Goal: Task Accomplishment & Management: Use online tool/utility

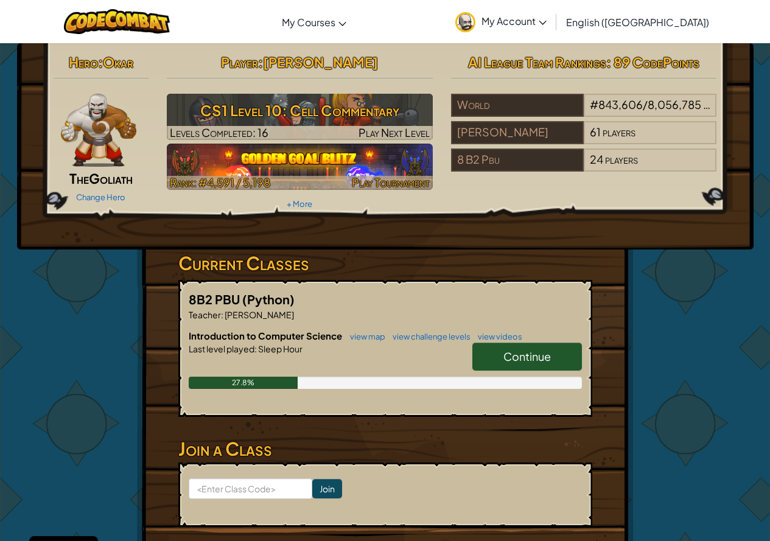
click at [283, 154] on img at bounding box center [300, 167] width 266 height 46
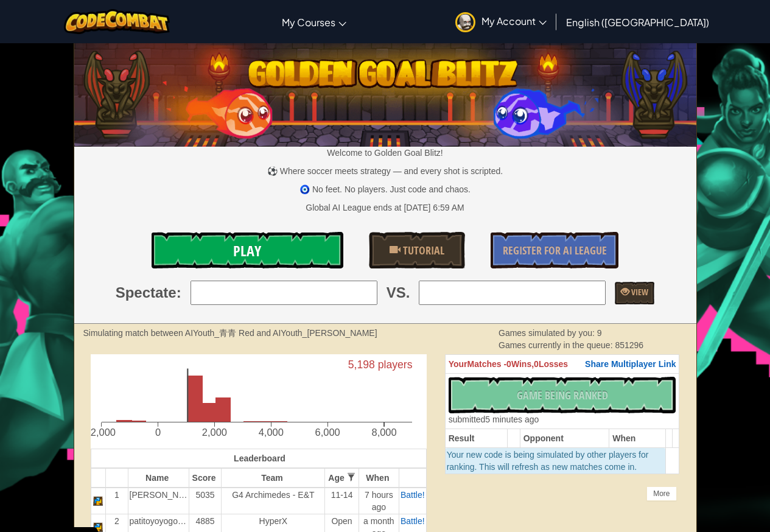
click at [269, 250] on link "Play" at bounding box center [248, 250] width 192 height 37
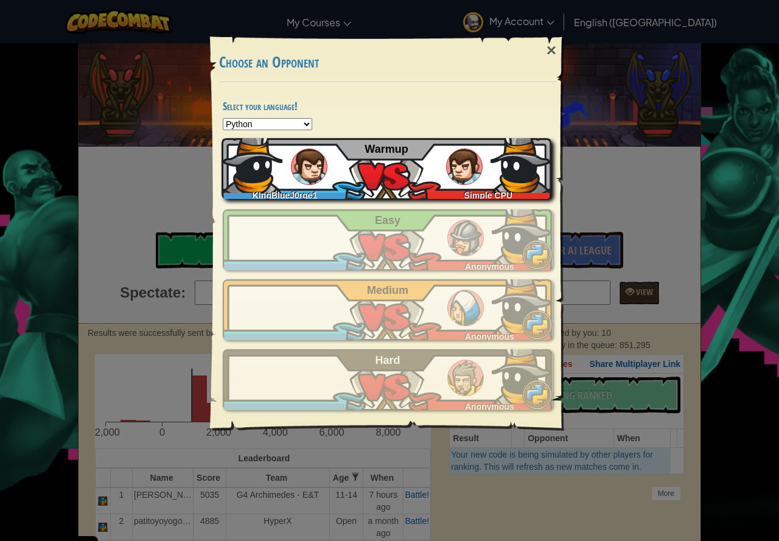
click at [305, 149] on img at bounding box center [309, 167] width 37 height 37
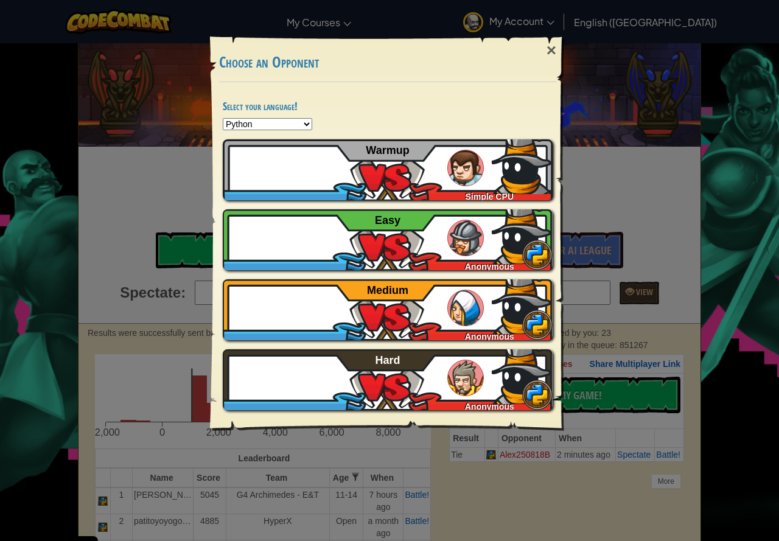
drag, startPoint x: 546, startPoint y: 47, endPoint x: 519, endPoint y: 56, distance: 27.5
click at [546, 47] on div "×" at bounding box center [552, 50] width 28 height 35
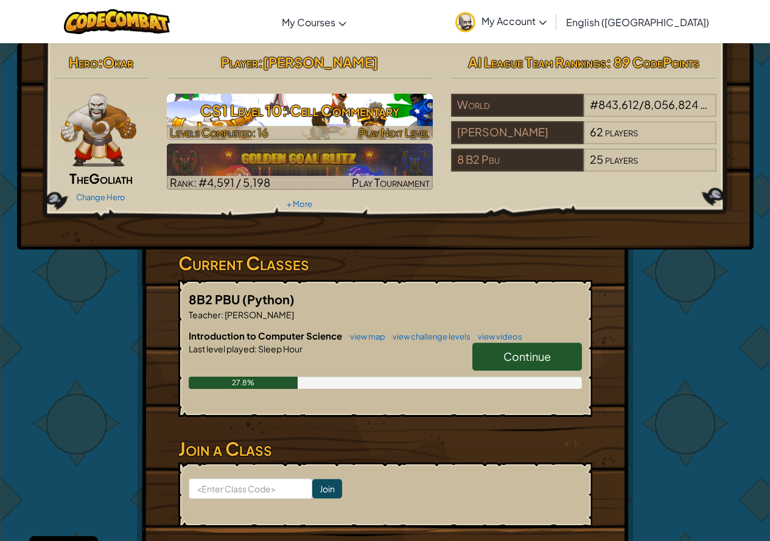
click at [302, 99] on h3 "CS1 Level 10: Cell Commentary" at bounding box center [300, 110] width 266 height 27
select select "en-[GEOGRAPHIC_DATA]"
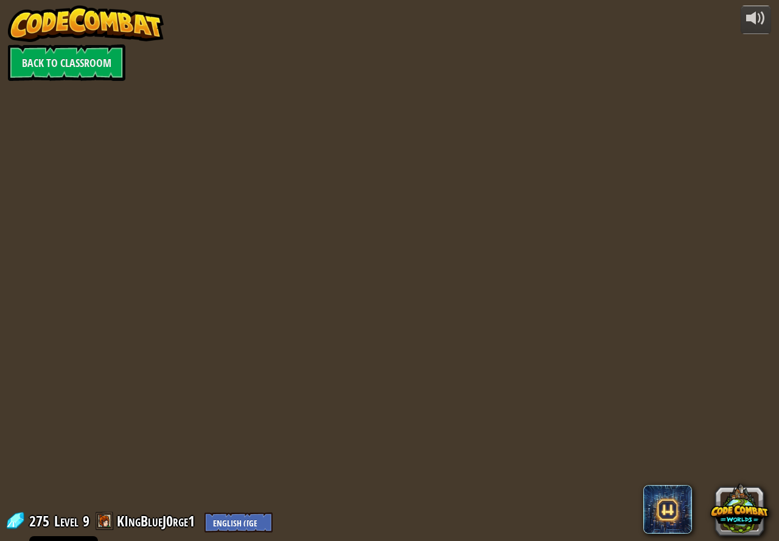
select select "en-[GEOGRAPHIC_DATA]"
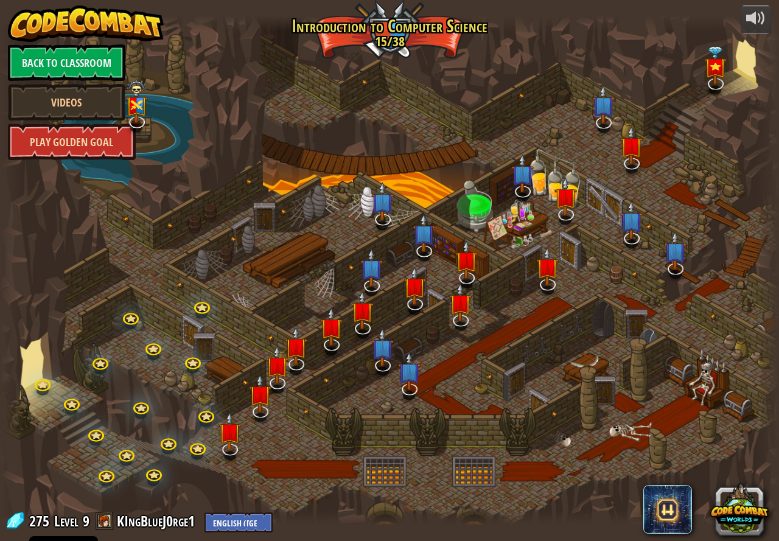
select select "en-[GEOGRAPHIC_DATA]"
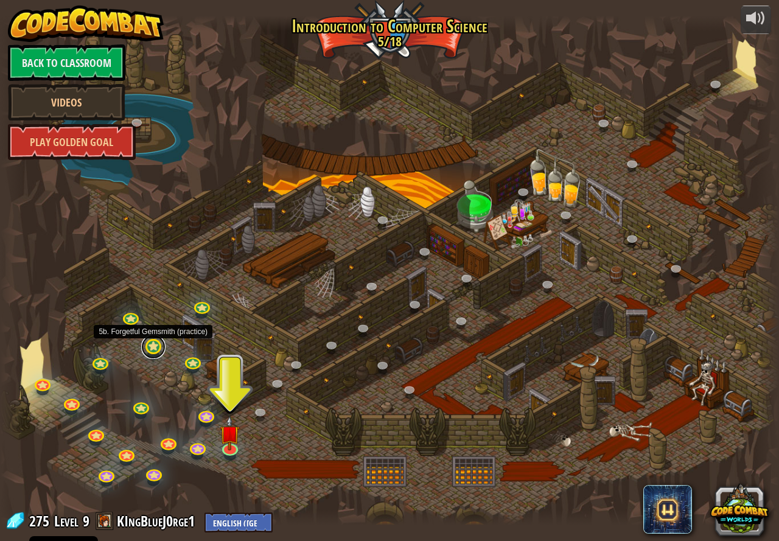
click at [156, 350] on link at bounding box center [153, 347] width 24 height 24
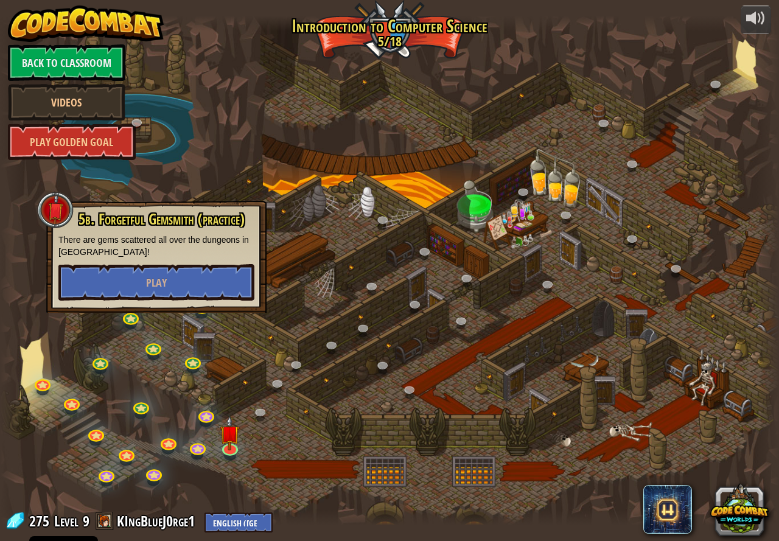
click at [153, 257] on p "There are gems scattered all over the dungeons in [GEOGRAPHIC_DATA]!" at bounding box center [156, 246] width 196 height 24
click at [156, 267] on button "Play" at bounding box center [156, 282] width 196 height 37
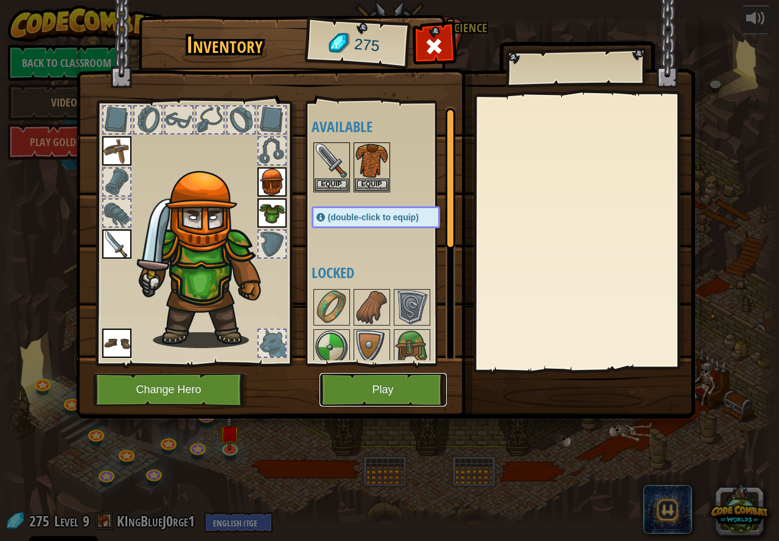
click at [356, 388] on button "Play" at bounding box center [383, 389] width 127 height 33
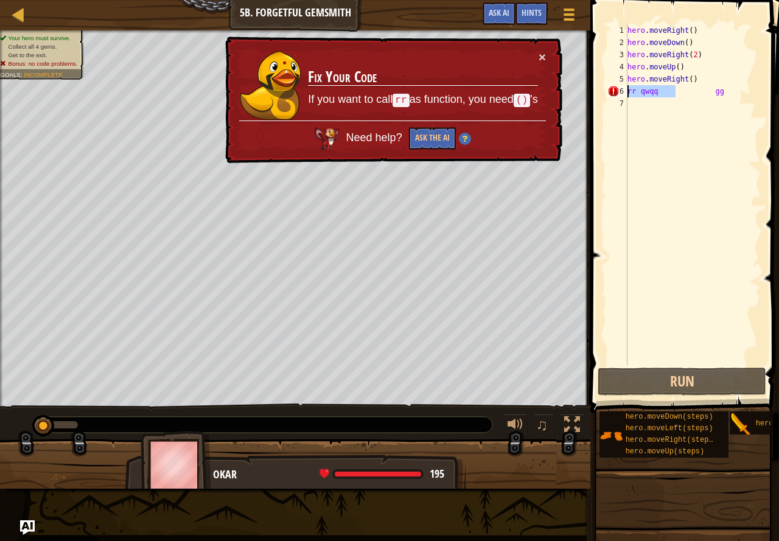
drag, startPoint x: 651, startPoint y: 96, endPoint x: 618, endPoint y: 96, distance: 32.9
click at [618, 96] on div "1 2 3 4 5 6 7 hero . moveRight ( ) hero . moveDown ( ) hero . moveRight ( 2 ) h…" at bounding box center [683, 194] width 156 height 341
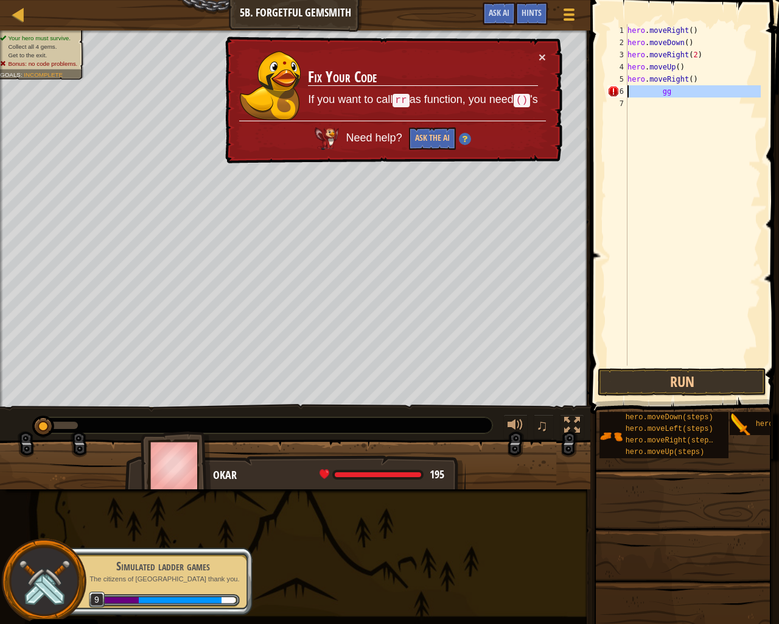
drag, startPoint x: 683, startPoint y: 100, endPoint x: 643, endPoint y: 92, distance: 41.1
click at [631, 93] on div "hero . moveRight ( ) hero . moveDown ( ) hero . moveRight ( 2 ) hero . moveUp (…" at bounding box center [693, 206] width 136 height 365
type textarea "gg"
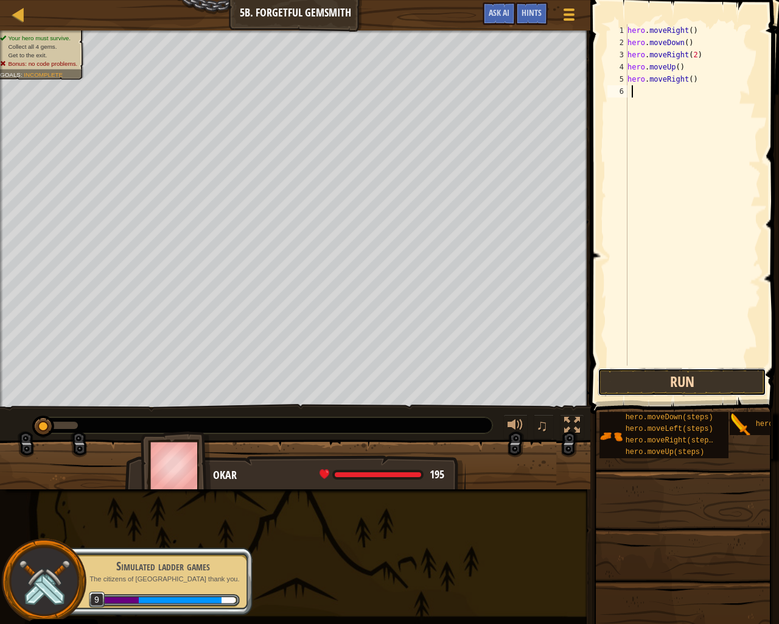
click at [675, 378] on button "Run" at bounding box center [682, 382] width 169 height 28
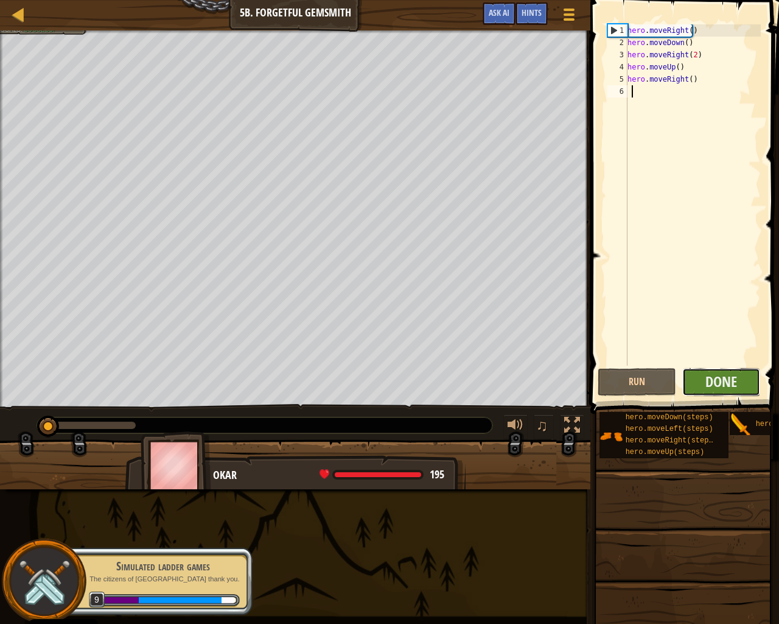
click at [695, 380] on button "Done" at bounding box center [722, 382] width 79 height 28
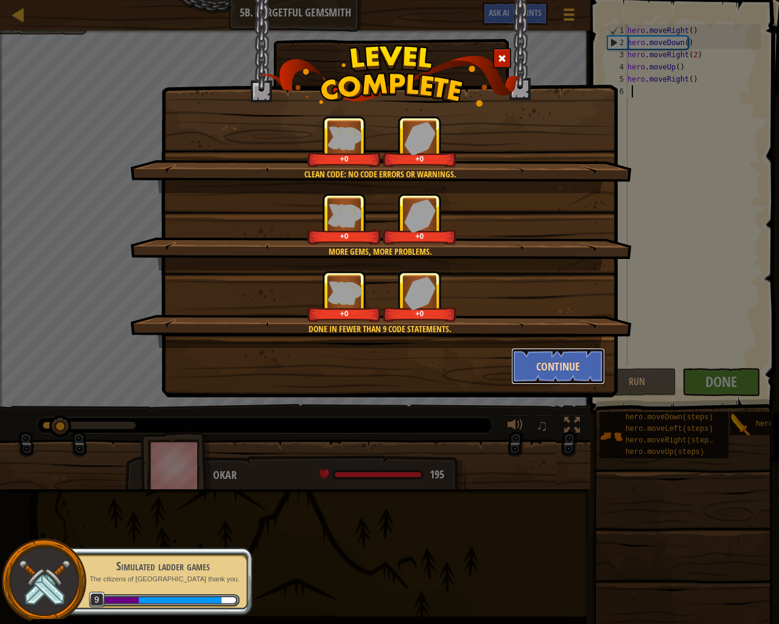
click at [571, 371] on button "Continue" at bounding box center [559, 366] width 94 height 37
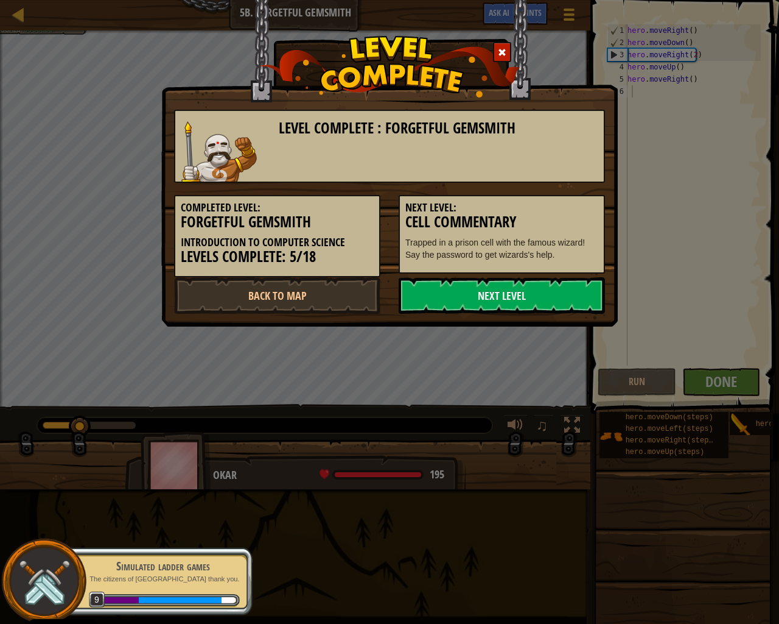
click at [505, 48] on span at bounding box center [502, 52] width 9 height 9
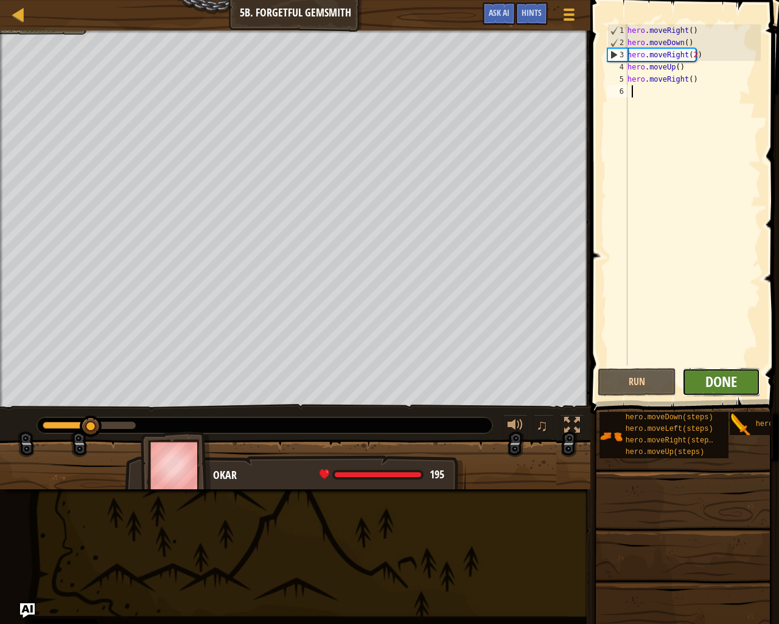
click at [718, 372] on span "Done" at bounding box center [722, 380] width 32 height 19
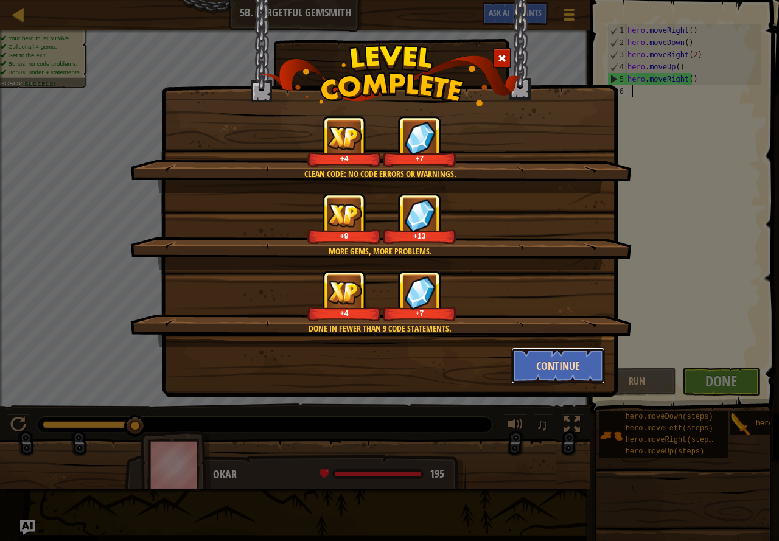
click at [539, 364] on button "Continue" at bounding box center [559, 366] width 94 height 37
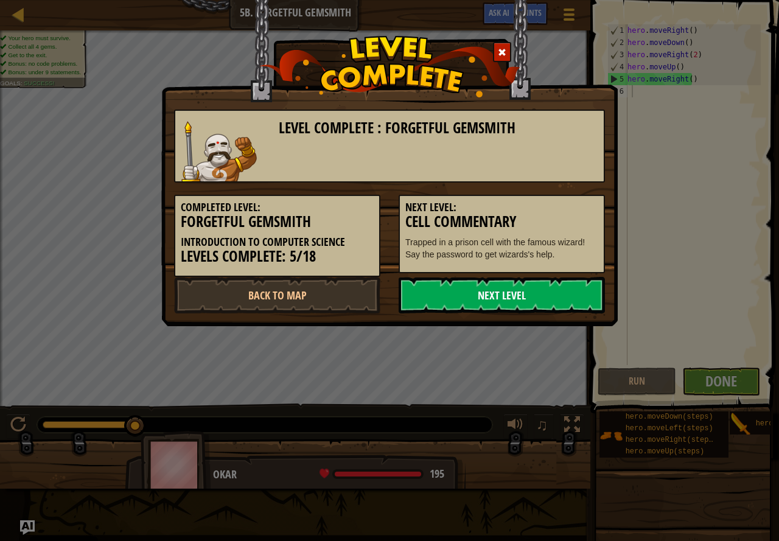
click at [427, 304] on link "Next Level" at bounding box center [502, 295] width 206 height 37
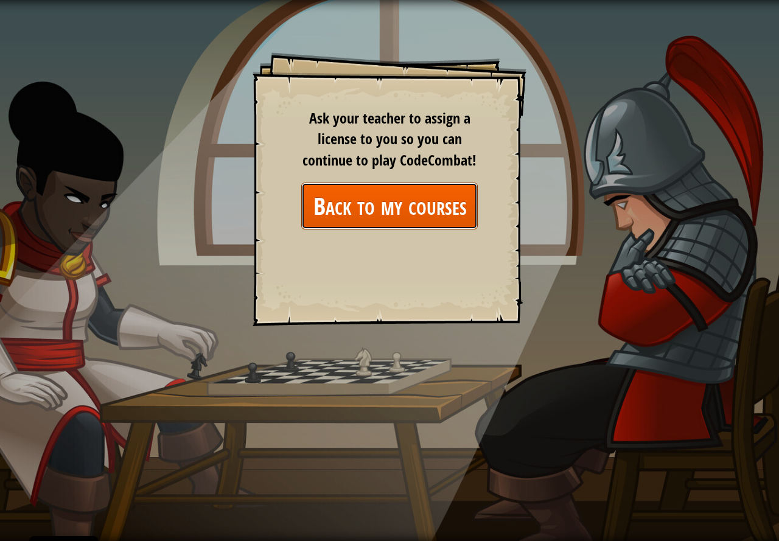
click at [385, 196] on link "Back to my courses" at bounding box center [389, 206] width 177 height 47
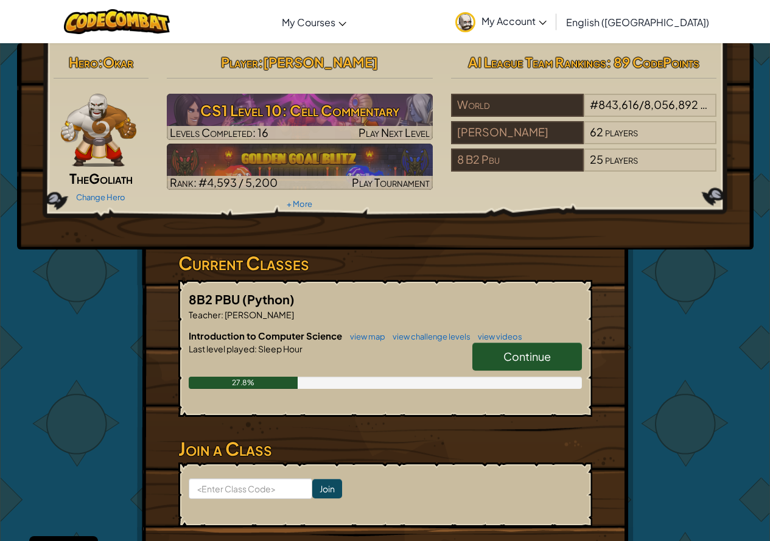
click at [667, 263] on div "Hero : Okar The Goliath Change Hero Player : [PERSON_NAME] CS1 Level 10: Cell C…" at bounding box center [385, 318] width 712 height 551
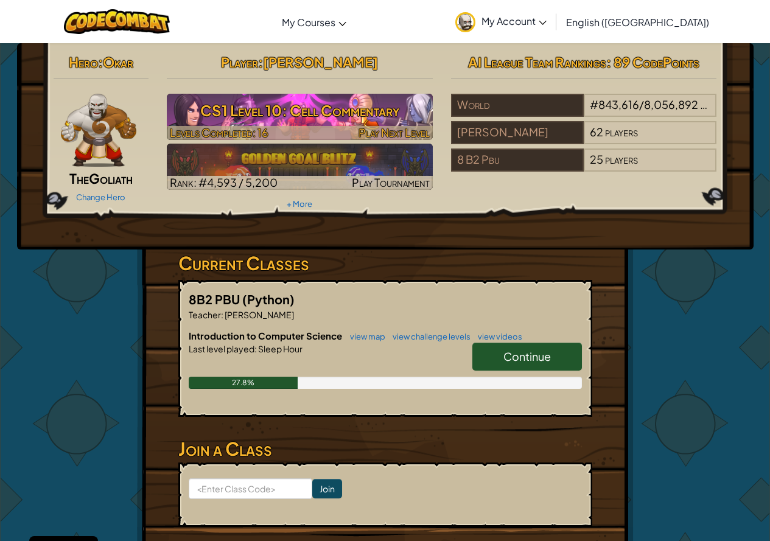
click at [311, 127] on div at bounding box center [300, 133] width 266 height 14
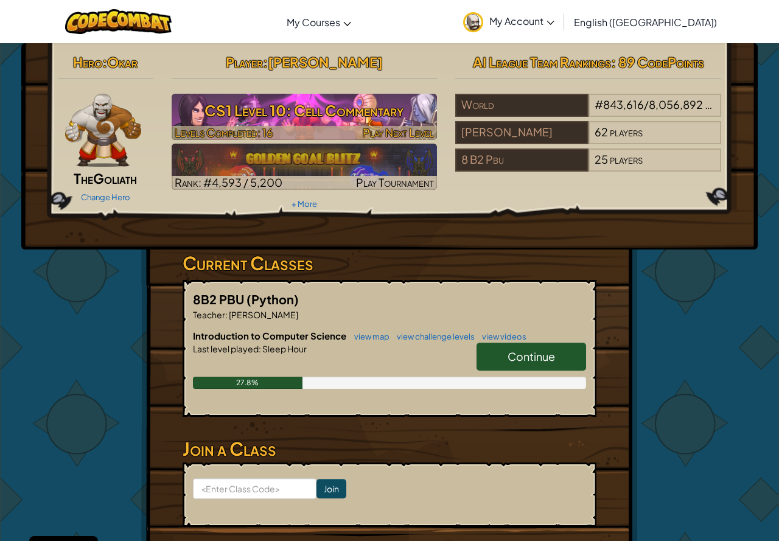
select select "en-[GEOGRAPHIC_DATA]"
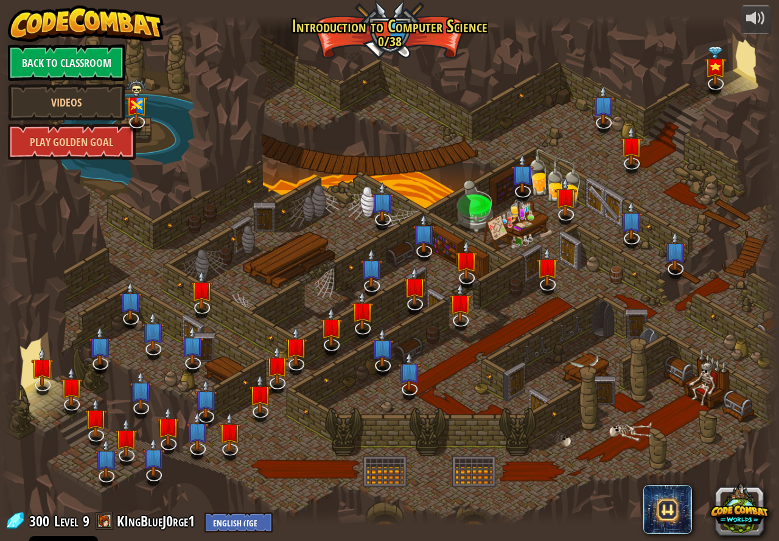
select select "en-[GEOGRAPHIC_DATA]"
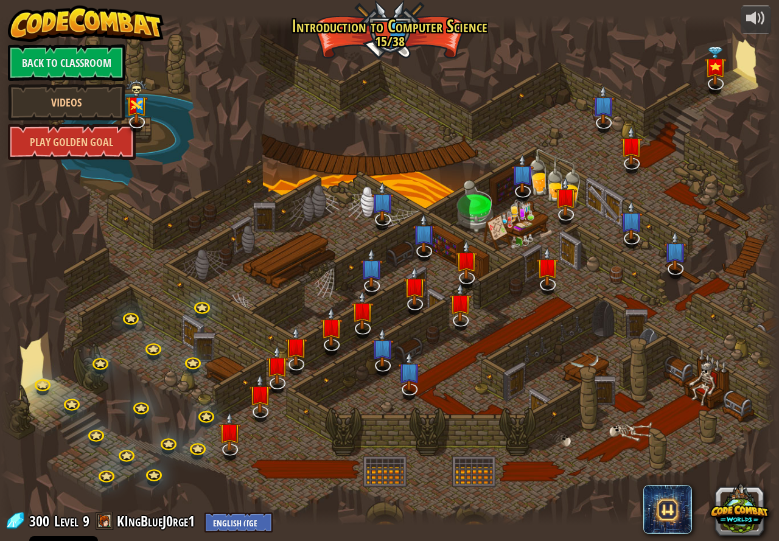
select select "en-[GEOGRAPHIC_DATA]"
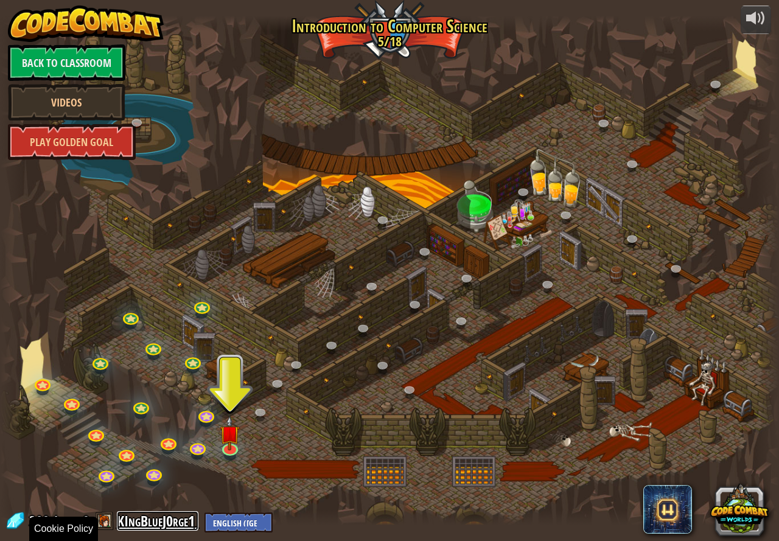
click at [155, 519] on link "KIngBlueJ0rge1" at bounding box center [158, 521] width 82 height 19
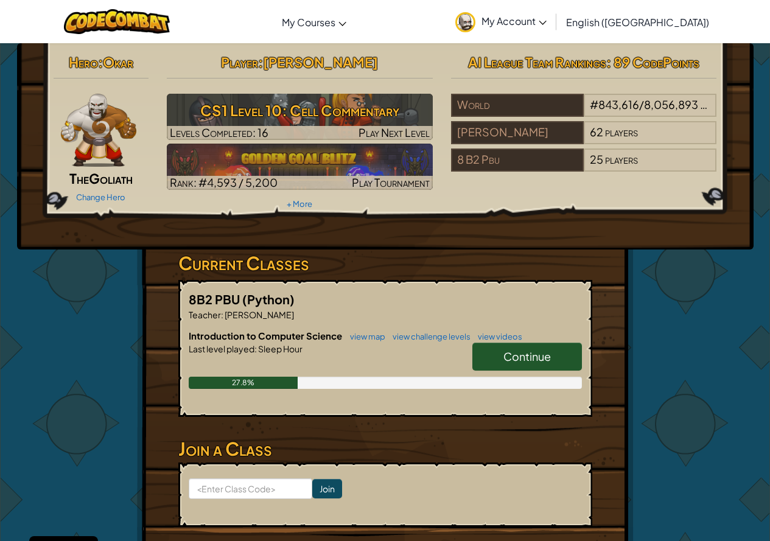
click at [90, 189] on div "Change Hero" at bounding box center [102, 196] width 96 height 19
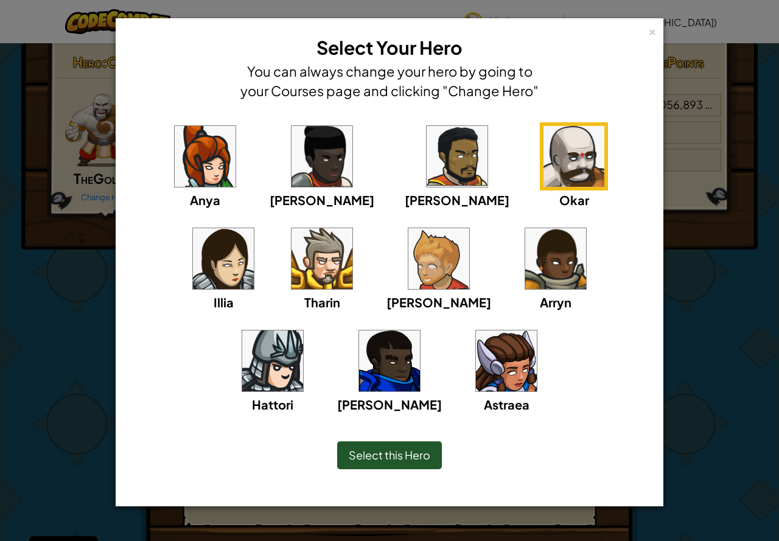
click at [420, 331] on img at bounding box center [389, 361] width 61 height 61
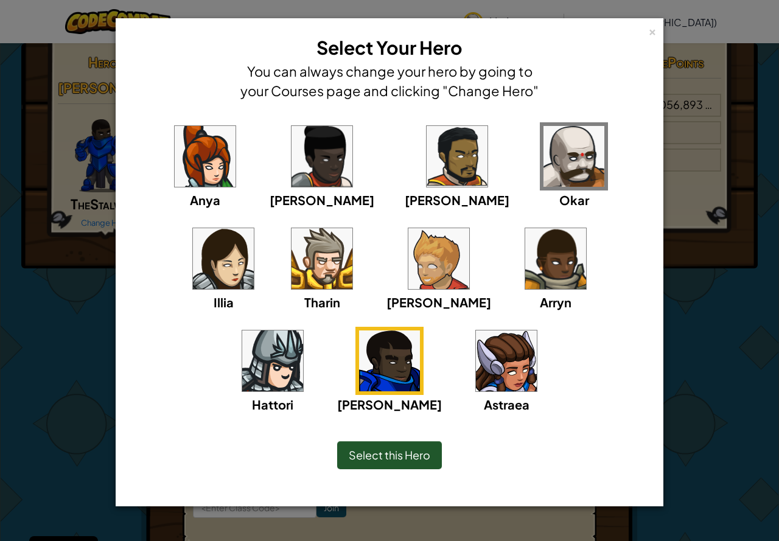
click at [544, 152] on img at bounding box center [574, 156] width 61 height 61
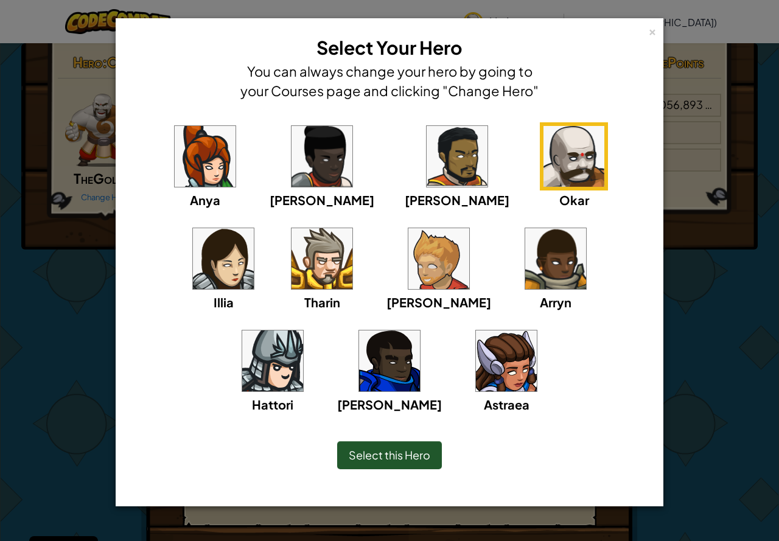
click at [476, 343] on img at bounding box center [506, 361] width 61 height 61
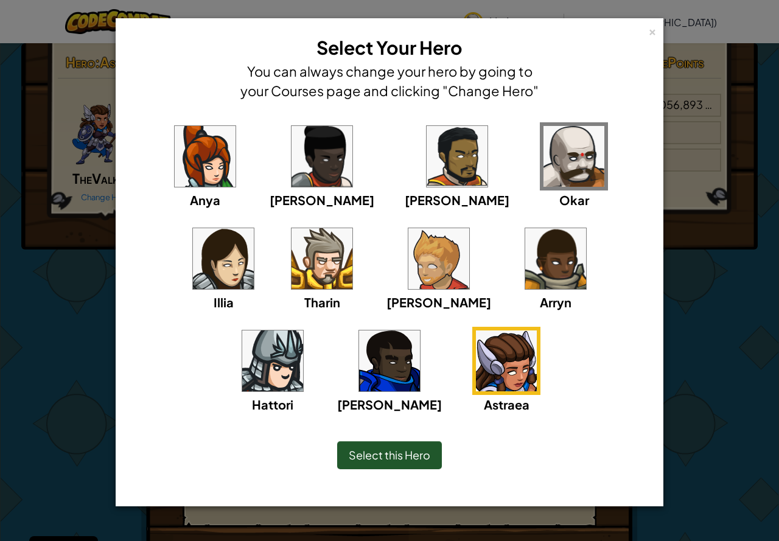
click at [544, 162] on img at bounding box center [574, 156] width 61 height 61
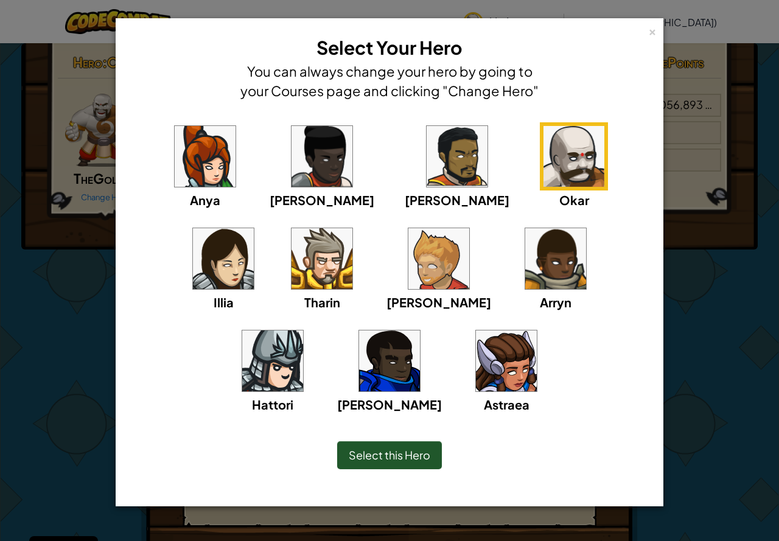
click at [476, 334] on img at bounding box center [506, 361] width 61 height 61
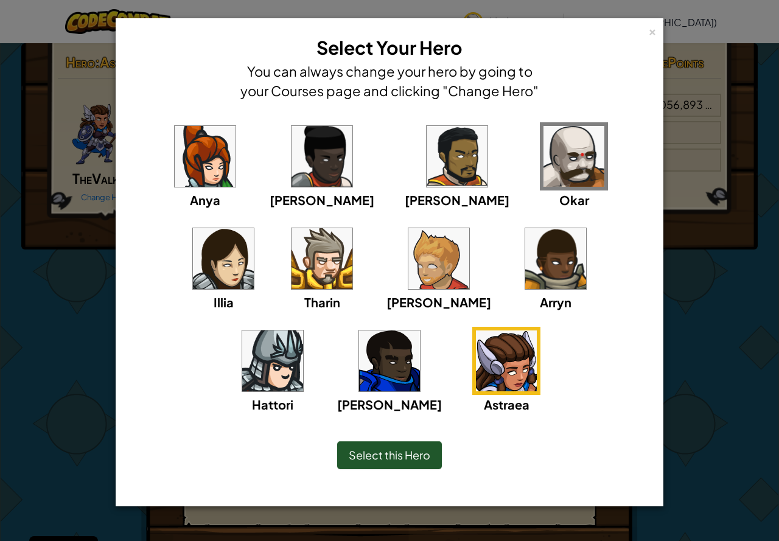
click at [647, 30] on div "× Select Your Hero You can always change your hero by going to your Courses pag…" at bounding box center [389, 67] width 535 height 85
click at [656, 37] on div "×" at bounding box center [653, 30] width 9 height 13
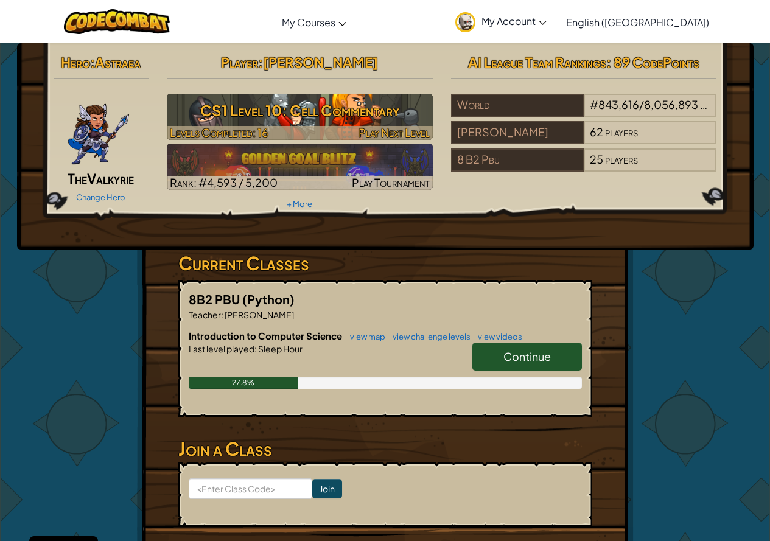
click at [262, 114] on h3 "CS1 Level 10: Cell Commentary" at bounding box center [300, 110] width 266 height 27
select select "en-[GEOGRAPHIC_DATA]"
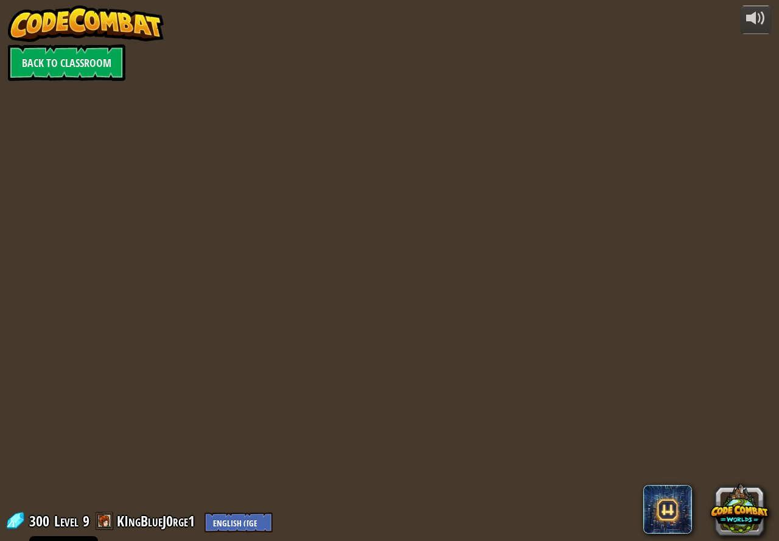
select select "en-[GEOGRAPHIC_DATA]"
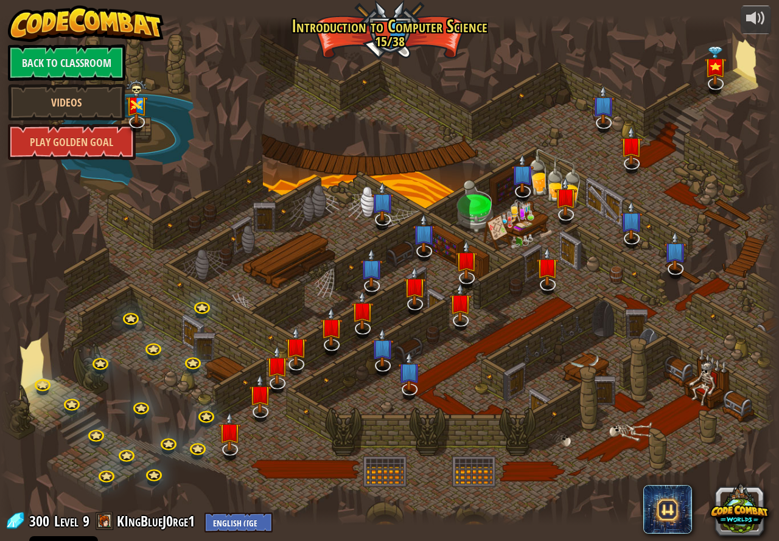
select select "en-[GEOGRAPHIC_DATA]"
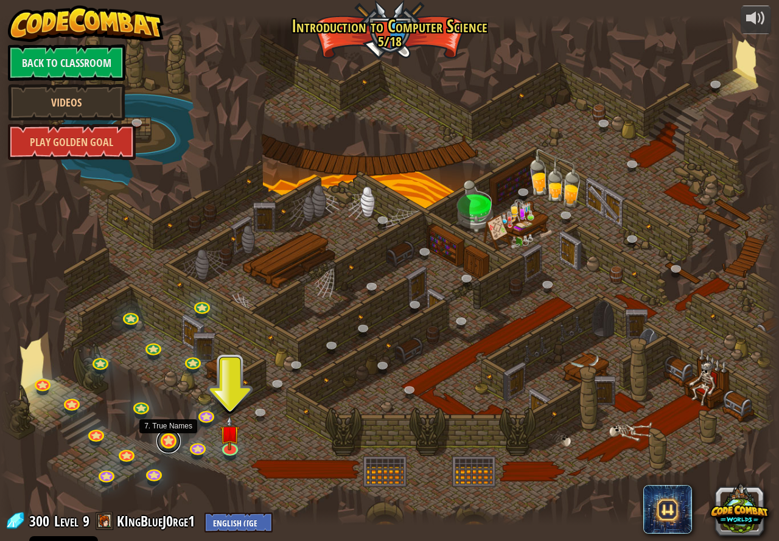
click at [170, 439] on link at bounding box center [168, 441] width 24 height 24
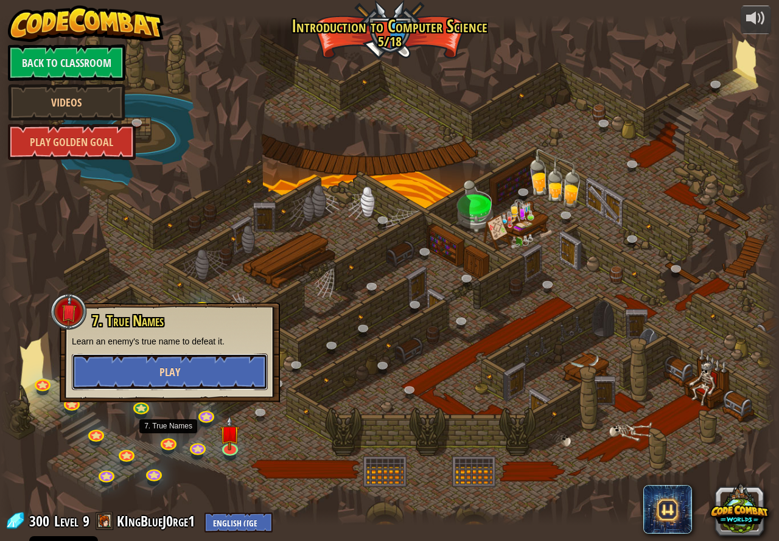
click at [179, 375] on span "Play" at bounding box center [170, 372] width 21 height 15
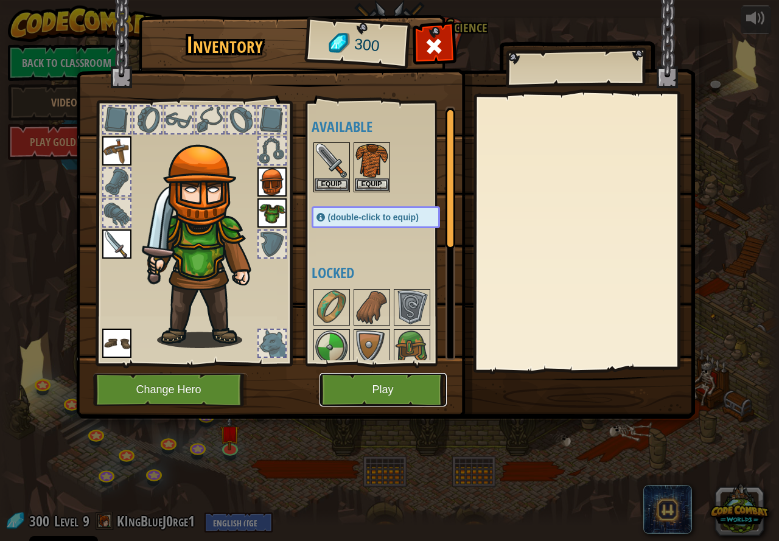
click at [343, 401] on button "Play" at bounding box center [383, 389] width 127 height 33
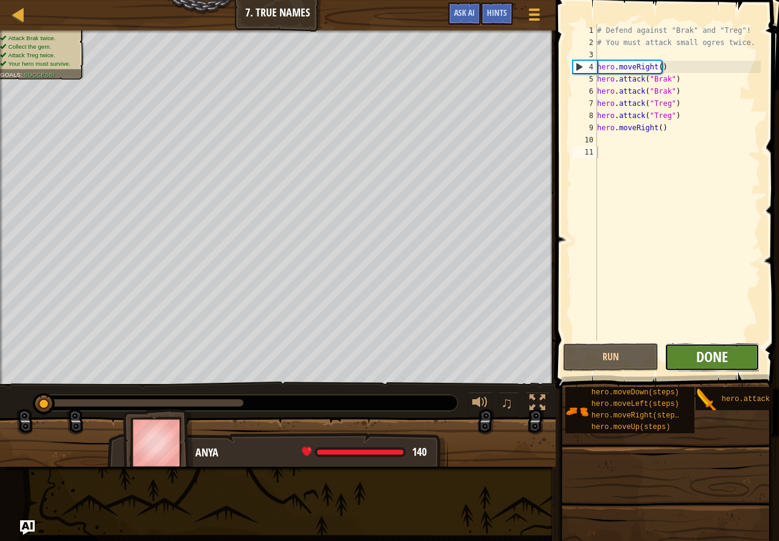
click at [708, 354] on span "Done" at bounding box center [713, 356] width 32 height 19
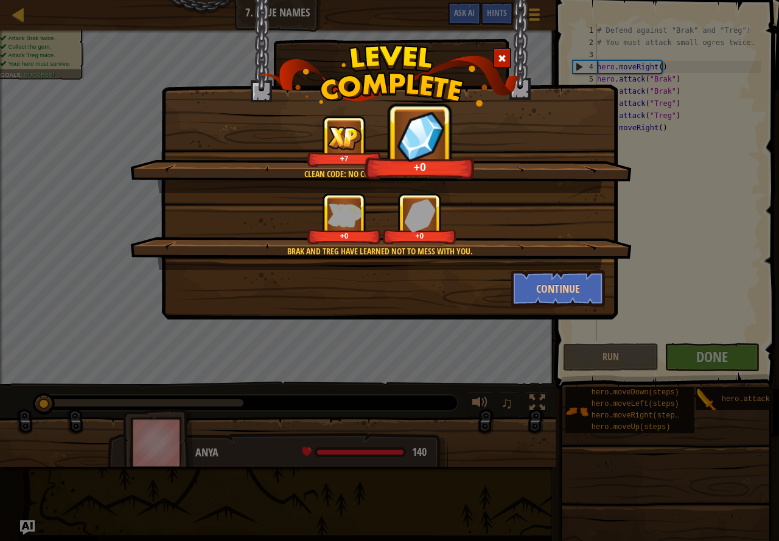
click at [507, 65] on div at bounding box center [502, 58] width 18 height 20
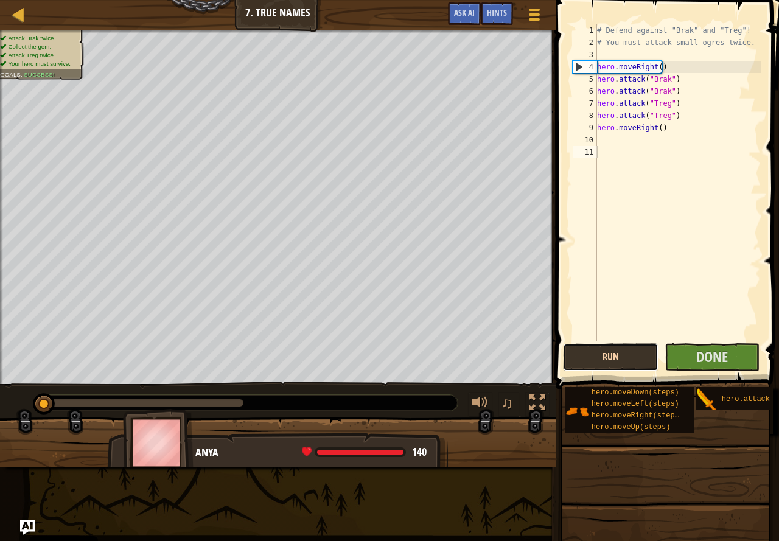
click at [614, 355] on button "Run" at bounding box center [611, 357] width 96 height 28
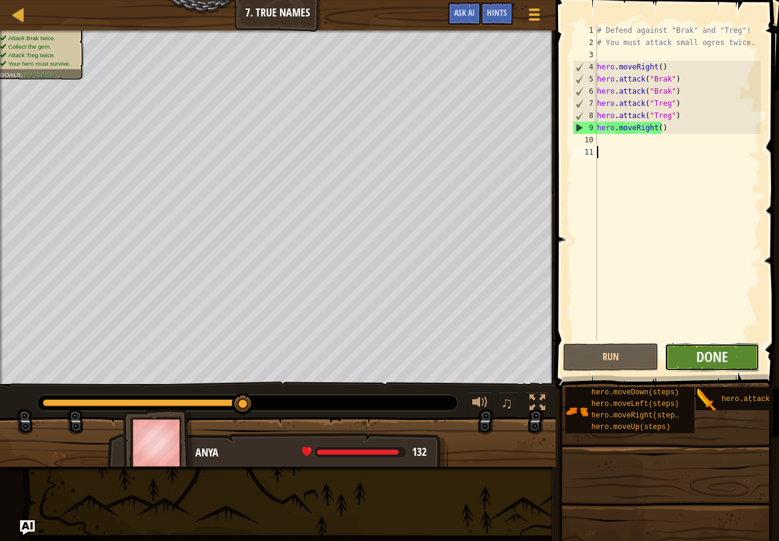
click at [706, 368] on button "Done" at bounding box center [713, 357] width 96 height 28
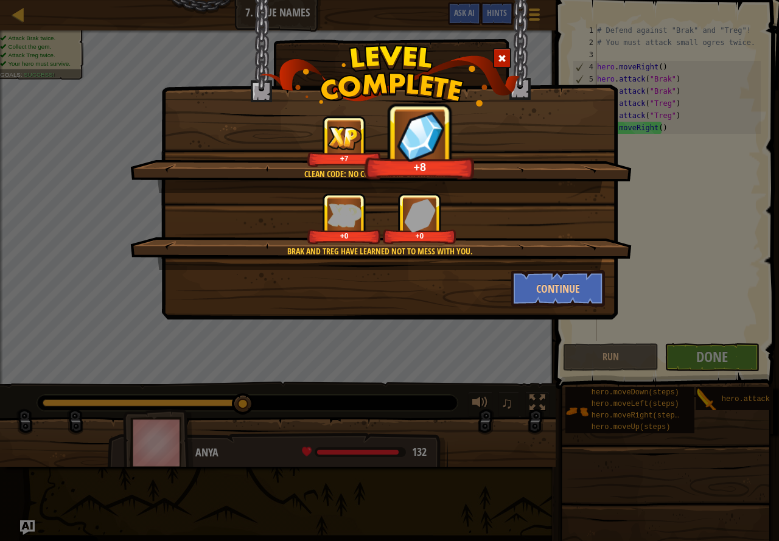
click at [508, 51] on div at bounding box center [502, 58] width 18 height 20
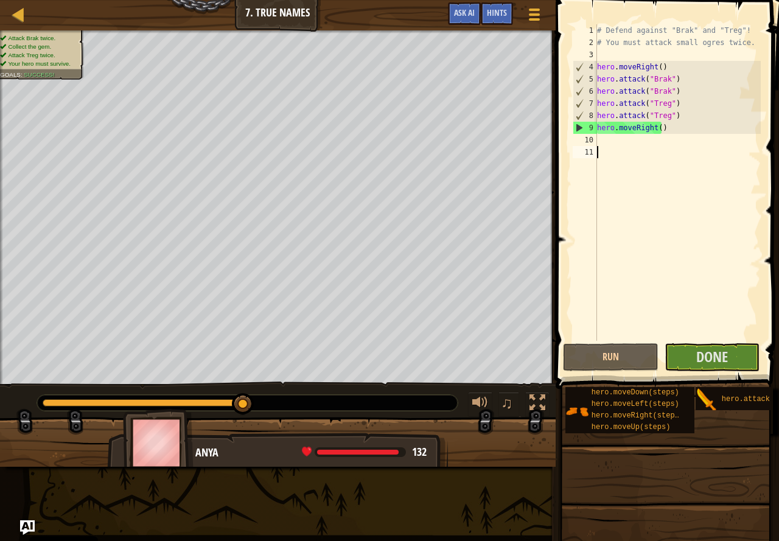
select select "en-[GEOGRAPHIC_DATA]"
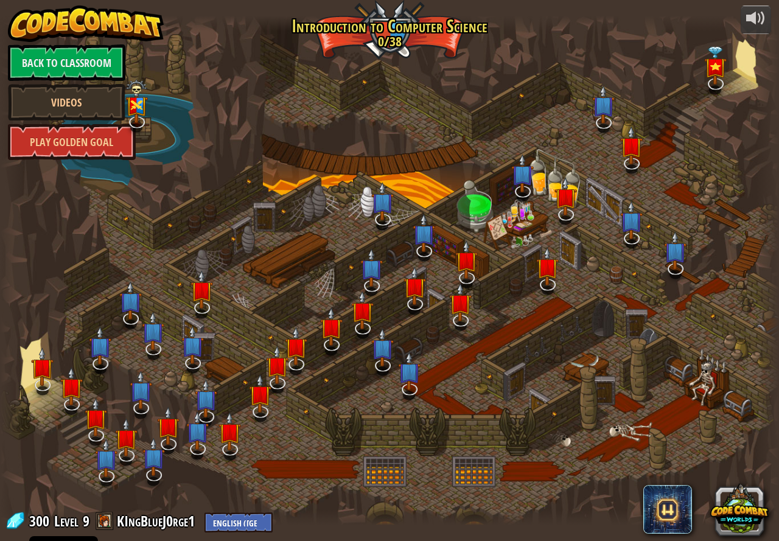
select select "en-[GEOGRAPHIC_DATA]"
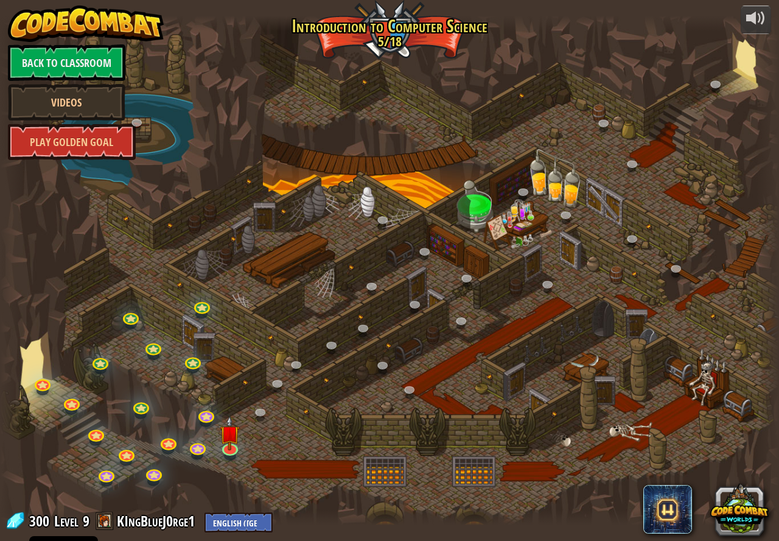
select select "en-[GEOGRAPHIC_DATA]"
click at [130, 522] on link "KIngBlueJ0rge1" at bounding box center [158, 521] width 82 height 19
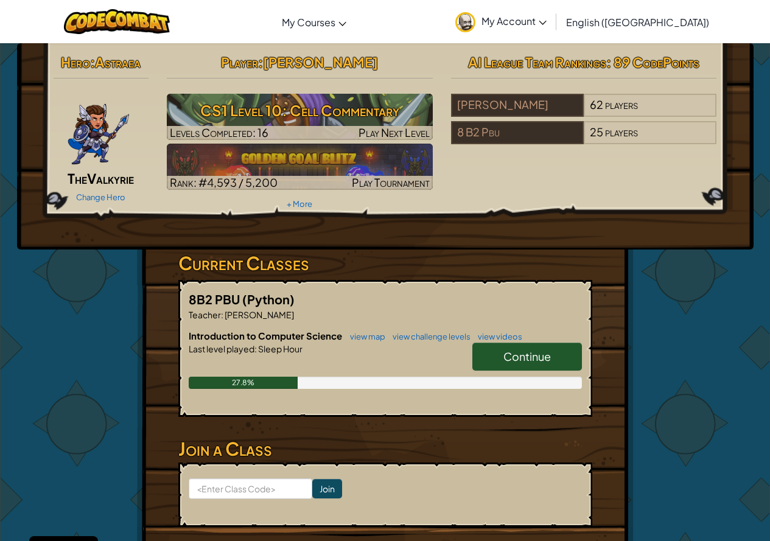
click at [92, 191] on div "Change Hero" at bounding box center [102, 196] width 96 height 19
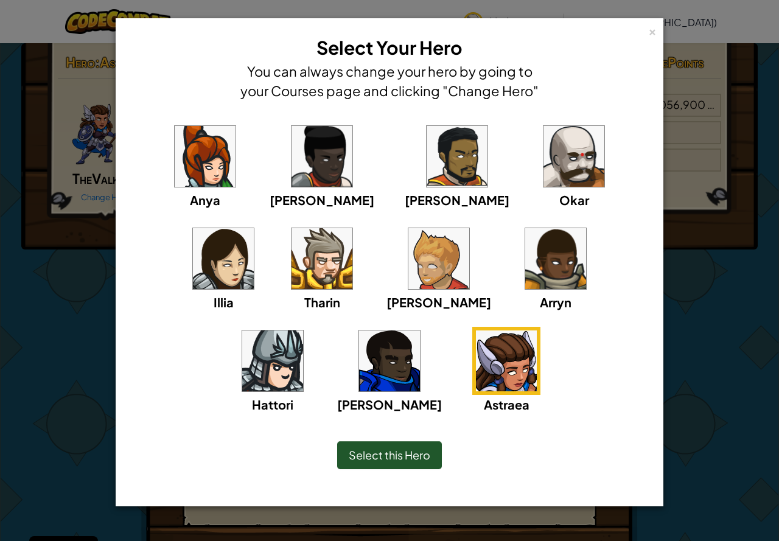
click at [544, 176] on img at bounding box center [574, 156] width 61 height 61
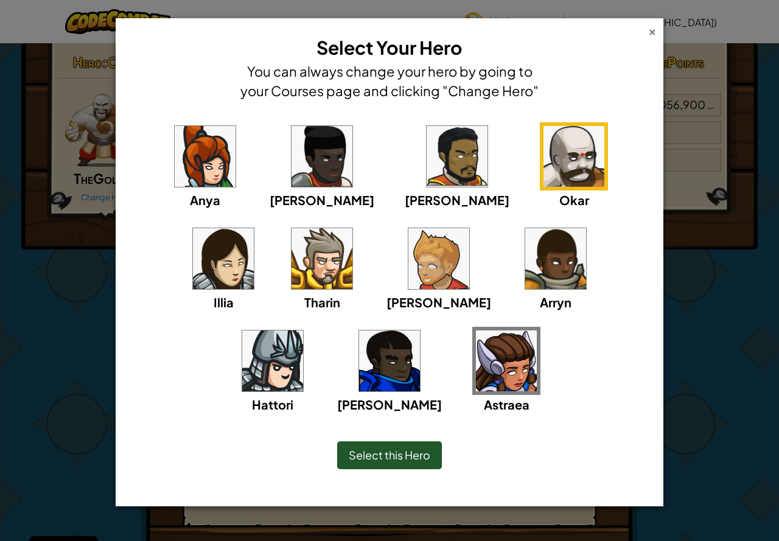
click at [649, 37] on div "×" at bounding box center [653, 30] width 9 height 13
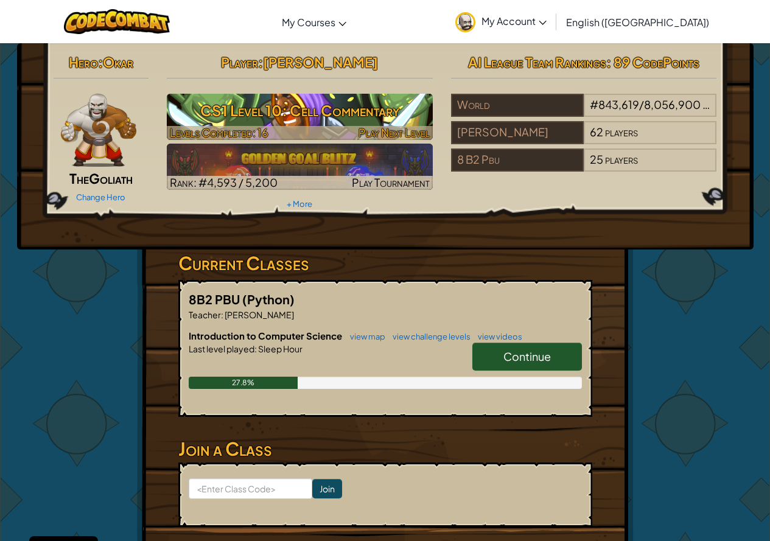
click at [324, 110] on h3 "CS1 Level 10: Cell Commentary" at bounding box center [300, 110] width 266 height 27
select select "en-[GEOGRAPHIC_DATA]"
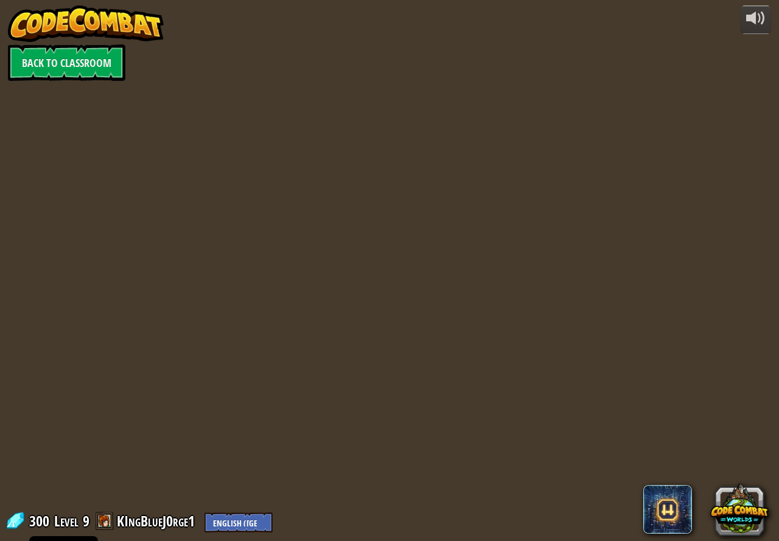
select select "en-[GEOGRAPHIC_DATA]"
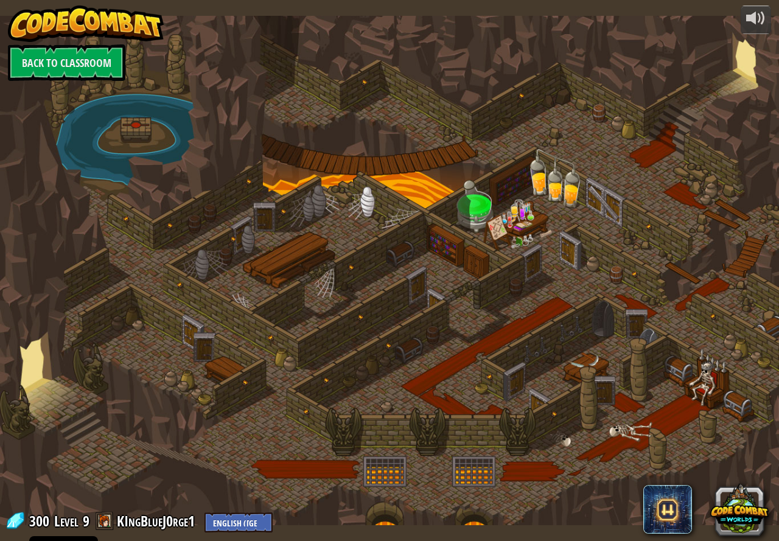
select select "en-[GEOGRAPHIC_DATA]"
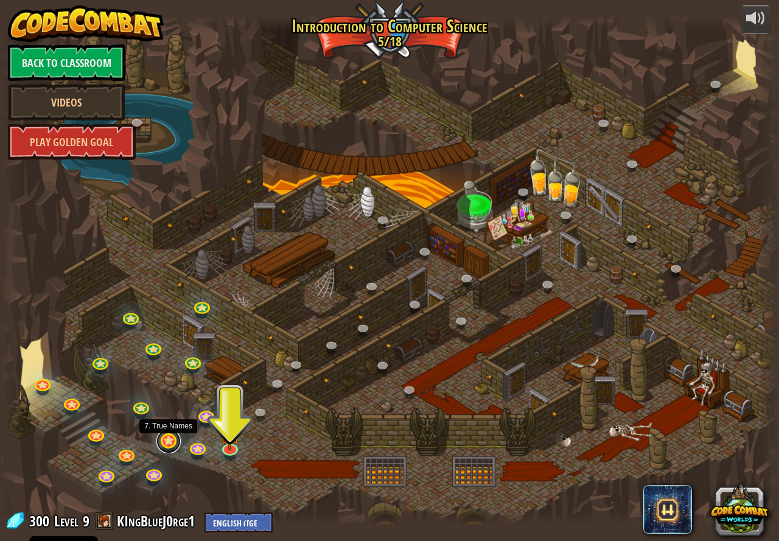
click at [170, 443] on link at bounding box center [168, 441] width 24 height 24
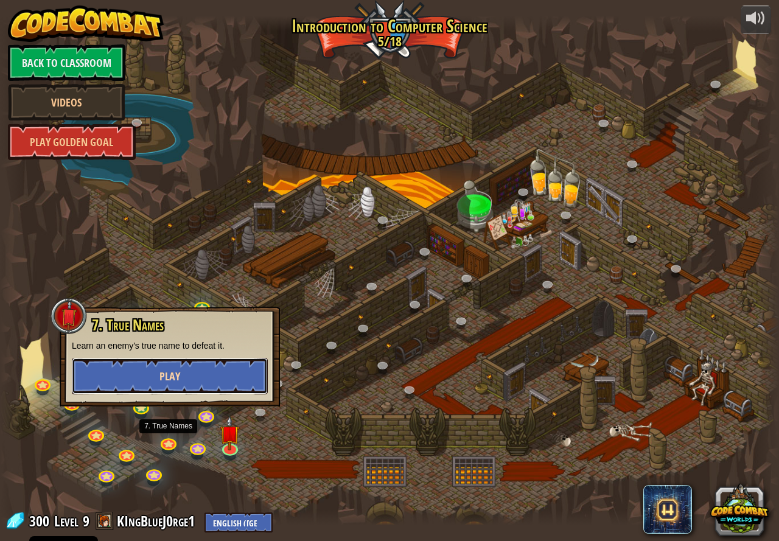
click at [158, 364] on button "Play" at bounding box center [170, 376] width 196 height 37
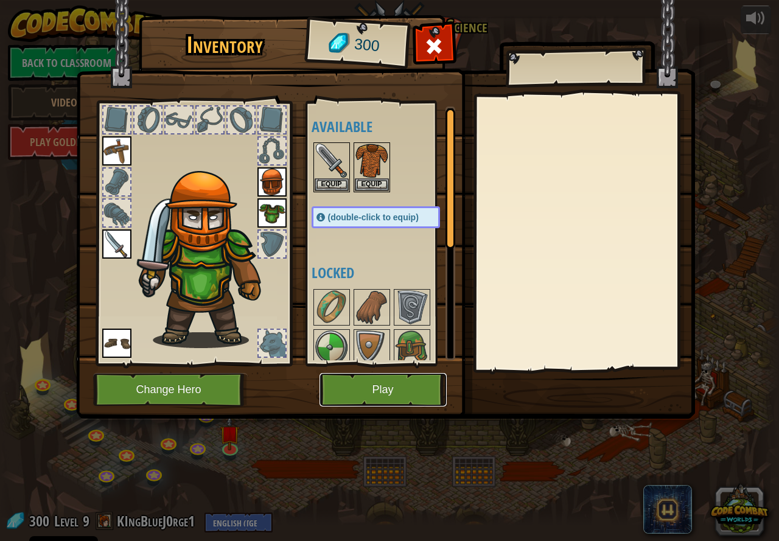
click at [347, 393] on button "Play" at bounding box center [383, 389] width 127 height 33
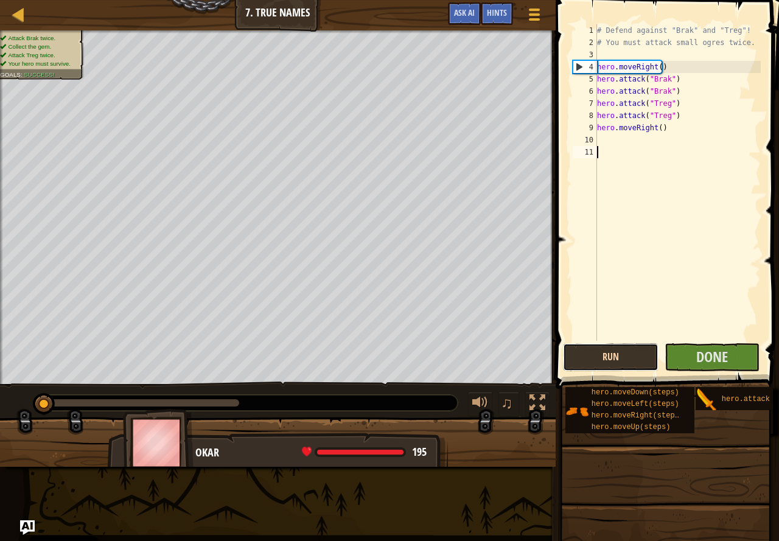
click at [600, 359] on button "Run" at bounding box center [611, 357] width 96 height 28
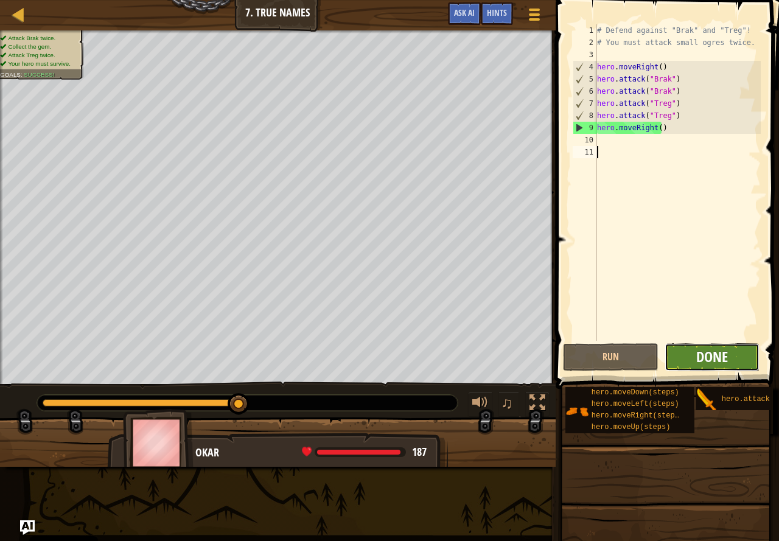
click at [702, 354] on span "Done" at bounding box center [713, 356] width 32 height 19
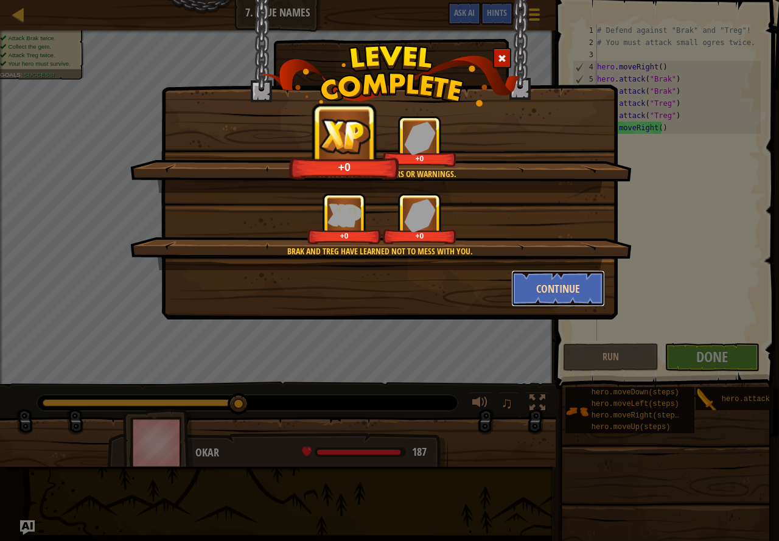
click at [554, 288] on button "Continue" at bounding box center [559, 288] width 94 height 37
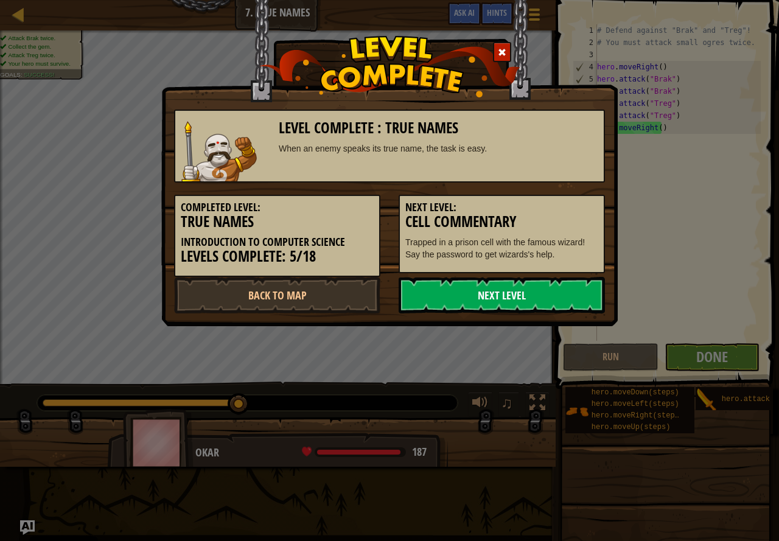
click at [569, 300] on link "Next Level" at bounding box center [502, 295] width 206 height 37
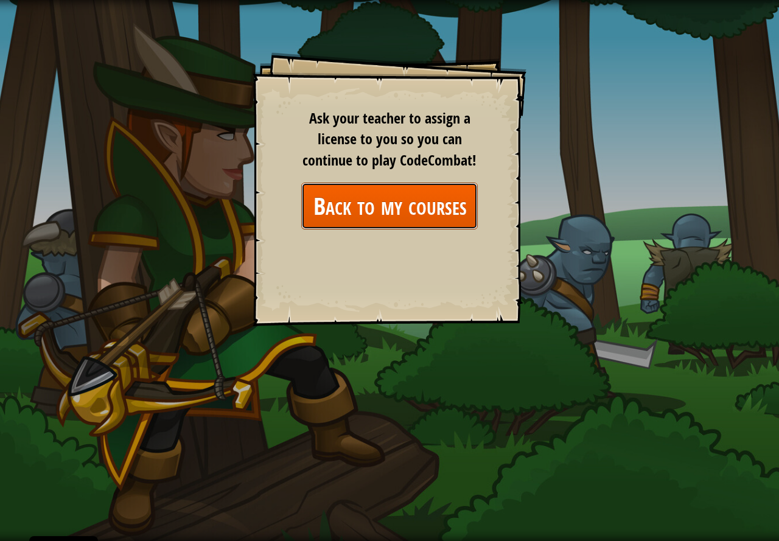
click at [430, 211] on link "Back to my courses" at bounding box center [389, 206] width 177 height 47
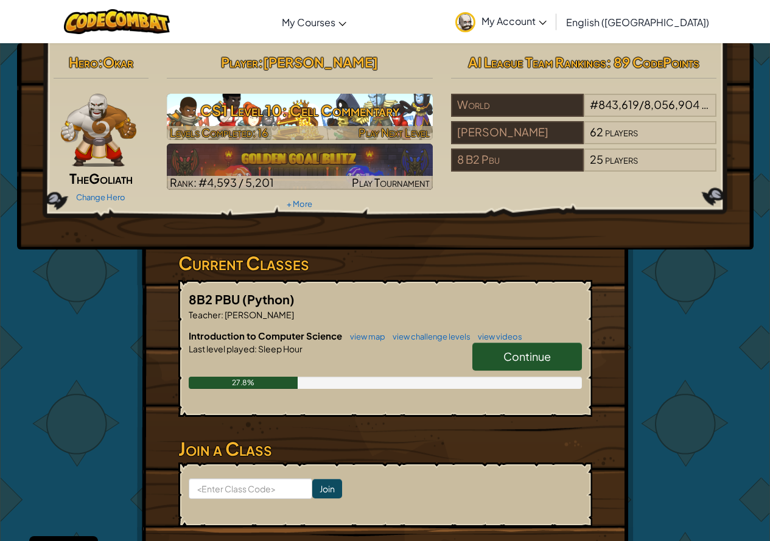
click at [245, 114] on h3 "CS1 Level 10: Cell Commentary" at bounding box center [300, 110] width 266 height 27
select select "en-[GEOGRAPHIC_DATA]"
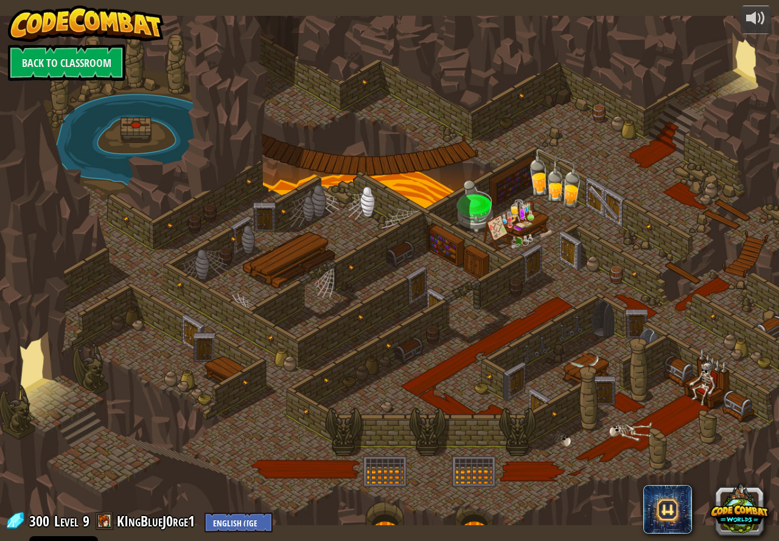
select select "en-[GEOGRAPHIC_DATA]"
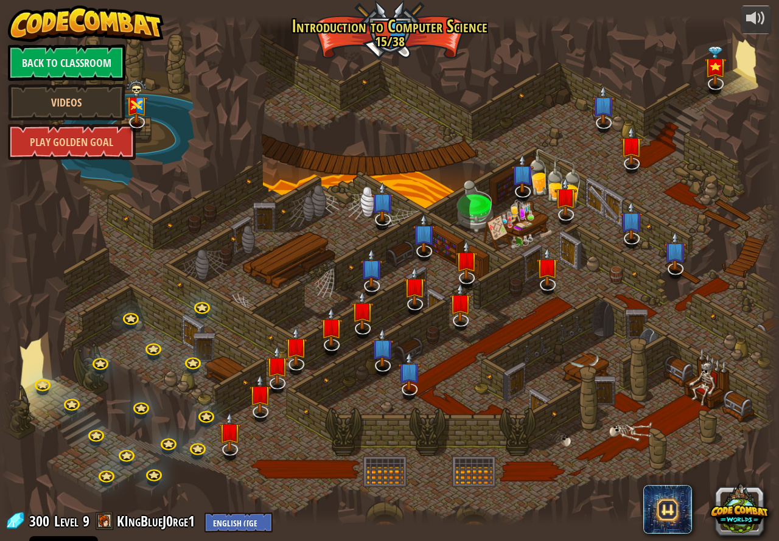
select select "en-[GEOGRAPHIC_DATA]"
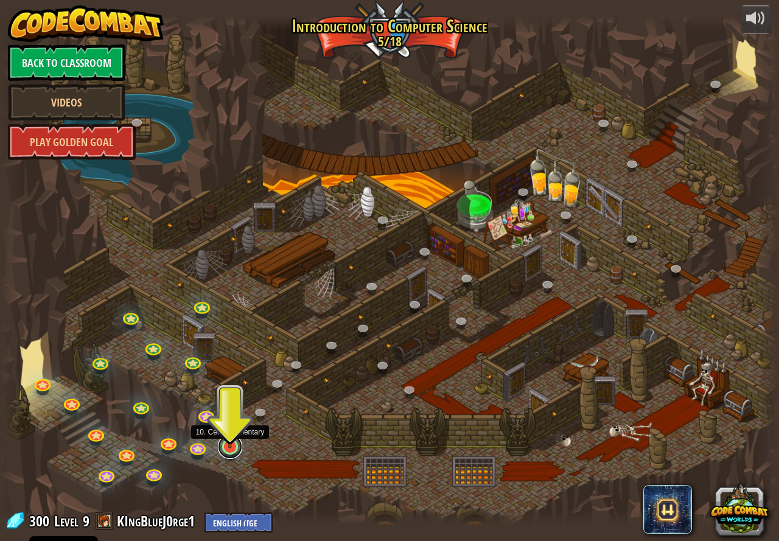
click at [230, 452] on link at bounding box center [230, 447] width 24 height 24
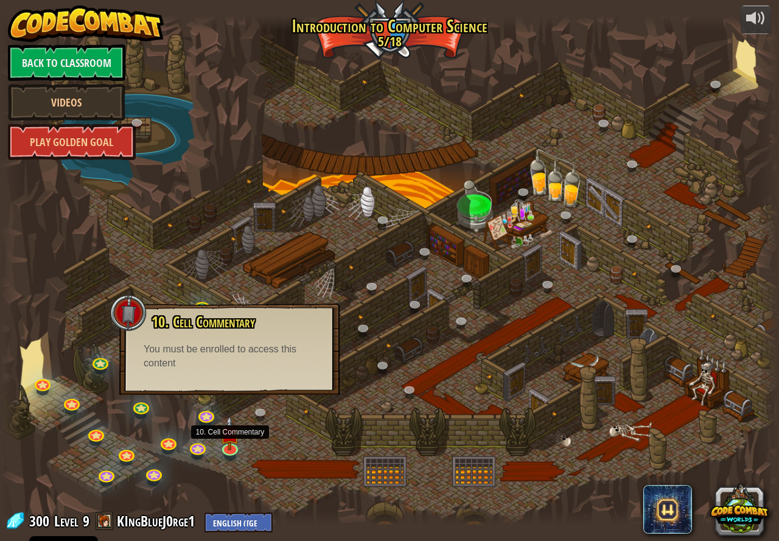
click at [284, 397] on div at bounding box center [389, 271] width 779 height 510
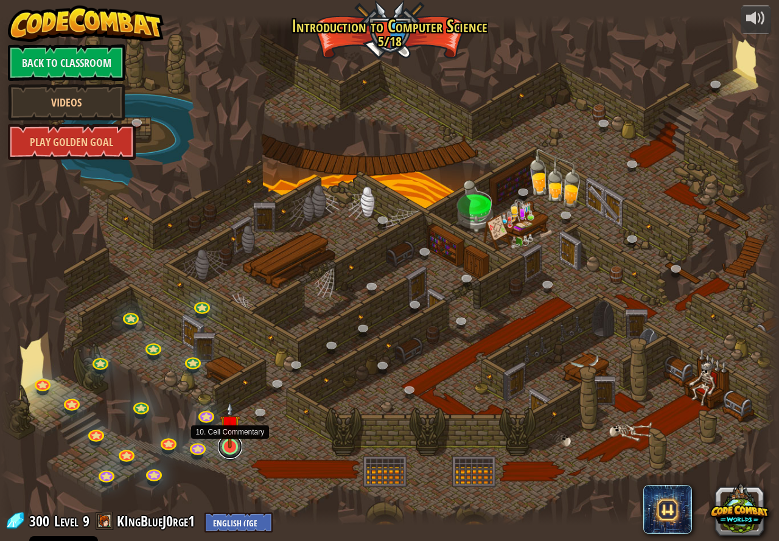
click at [229, 450] on link at bounding box center [230, 447] width 24 height 24
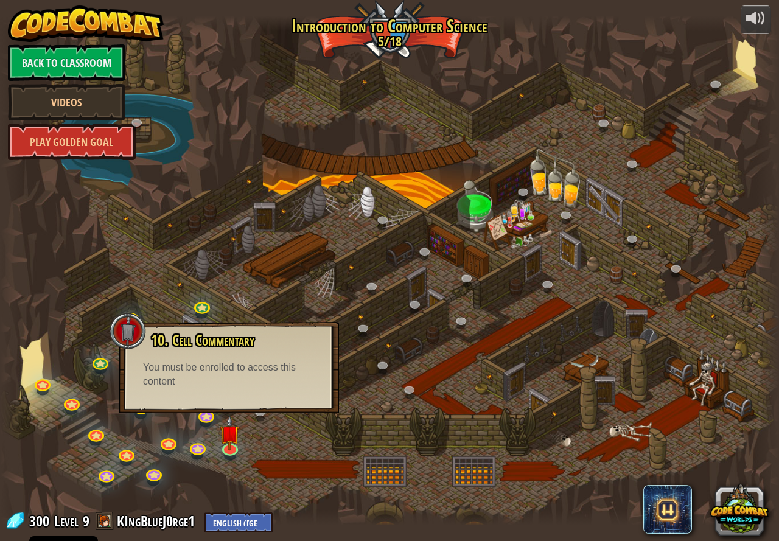
click at [236, 396] on div "10. Cell Commentary Trapped in a prison cell with the famous wizard! Say the pa…" at bounding box center [229, 367] width 220 height 91
click at [201, 441] on link at bounding box center [198, 447] width 24 height 24
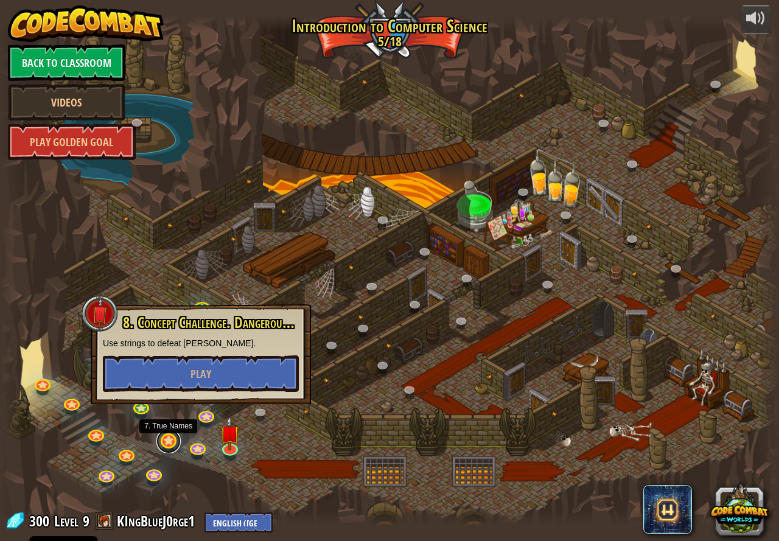
click at [178, 439] on link at bounding box center [168, 441] width 24 height 24
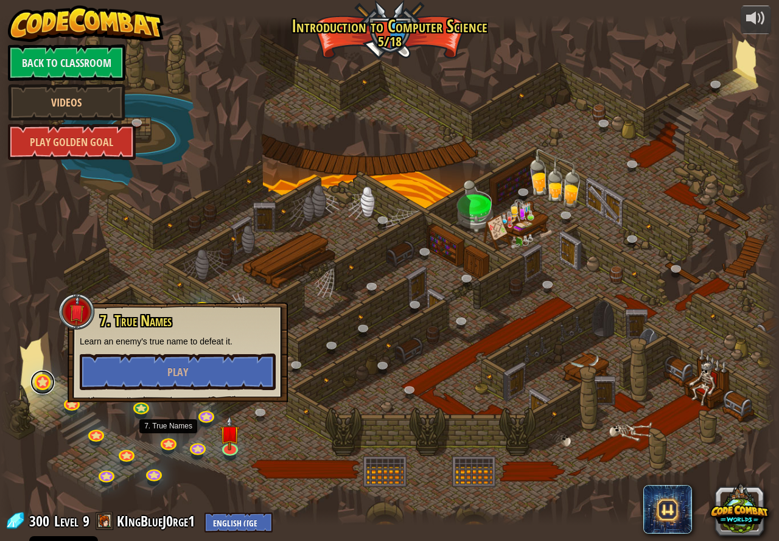
click at [33, 390] on link at bounding box center [42, 382] width 24 height 24
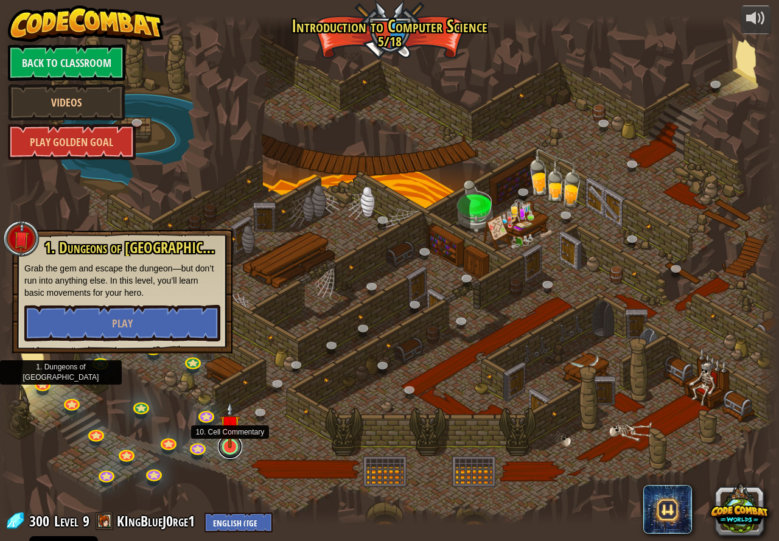
click at [232, 451] on link at bounding box center [230, 447] width 24 height 24
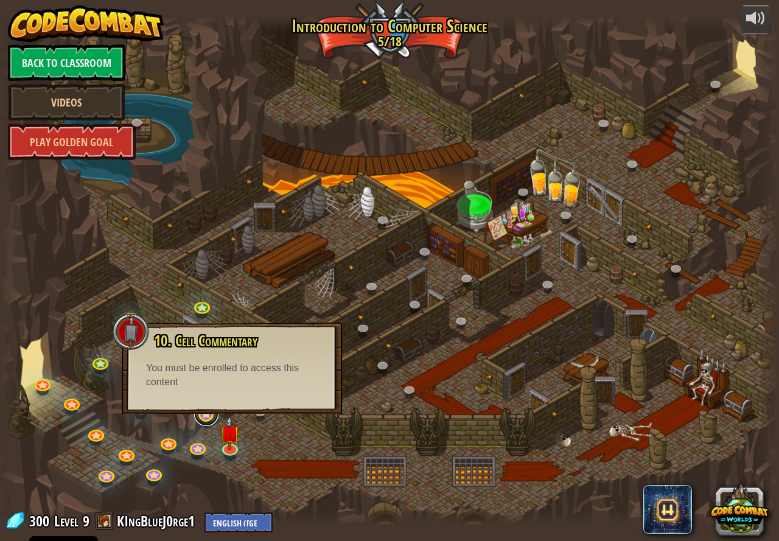
click at [197, 420] on link at bounding box center [206, 414] width 24 height 24
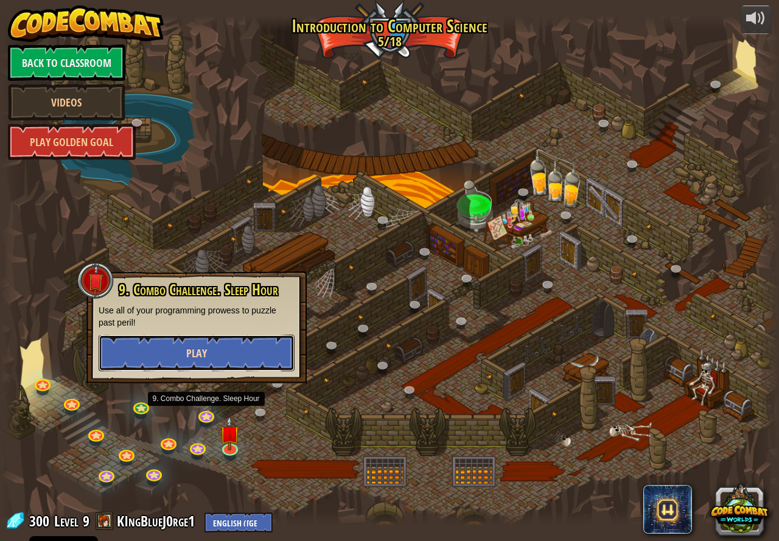
click at [212, 351] on button "Play" at bounding box center [197, 353] width 196 height 37
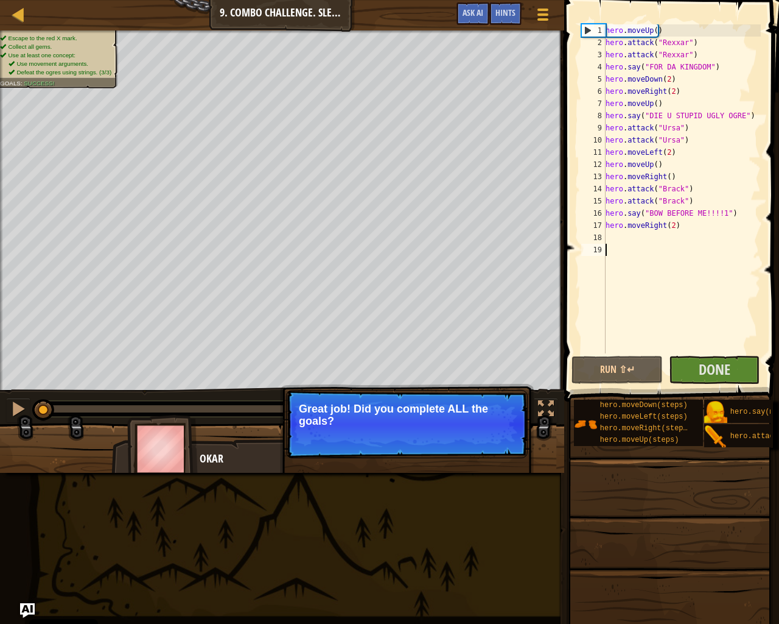
click at [605, 362] on button "Run ⇧↵" at bounding box center [617, 370] width 91 height 28
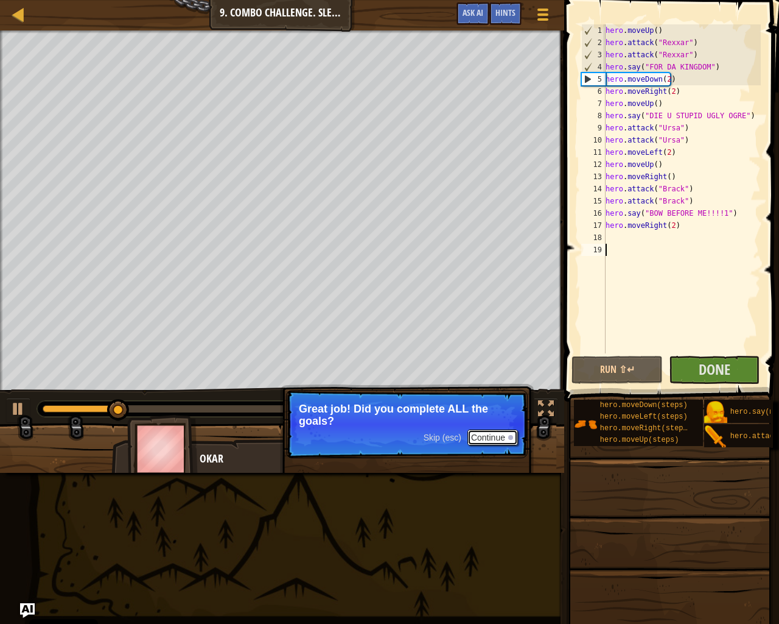
click at [482, 432] on button "Continue" at bounding box center [493, 437] width 51 height 16
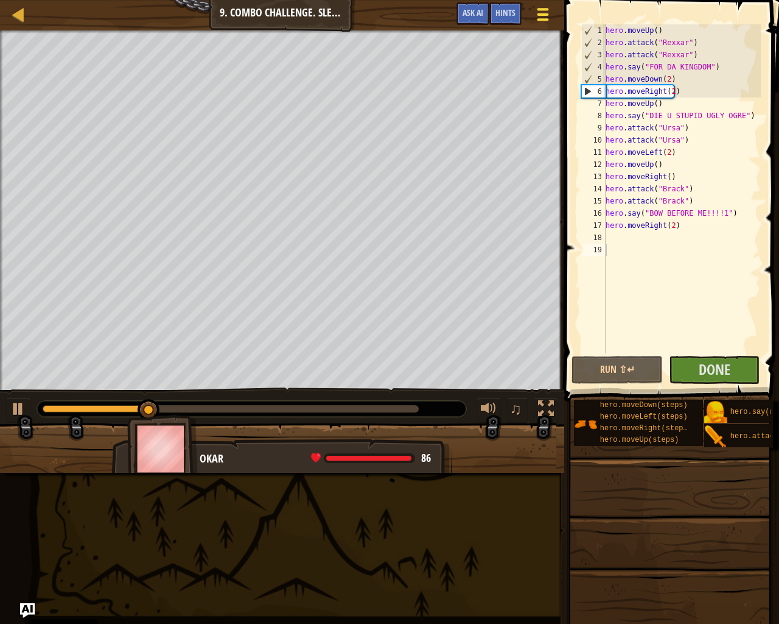
click at [541, 10] on span at bounding box center [544, 9] width 12 height 2
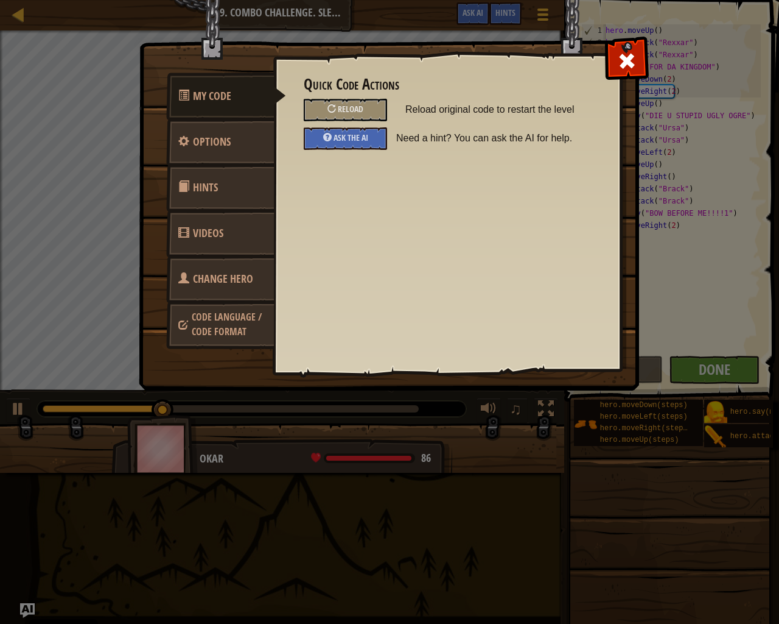
click at [626, 52] on span at bounding box center [626, 60] width 19 height 19
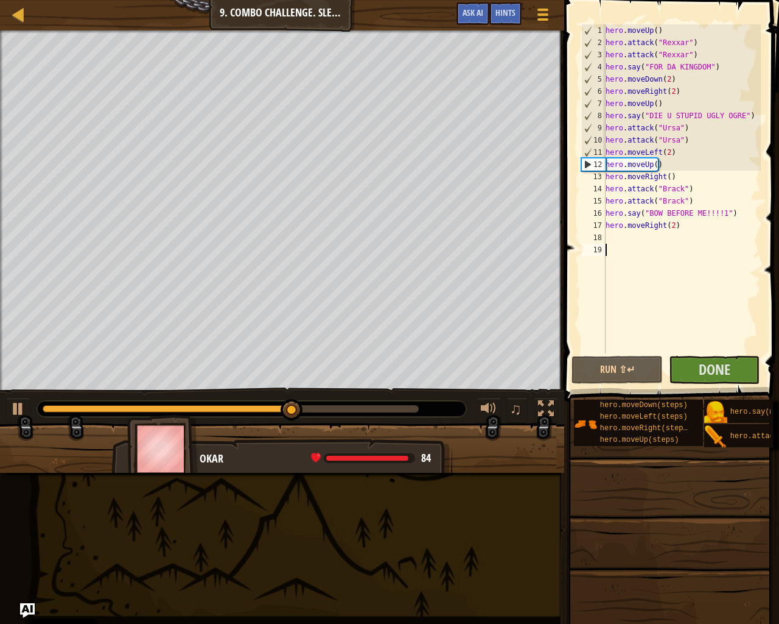
click at [626, 239] on div "hero . moveUp ( ) hero . attack ( "Rexxar" ) hero . attack ( "Rexxar" ) hero . …" at bounding box center [682, 200] width 158 height 353
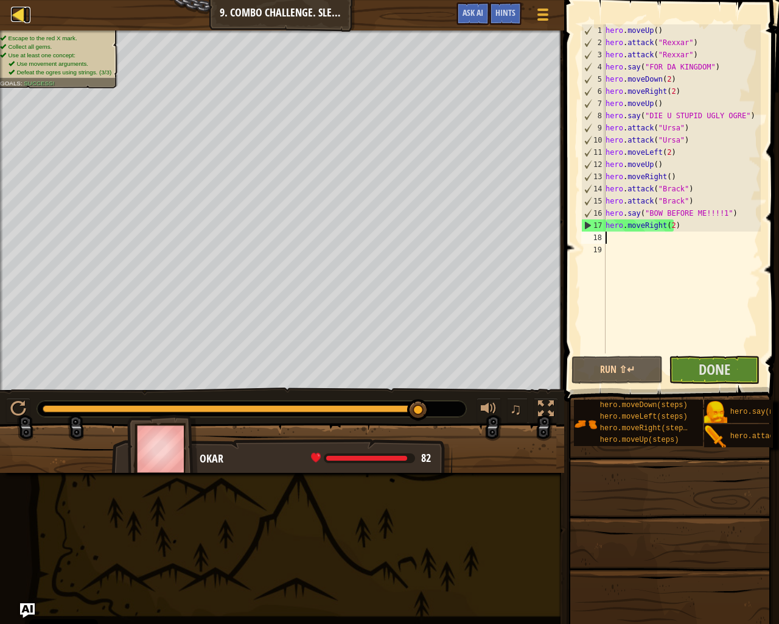
click at [19, 14] on div at bounding box center [18, 14] width 15 height 15
select select "en-[GEOGRAPHIC_DATA]"
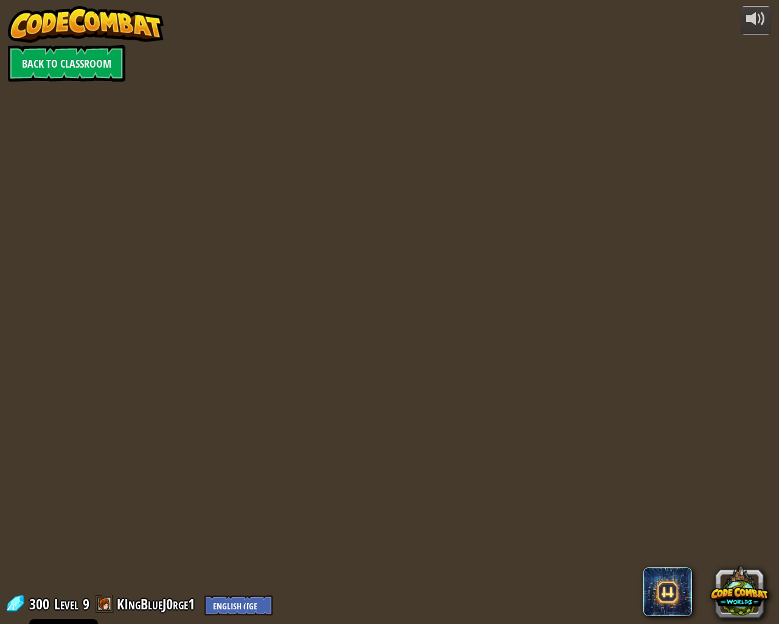
select select "en-[GEOGRAPHIC_DATA]"
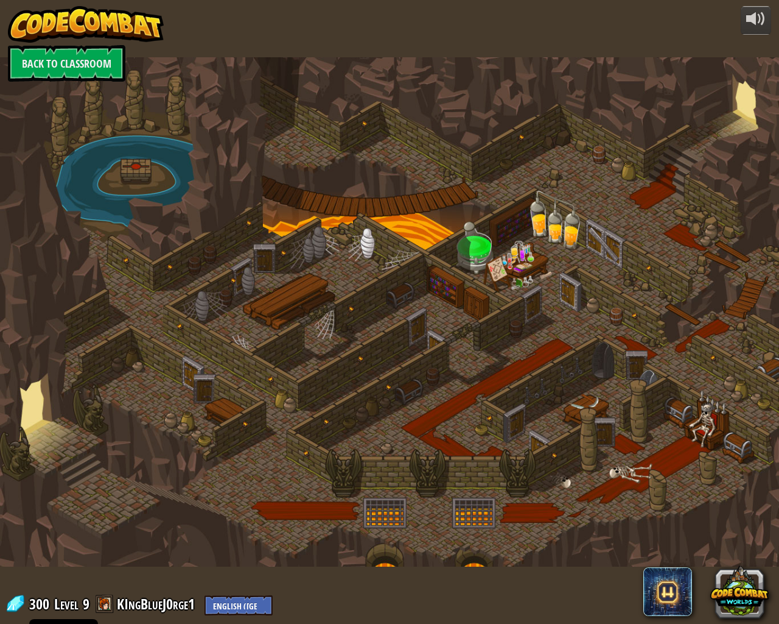
select select "en-[GEOGRAPHIC_DATA]"
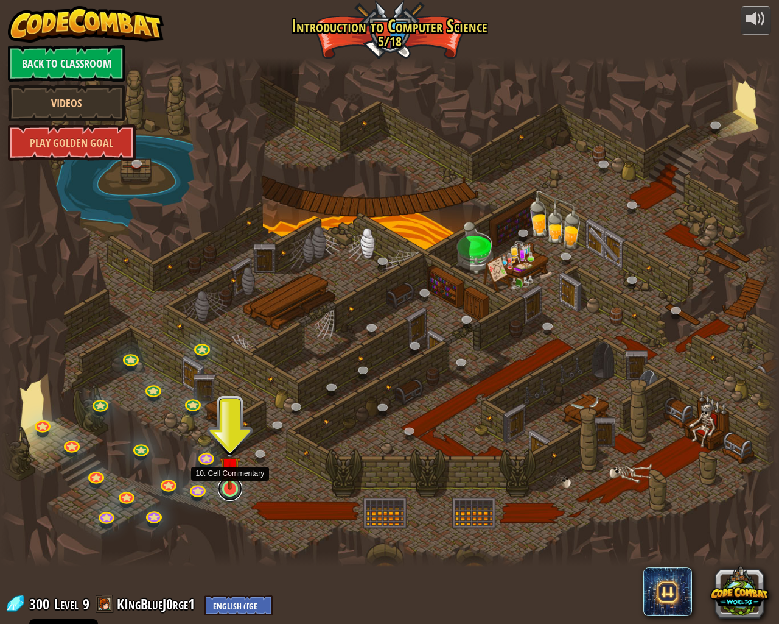
click at [236, 496] on link at bounding box center [230, 488] width 24 height 24
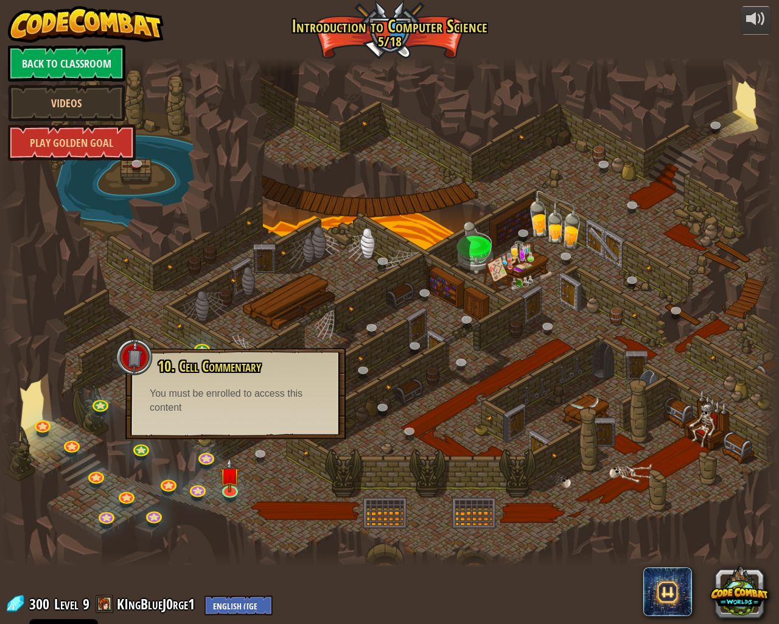
click at [229, 449] on div at bounding box center [389, 312] width 779 height 510
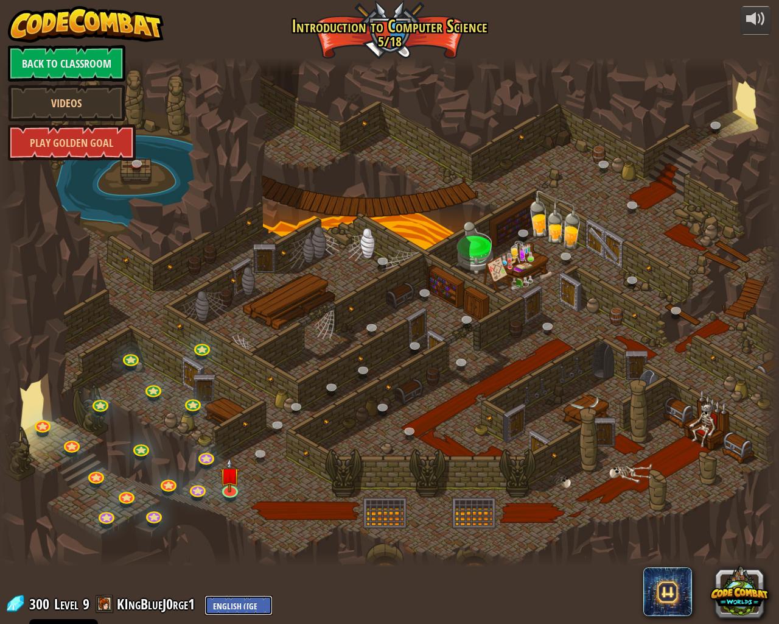
click at [244, 541] on select "English ([GEOGRAPHIC_DATA]) English ([GEOGRAPHIC_DATA]) 简体中文 繁體中文 русский españ…" at bounding box center [239, 605] width 68 height 20
select select "et"
click at [205, 541] on select "English ([GEOGRAPHIC_DATA]) English ([GEOGRAPHIC_DATA]) 简体中文 繁體中文 русский españ…" at bounding box center [239, 605] width 68 height 20
select select "et"
click at [248, 541] on select "English ([GEOGRAPHIC_DATA]) English ([GEOGRAPHIC_DATA]) 简体中文 繁體中文 русский españ…" at bounding box center [250, 605] width 90 height 20
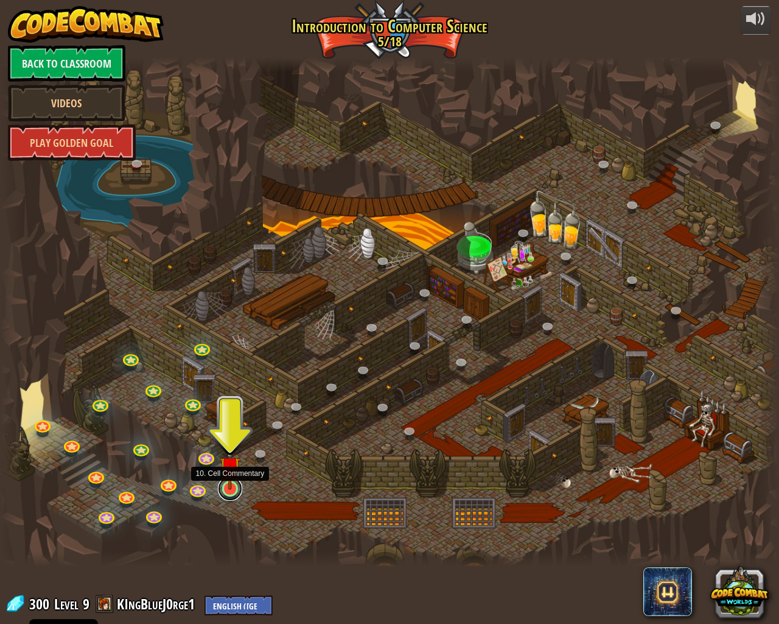
click at [227, 499] on div "25. Kithgard Gates (Locked) Escape the Kithgard dungeons, and don't let the gua…" at bounding box center [389, 312] width 779 height 510
click at [238, 490] on link at bounding box center [230, 488] width 24 height 24
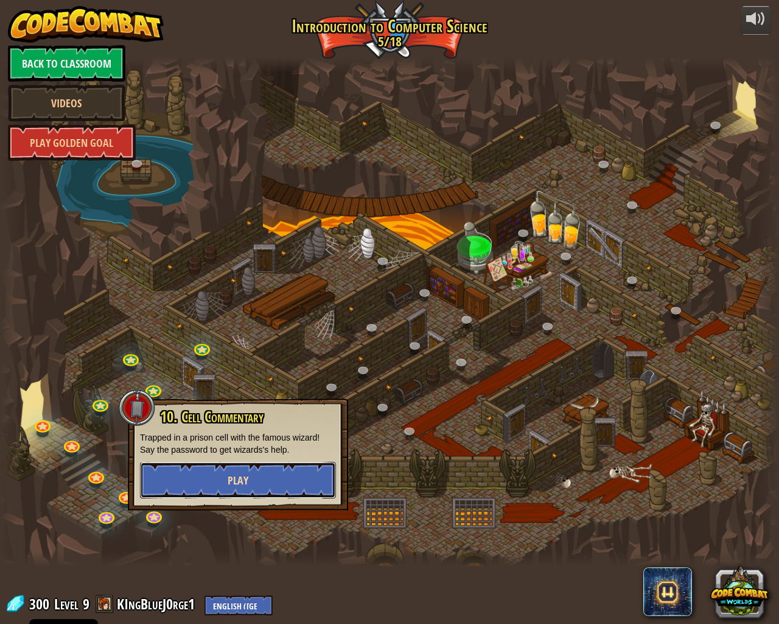
click at [189, 466] on button "Play" at bounding box center [238, 480] width 196 height 37
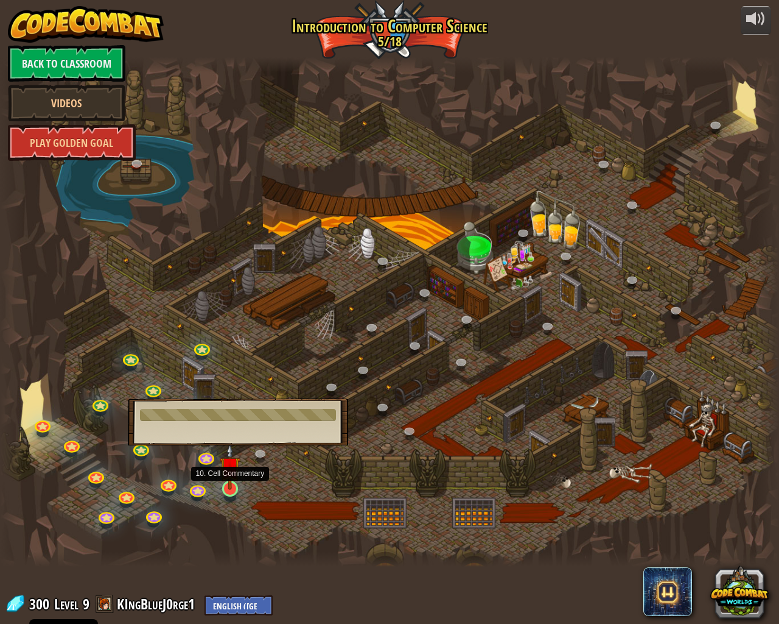
click at [229, 485] on img at bounding box center [230, 466] width 20 height 46
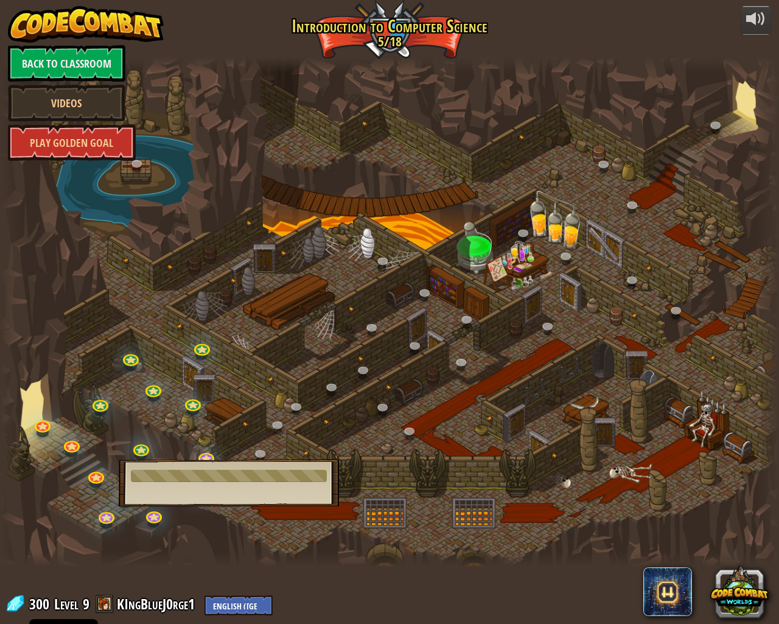
drag, startPoint x: 229, startPoint y: 476, endPoint x: 223, endPoint y: 468, distance: 10.1
click at [229, 473] on div at bounding box center [229, 475] width 196 height 12
click at [199, 453] on link at bounding box center [206, 455] width 24 height 24
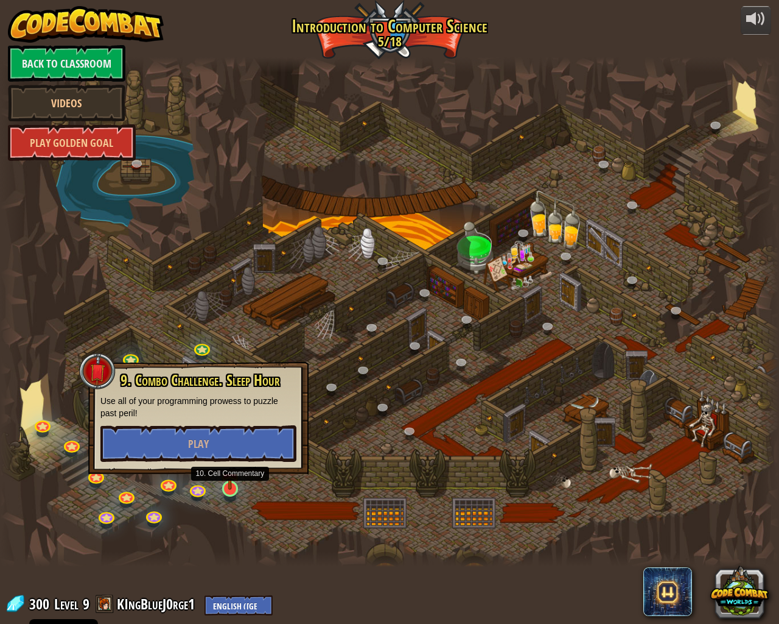
click at [222, 481] on img at bounding box center [230, 466] width 20 height 46
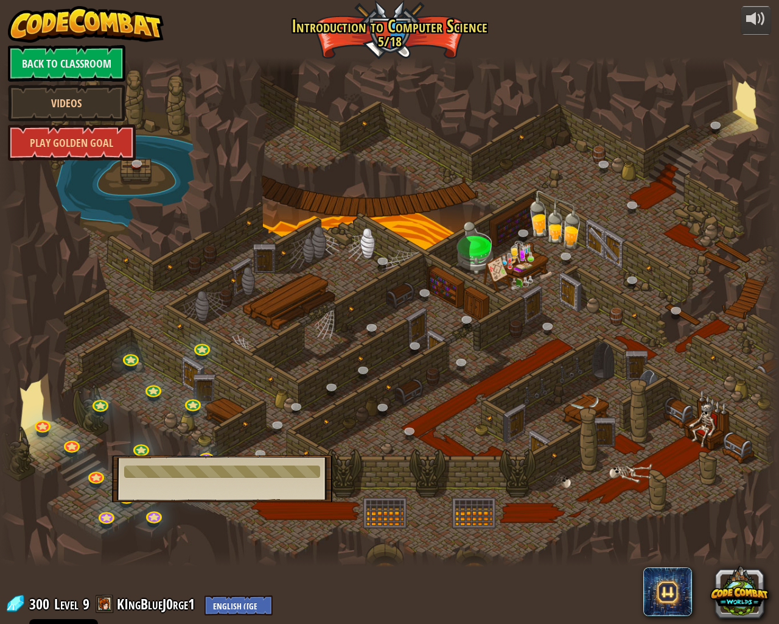
click at [192, 466] on div at bounding box center [222, 471] width 196 height 12
click at [99, 476] on link at bounding box center [96, 474] width 24 height 24
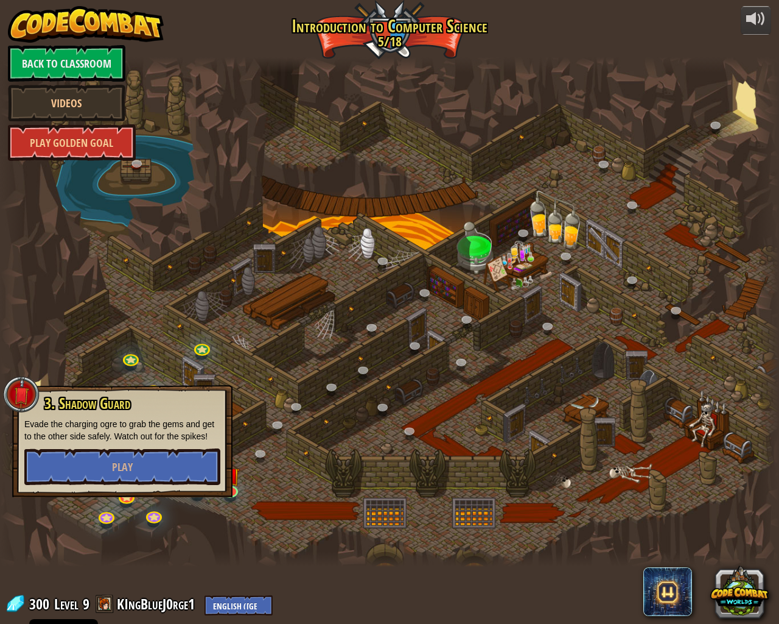
click at [228, 493] on div "3. Shadow Guard Evade the charging ogre to grab the gems and get to the other s…" at bounding box center [122, 441] width 220 height 112
click at [235, 488] on img at bounding box center [230, 466] width 20 height 46
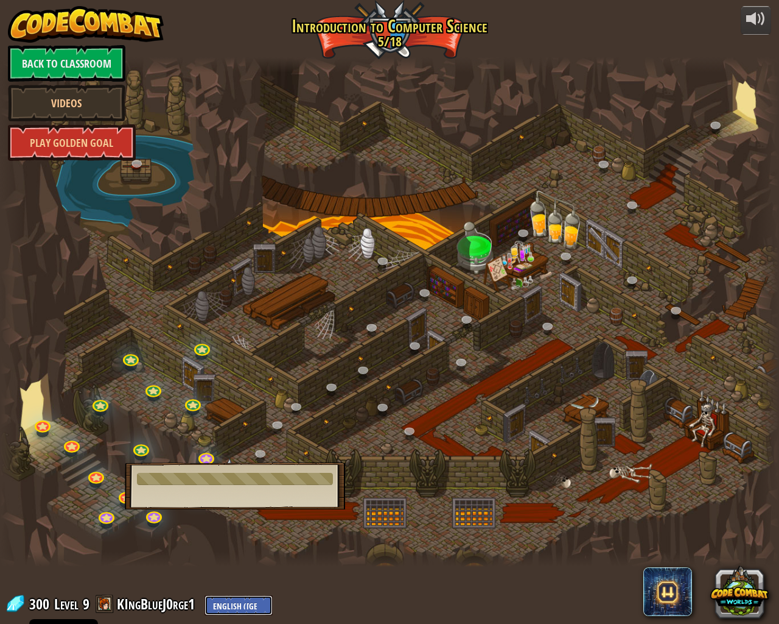
click at [219, 541] on select "English ([GEOGRAPHIC_DATA]) English ([GEOGRAPHIC_DATA]) 简体中文 繁體中文 русский españ…" at bounding box center [239, 605] width 68 height 20
select select "de-CH"
click at [205, 541] on select "English ([GEOGRAPHIC_DATA]) English ([GEOGRAPHIC_DATA]) 简体中文 繁體中文 русский españ…" at bounding box center [239, 605] width 68 height 20
select select "de-CH"
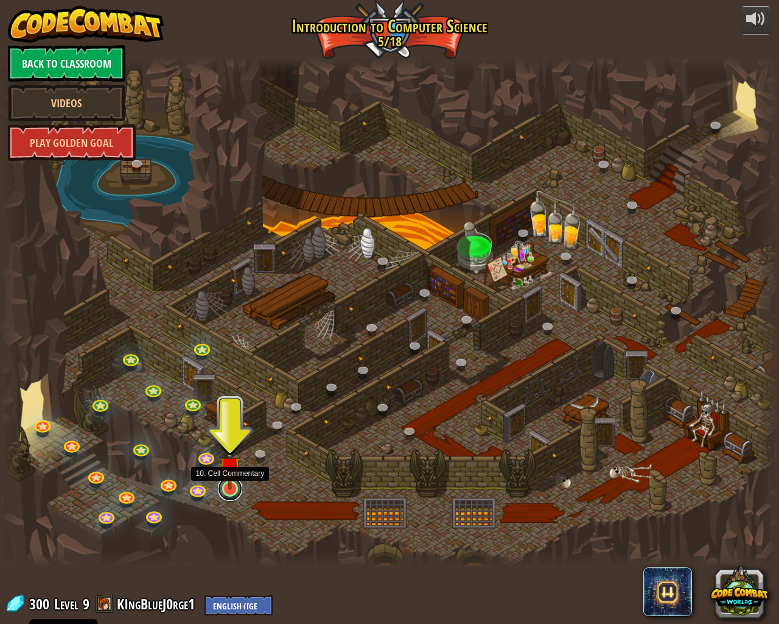
click at [219, 490] on link at bounding box center [230, 488] width 24 height 24
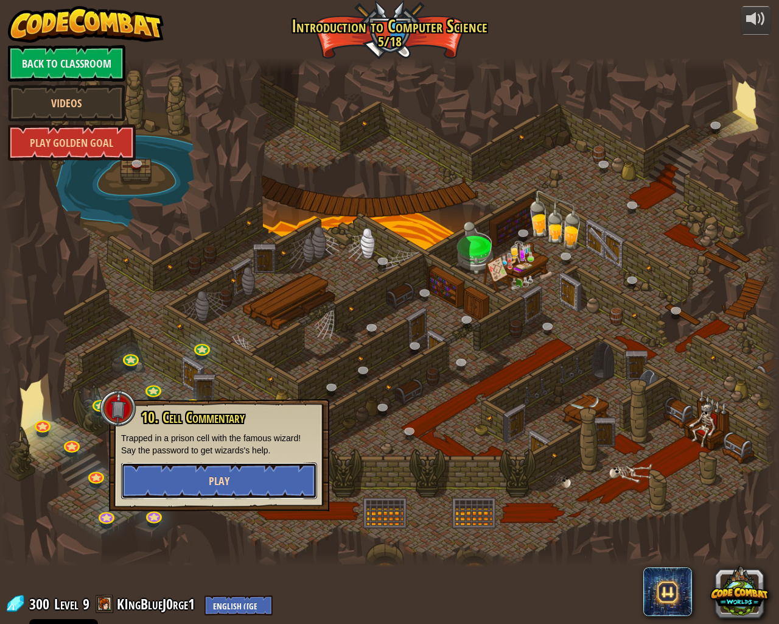
click at [223, 482] on span "Play" at bounding box center [219, 480] width 21 height 15
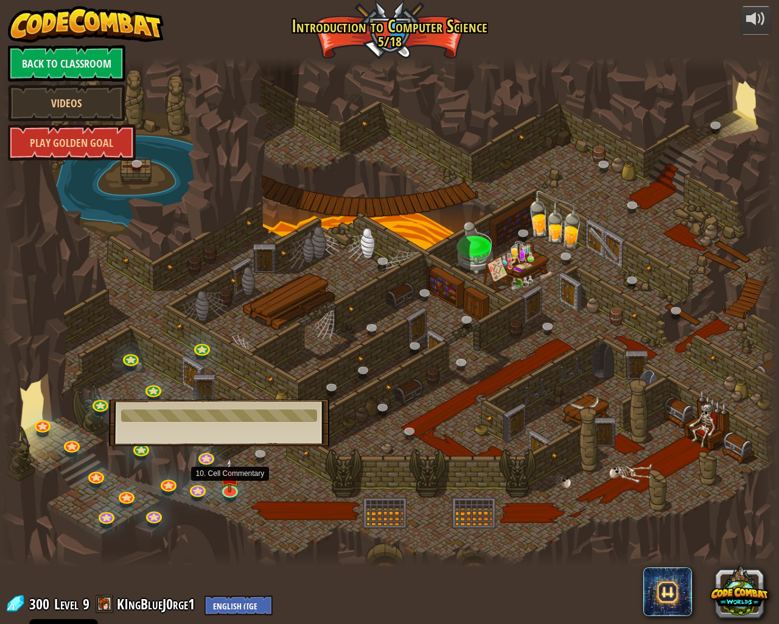
click at [223, 482] on img at bounding box center [230, 474] width 20 height 35
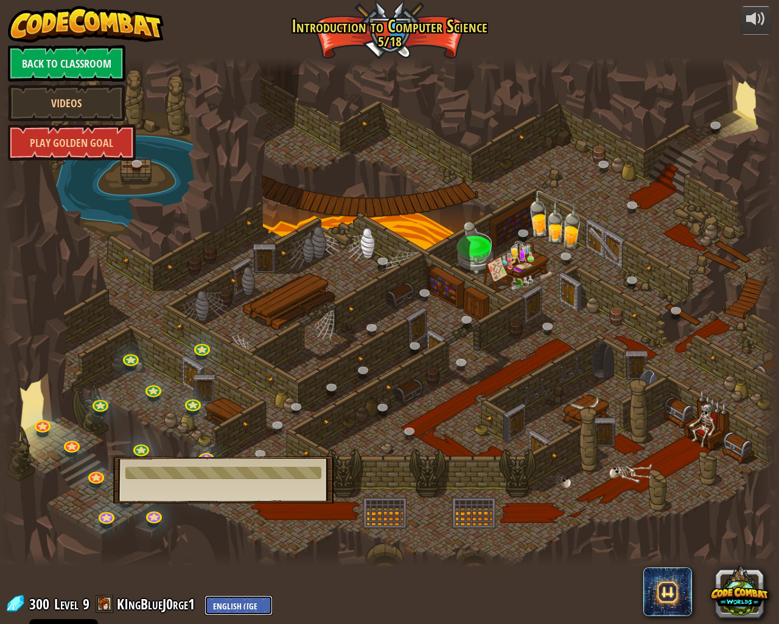
click at [237, 541] on select "English ([GEOGRAPHIC_DATA]) English ([GEOGRAPHIC_DATA]) 简体中文 繁體中文 русский españ…" at bounding box center [239, 605] width 68 height 20
select select "da"
click at [205, 541] on select "English ([GEOGRAPHIC_DATA]) English ([GEOGRAPHIC_DATA]) 简体中文 繁體中文 русский españ…" at bounding box center [239, 605] width 68 height 20
select select "da"
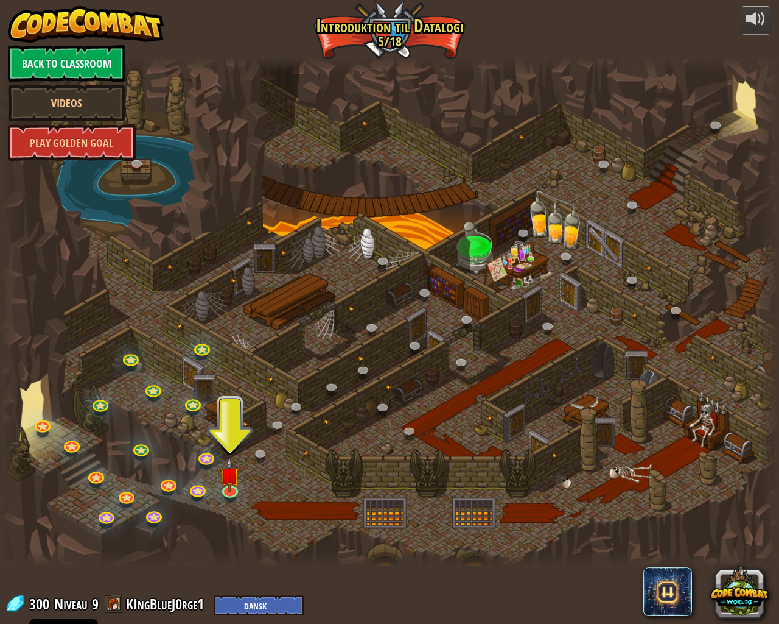
click at [256, 541] on div "powered by Back to Classroom Videos Play Golden Goal 25. [PERSON_NAME] til [GEO…" at bounding box center [389, 312] width 779 height 624
click at [256, 541] on select "English ([GEOGRAPHIC_DATA]) English ([GEOGRAPHIC_DATA]) 简体中文 繁體中文 русский españ…" at bounding box center [259, 605] width 90 height 20
select select "en-[GEOGRAPHIC_DATA]"
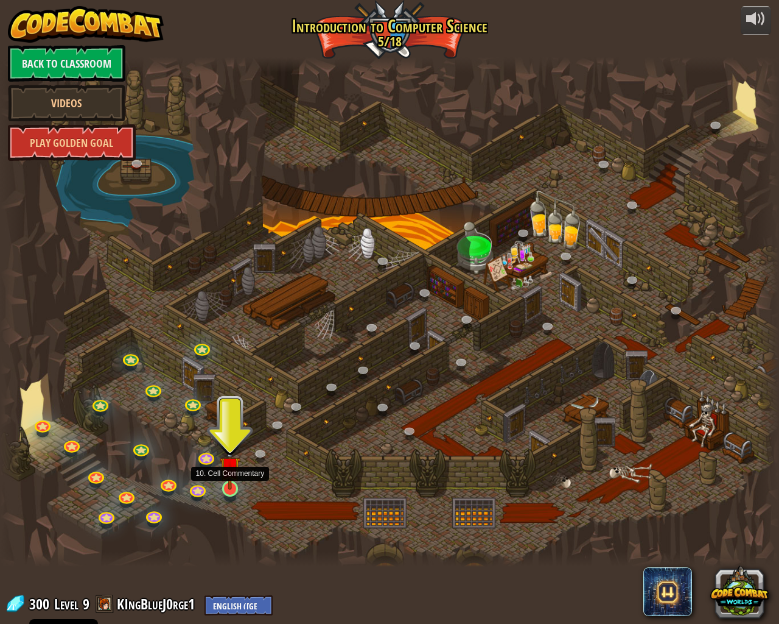
click at [223, 487] on img at bounding box center [230, 466] width 20 height 46
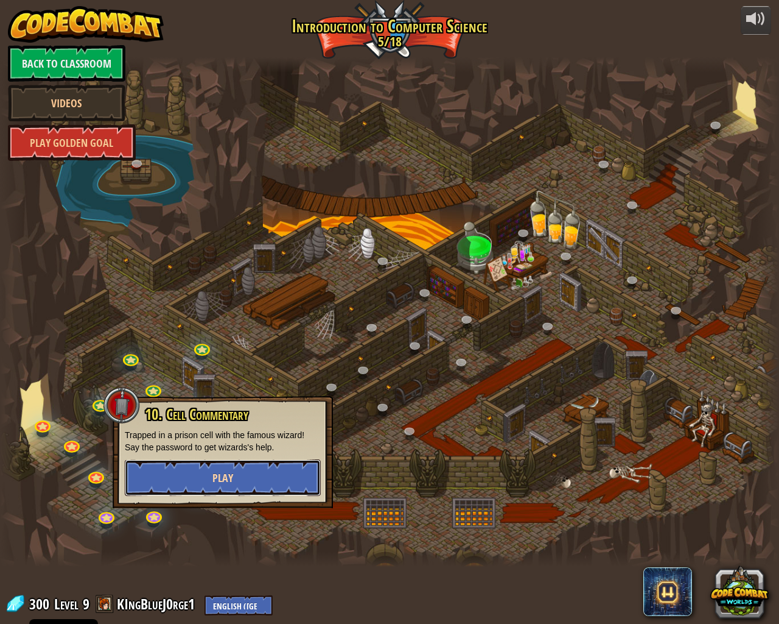
click at [259, 467] on button "Play" at bounding box center [223, 477] width 196 height 37
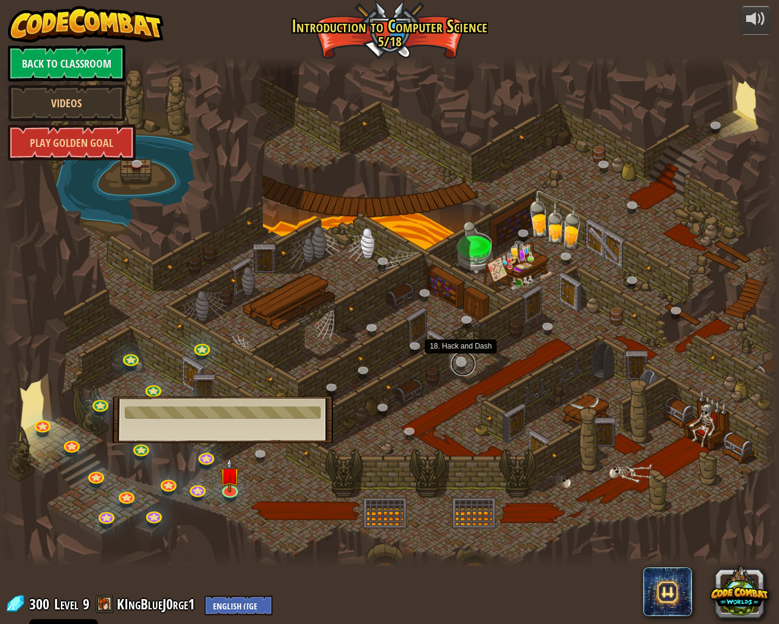
click at [456, 359] on link at bounding box center [463, 363] width 24 height 24
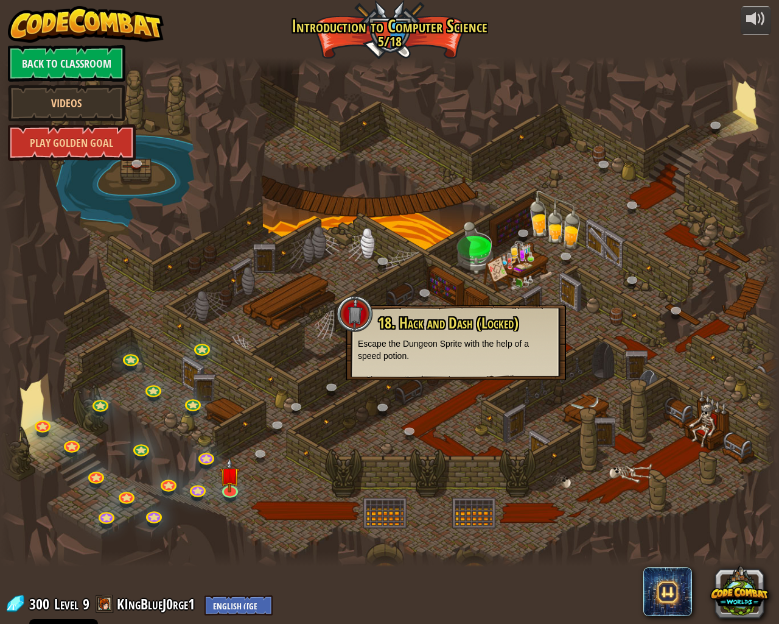
click at [326, 379] on div at bounding box center [389, 312] width 779 height 510
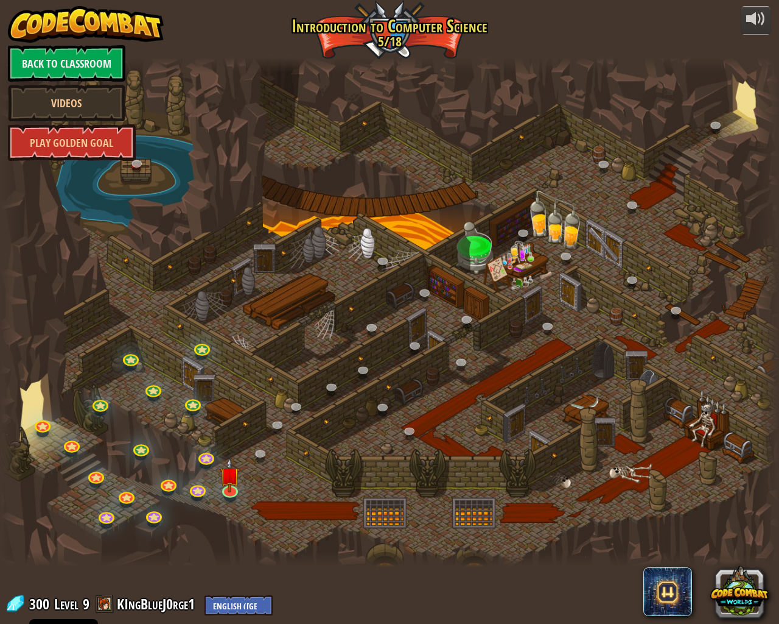
click at [350, 387] on div at bounding box center [389, 312] width 779 height 510
click at [337, 381] on link at bounding box center [334, 388] width 24 height 24
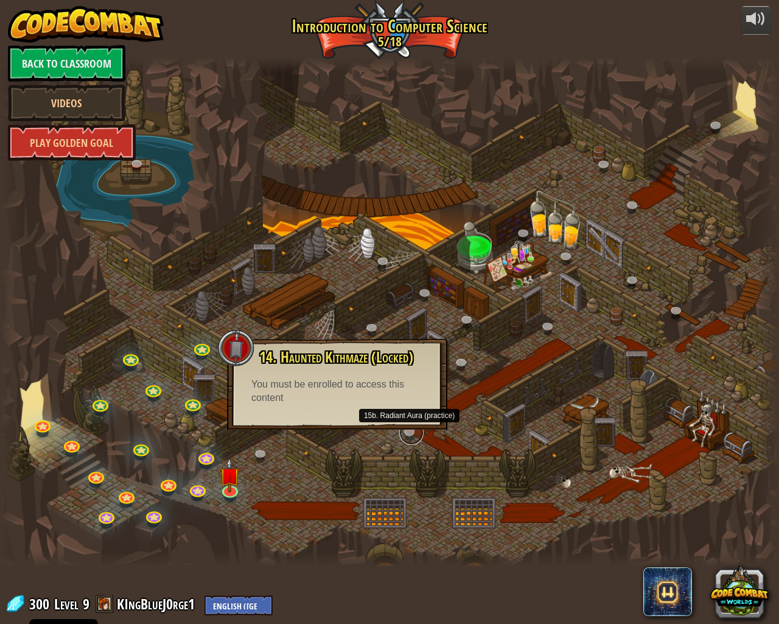
click at [410, 431] on link at bounding box center [411, 432] width 24 height 24
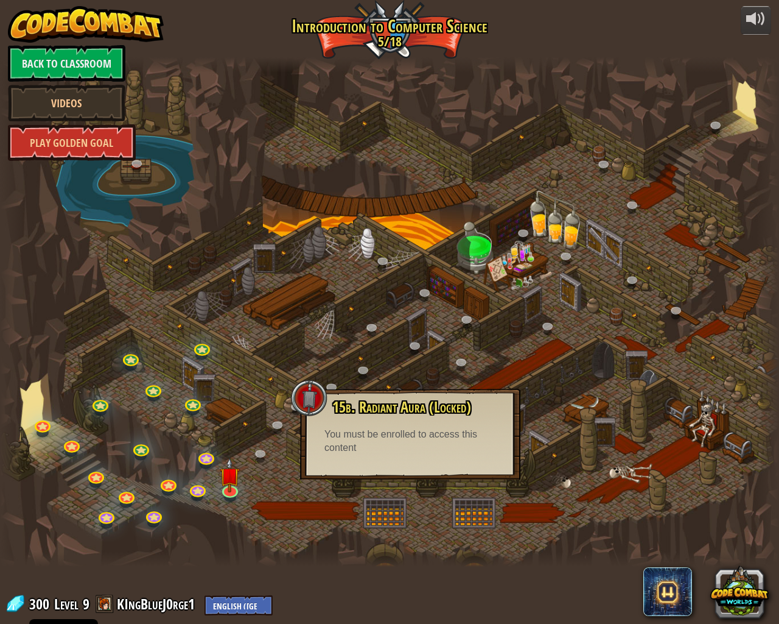
click at [242, 483] on div at bounding box center [389, 312] width 779 height 510
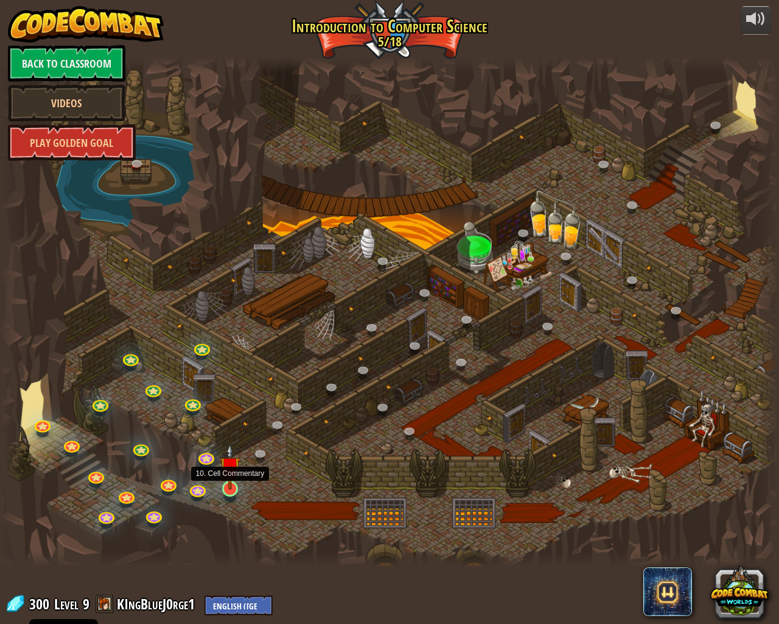
click at [235, 481] on img at bounding box center [230, 466] width 20 height 46
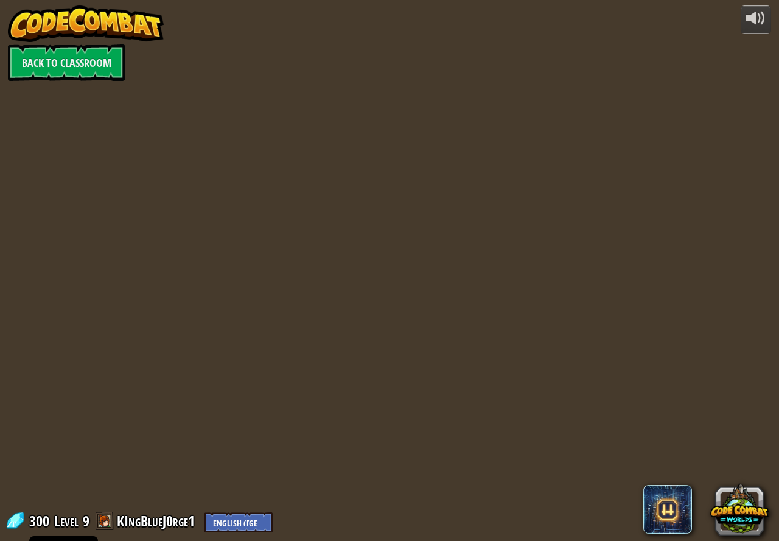
select select "en-[GEOGRAPHIC_DATA]"
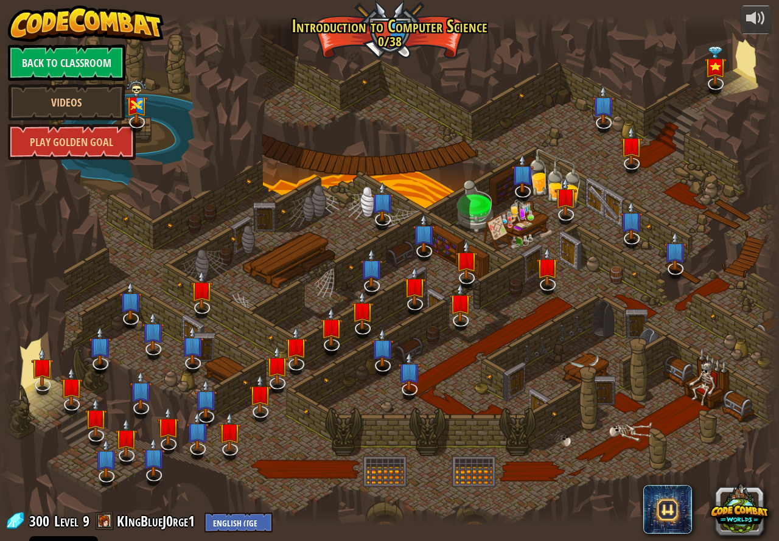
select select "en-[GEOGRAPHIC_DATA]"
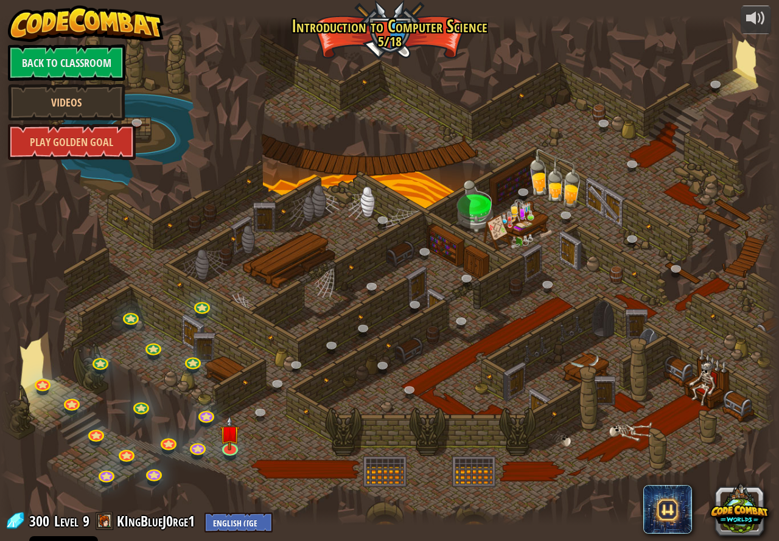
select select "en-[GEOGRAPHIC_DATA]"
click at [233, 449] on link at bounding box center [230, 447] width 24 height 24
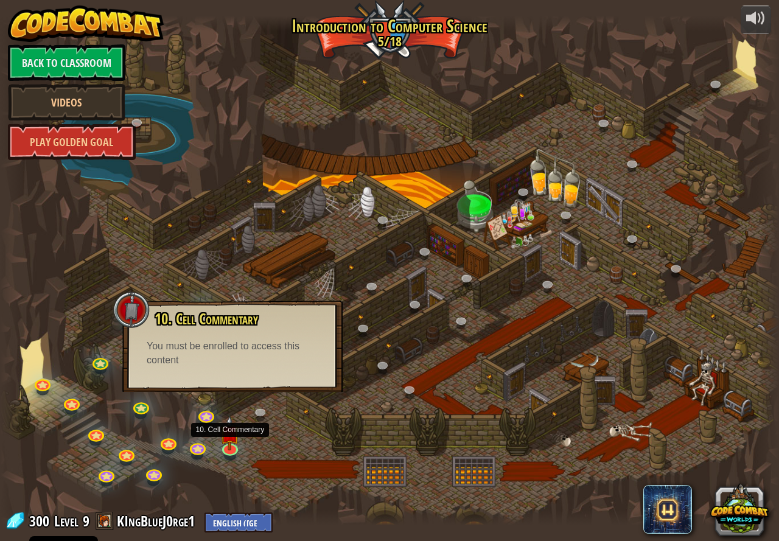
click at [246, 374] on div "10. Cell Commentary Trapped in a prison cell with the famous wizard! Say the pa…" at bounding box center [232, 346] width 220 height 91
click at [206, 442] on link at bounding box center [198, 447] width 24 height 24
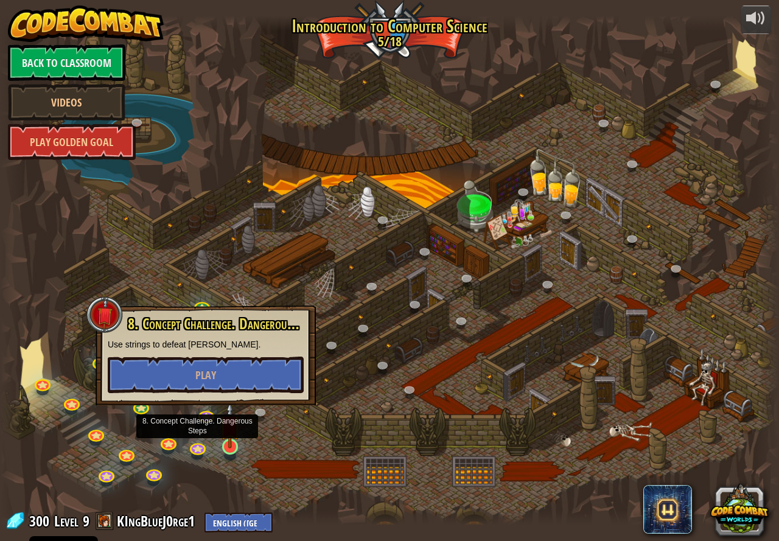
click at [220, 446] on img at bounding box center [230, 425] width 20 height 46
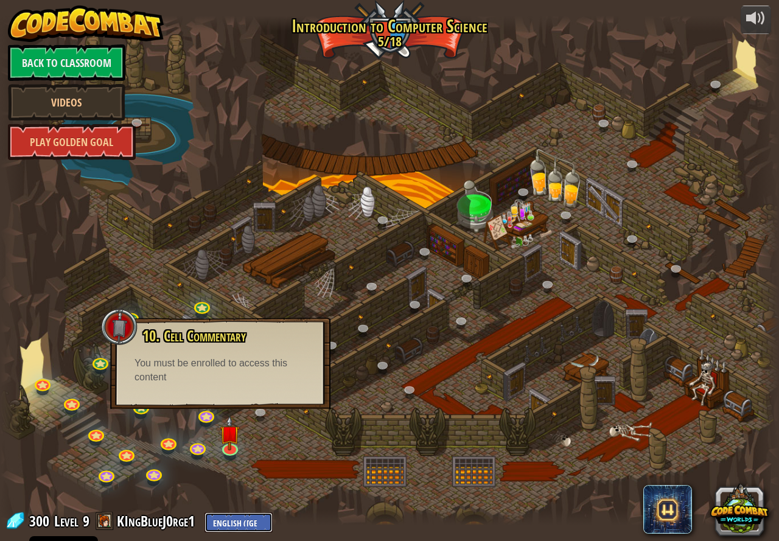
click at [239, 519] on select "English ([GEOGRAPHIC_DATA]) English ([GEOGRAPHIC_DATA]) 简体中文 繁體中文 русский españ…" at bounding box center [239, 523] width 68 height 20
click at [205, 513] on select "English ([GEOGRAPHIC_DATA]) English ([GEOGRAPHIC_DATA]) 简体中文 繁體中文 русский españ…" at bounding box center [239, 523] width 68 height 20
select select "et"
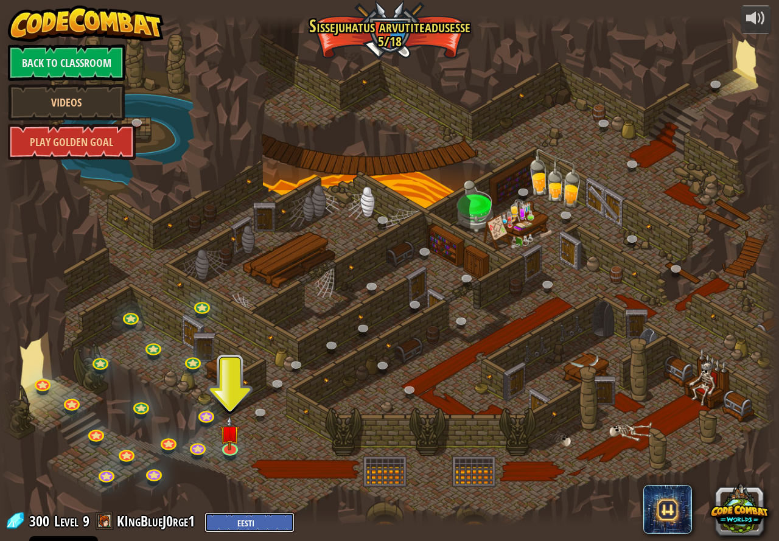
drag, startPoint x: 248, startPoint y: 521, endPoint x: 250, endPoint y: 505, distance: 15.4
click at [247, 521] on select "English ([GEOGRAPHIC_DATA]) English ([GEOGRAPHIC_DATA]) 简体中文 繁體中文 русский españ…" at bounding box center [250, 523] width 90 height 20
select select "en-[GEOGRAPHIC_DATA]"
click at [229, 449] on link at bounding box center [230, 447] width 24 height 24
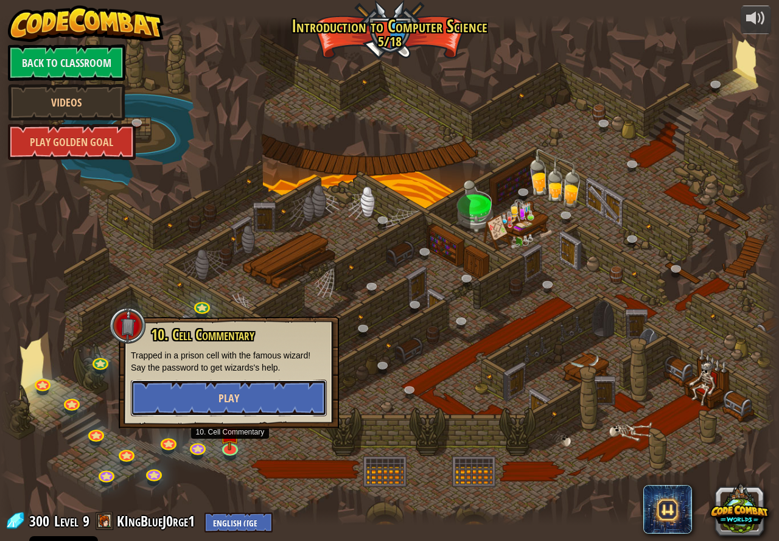
click at [228, 399] on span "Play" at bounding box center [229, 398] width 21 height 15
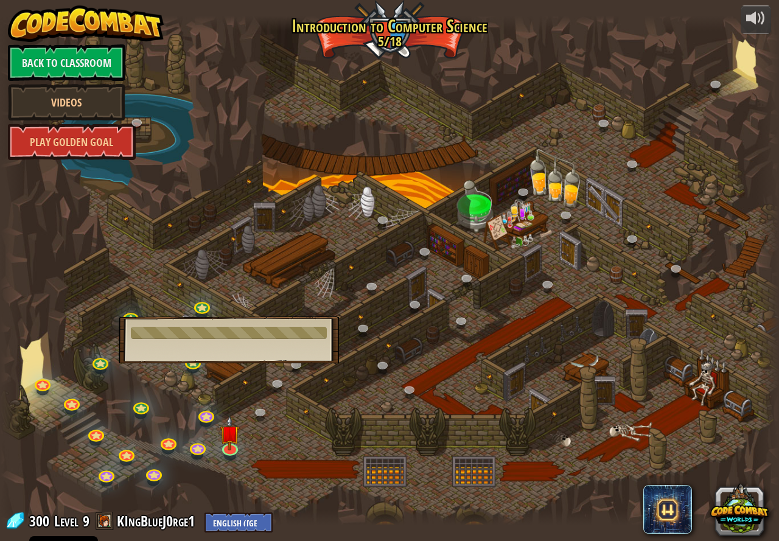
click at [188, 300] on div at bounding box center [389, 271] width 779 height 510
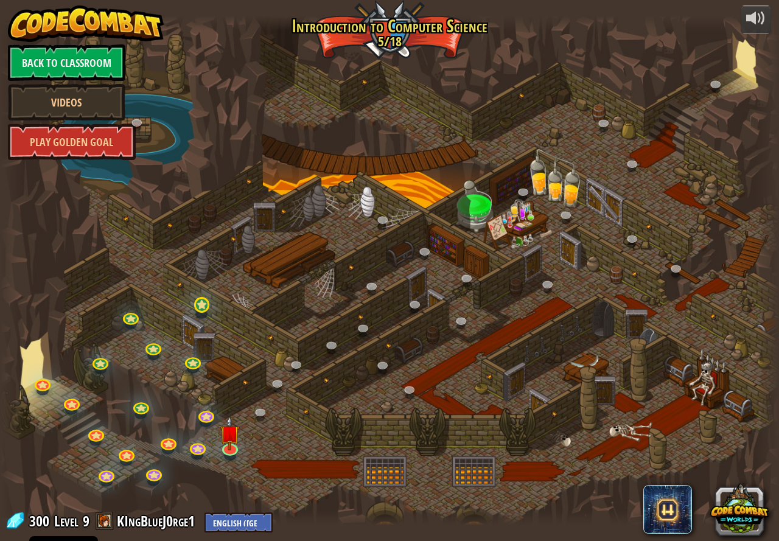
drag, startPoint x: 191, startPoint y: 300, endPoint x: 197, endPoint y: 303, distance: 6.3
click at [197, 303] on div "25. Kithgard Gates (Locked) Escape the Kithgard dungeons, and don't let the gua…" at bounding box center [389, 271] width 779 height 510
click at [198, 305] on link at bounding box center [202, 305] width 24 height 24
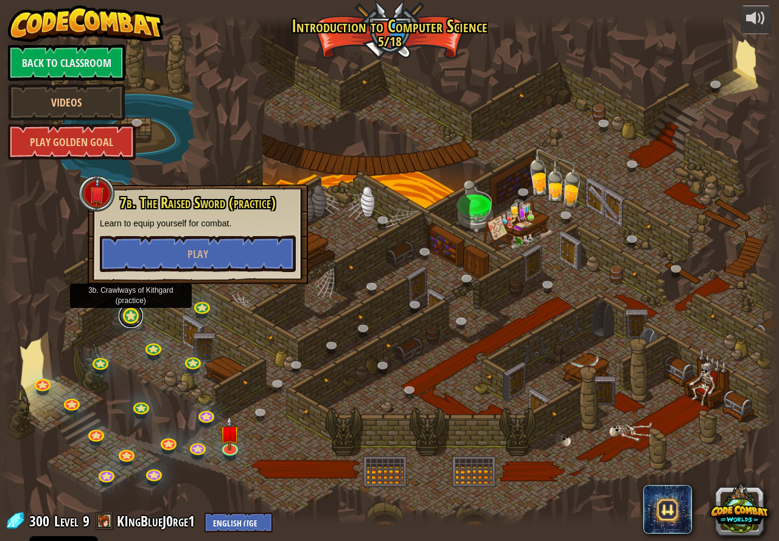
click at [139, 317] on link at bounding box center [131, 316] width 24 height 24
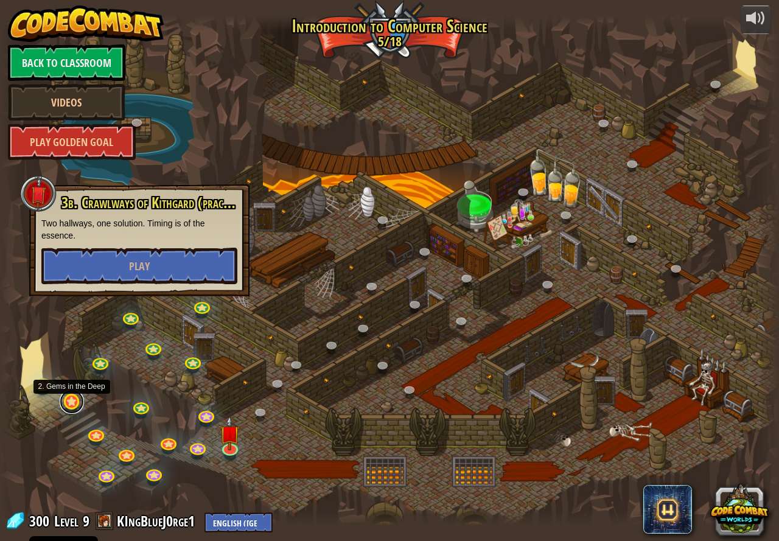
click at [72, 412] on link at bounding box center [72, 402] width 24 height 24
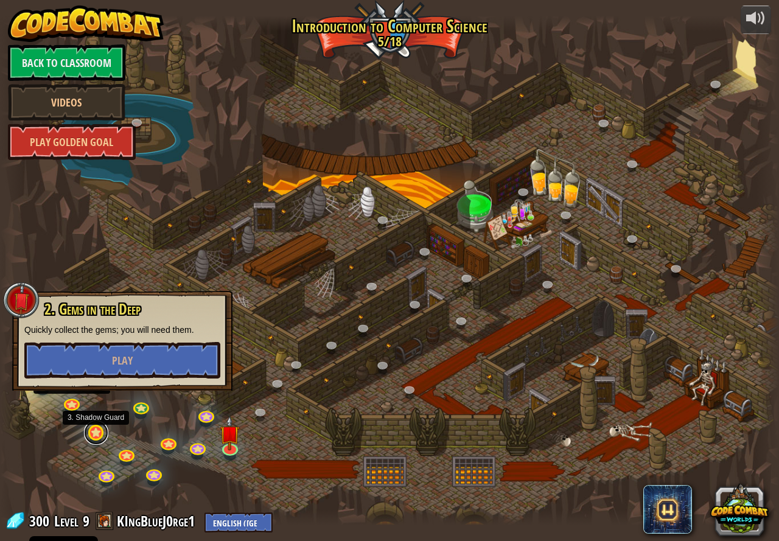
click at [88, 434] on link at bounding box center [96, 433] width 24 height 24
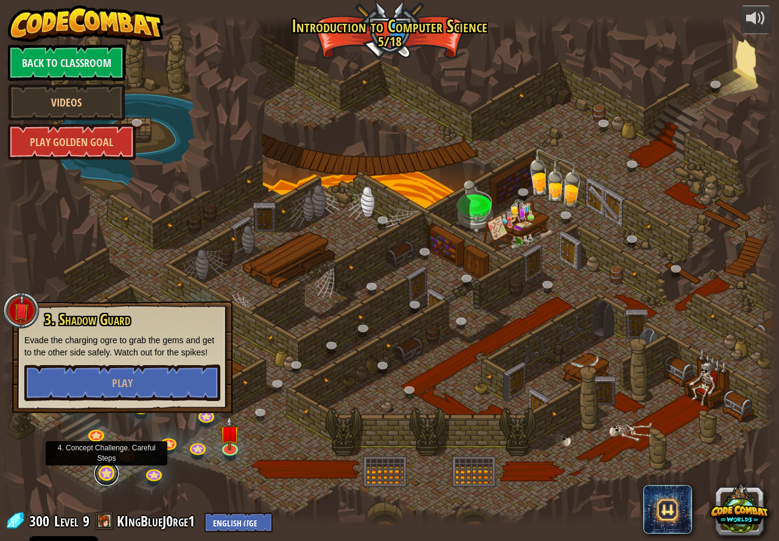
click at [110, 476] on link at bounding box center [106, 474] width 24 height 24
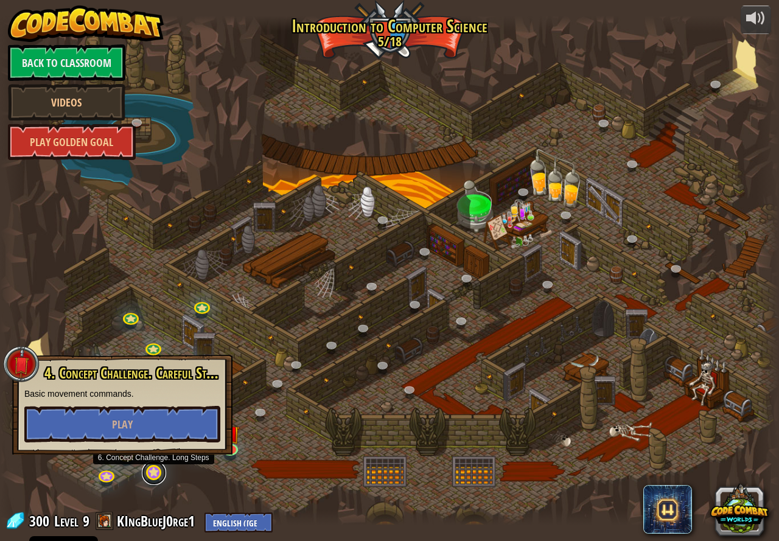
click at [142, 477] on link at bounding box center [154, 473] width 24 height 24
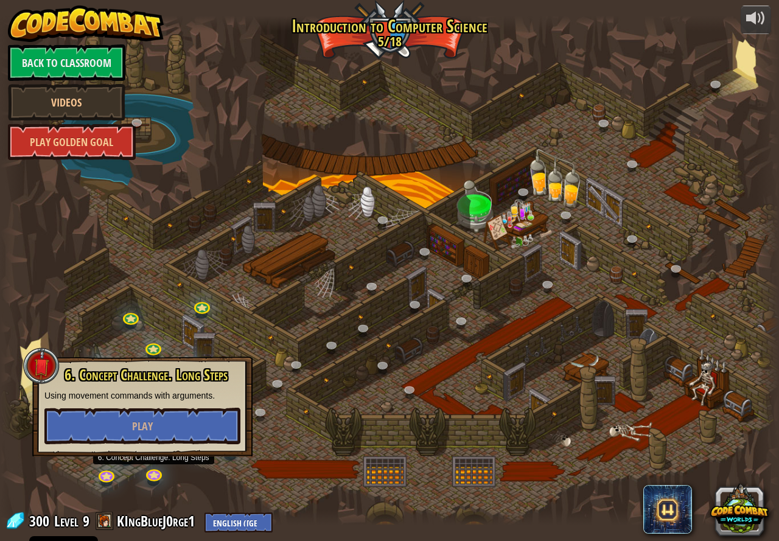
click at [207, 317] on div at bounding box center [389, 271] width 779 height 510
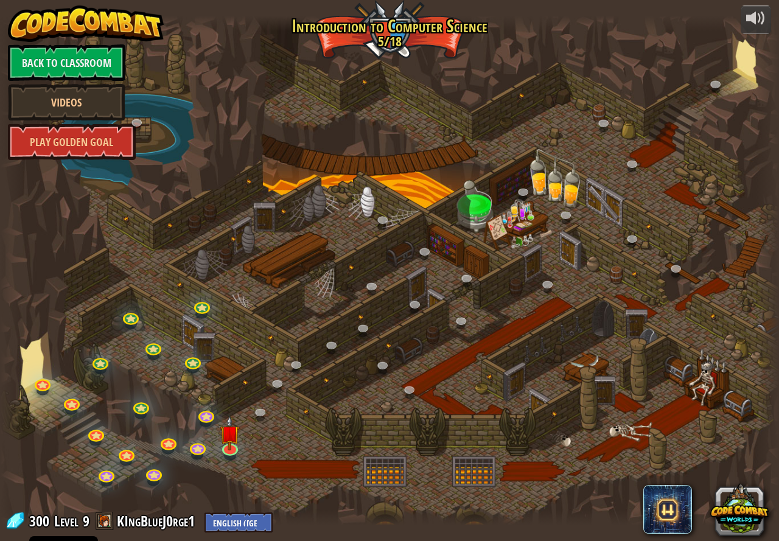
click at [191, 441] on div at bounding box center [389, 271] width 779 height 510
click at [195, 449] on link at bounding box center [198, 447] width 24 height 24
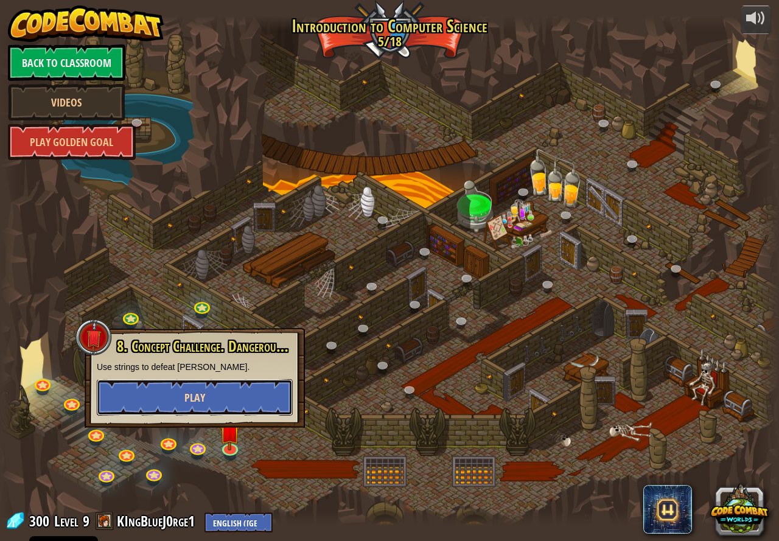
click at [208, 389] on button "Play" at bounding box center [195, 397] width 196 height 37
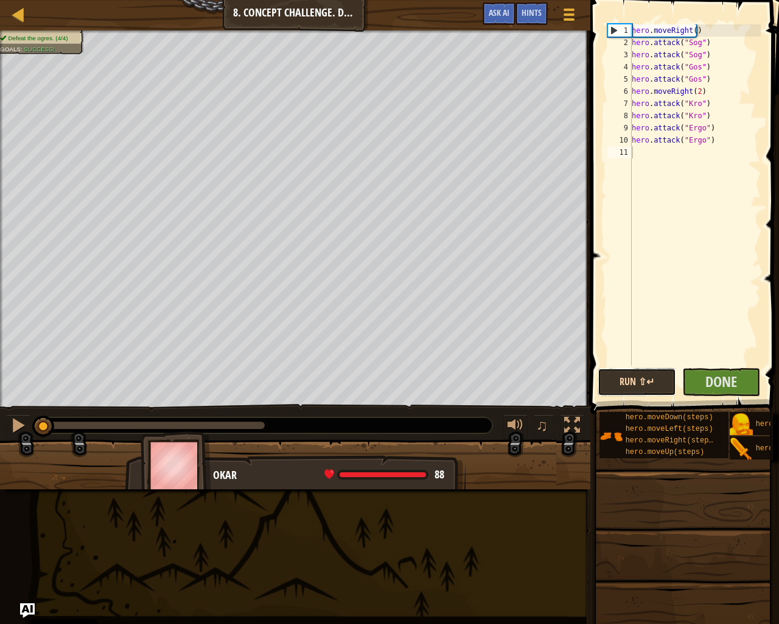
click at [669, 383] on button "Run ⇧↵" at bounding box center [637, 382] width 79 height 28
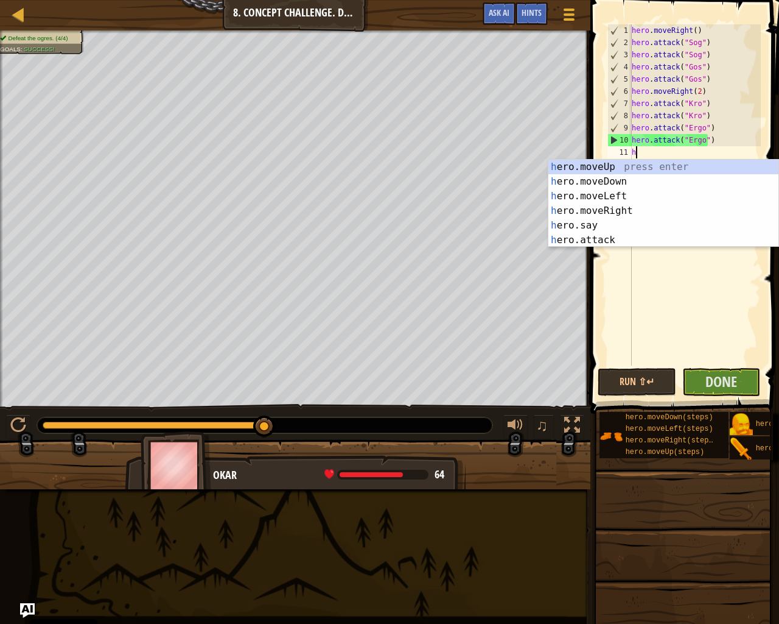
scroll to position [5, 0]
type textarea "her"
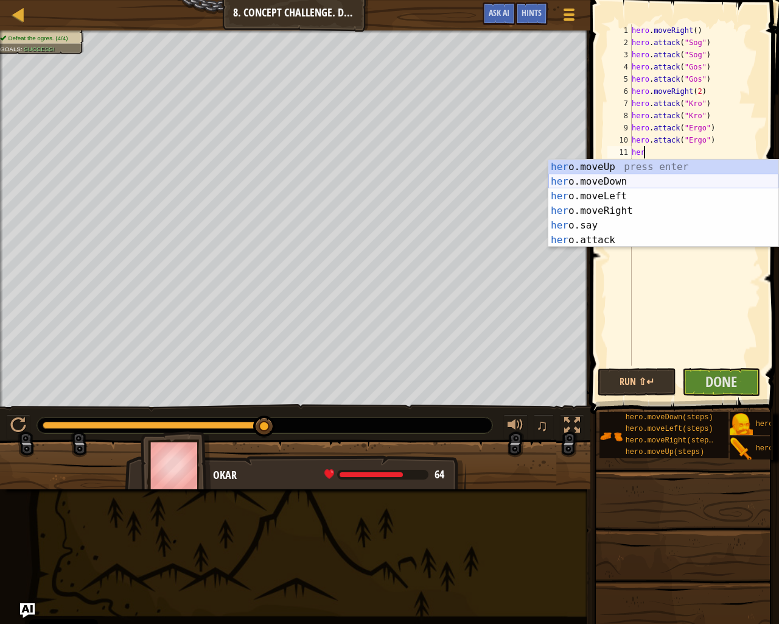
click at [635, 180] on div "her o.moveUp press enter her o.moveDown press enter her o.moveLeft press enter …" at bounding box center [664, 218] width 230 height 117
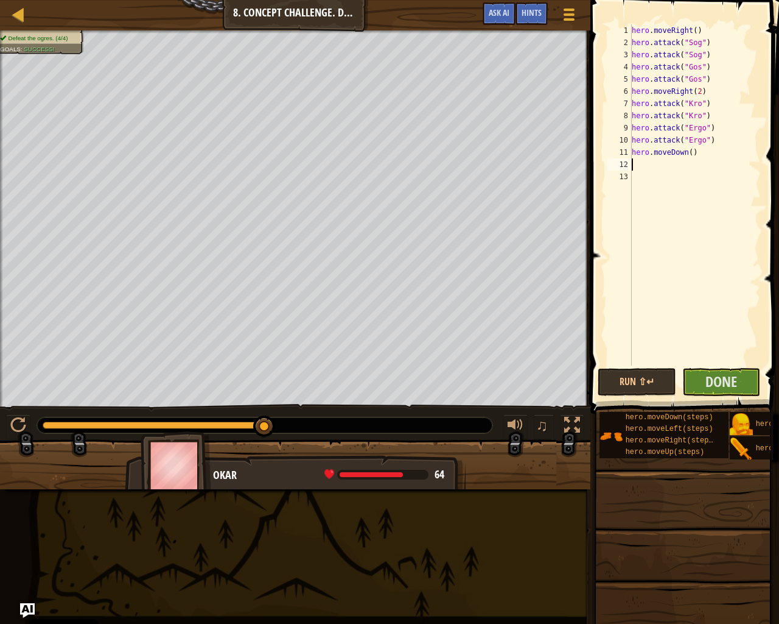
scroll to position [5, 0]
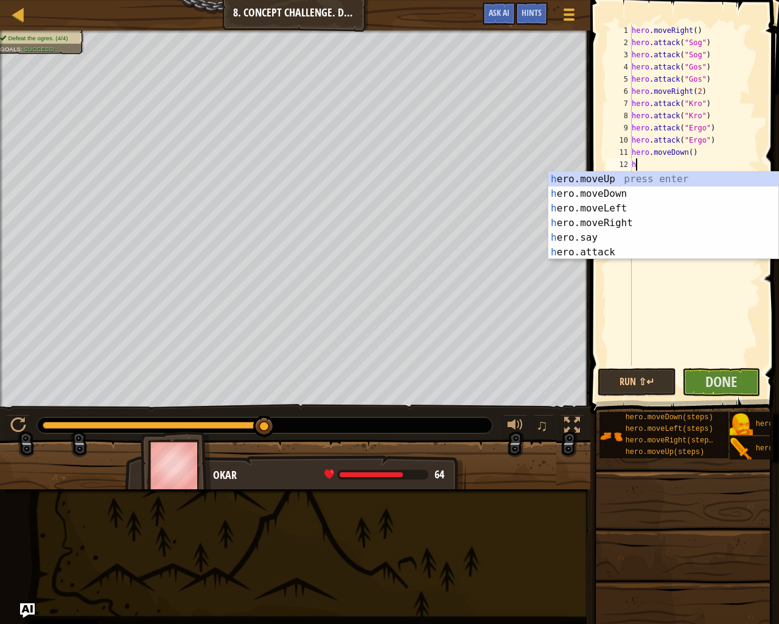
type textarea "hr"
click at [615, 178] on div "h e r o.moveUp press enter h e r o.moveDown press enter h e r o.moveLeft press …" at bounding box center [664, 230] width 230 height 117
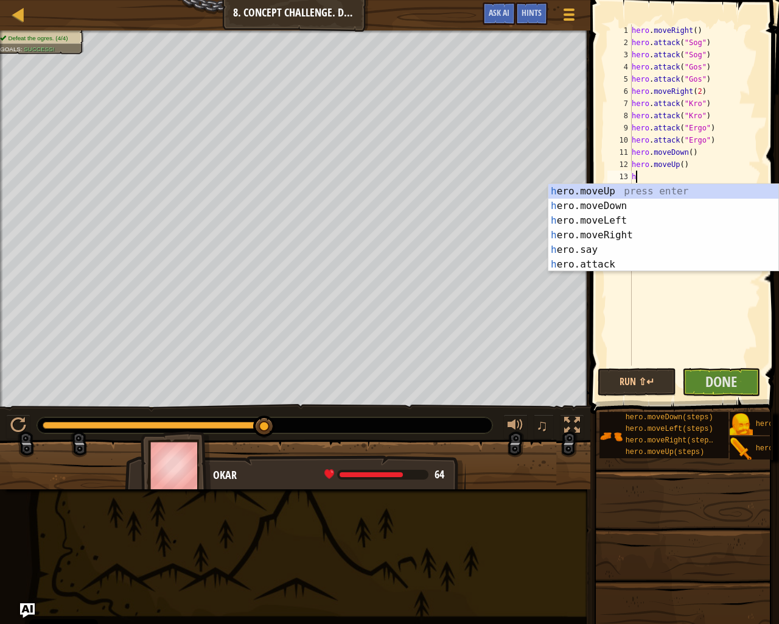
type textarea "her"
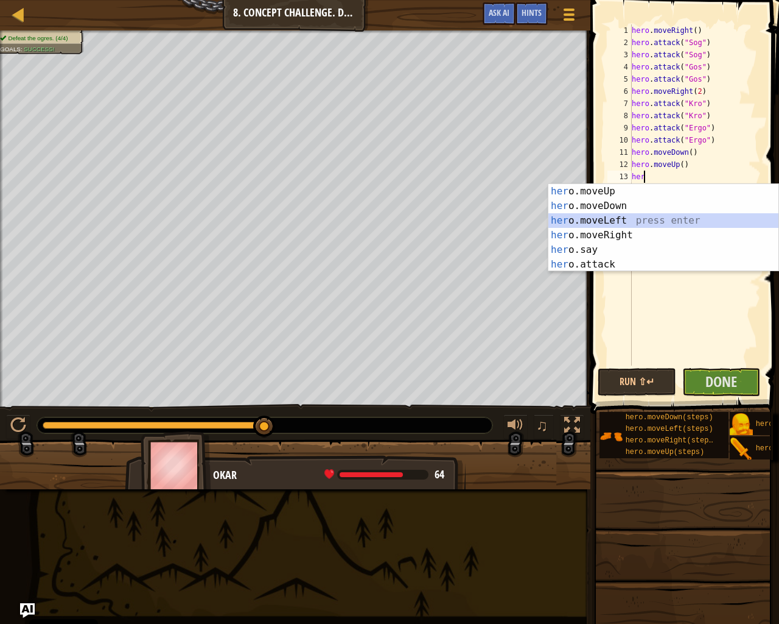
click at [633, 215] on div "her o.moveUp press enter her o.moveDown press enter her o.moveLeft press enter …" at bounding box center [664, 242] width 230 height 117
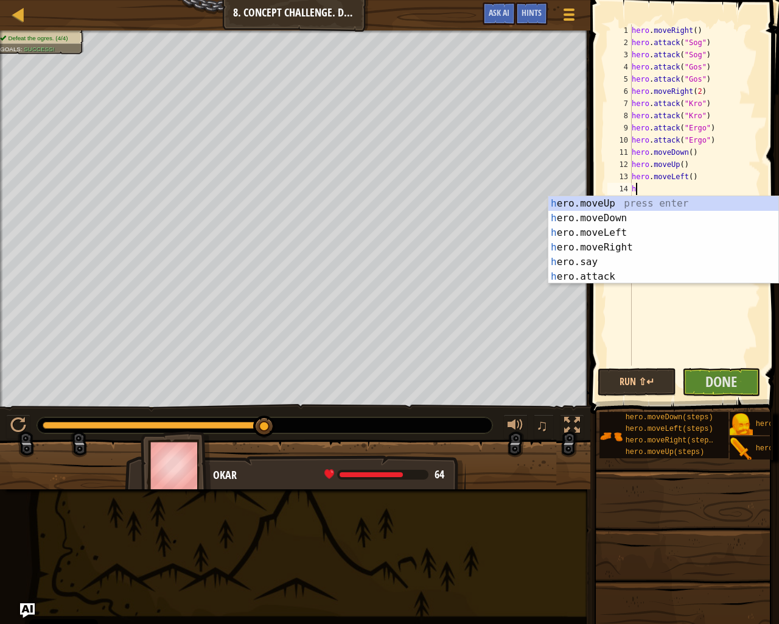
type textarea "her"
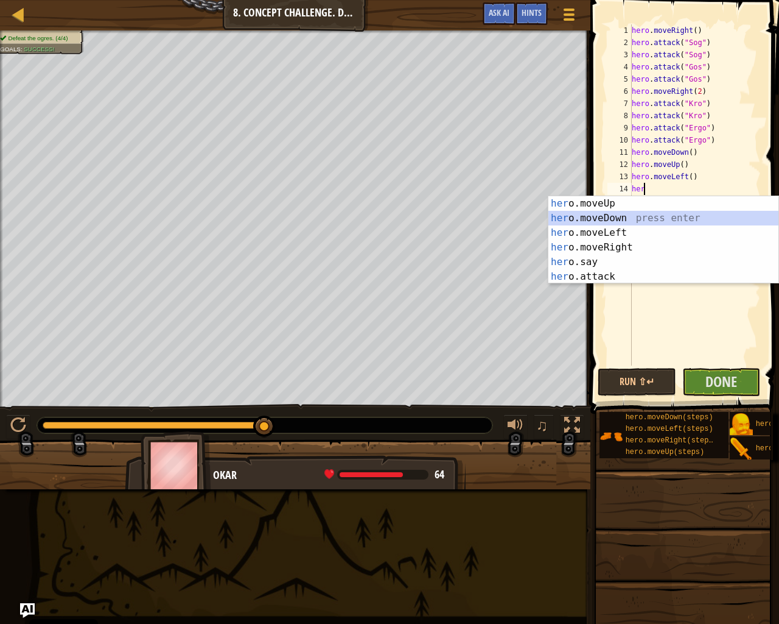
click at [625, 211] on div "her o.moveUp press enter her o.moveDown press enter her o.moveLeft press enter …" at bounding box center [664, 254] width 230 height 117
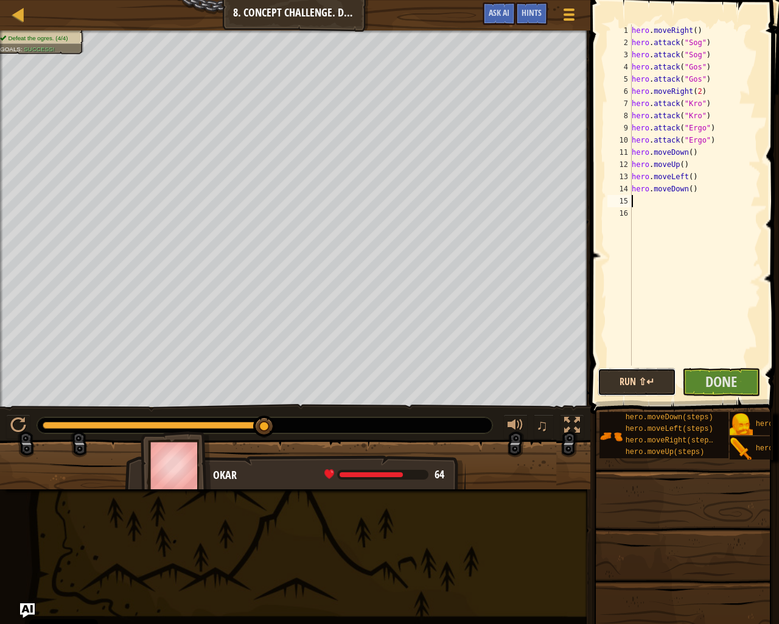
click at [652, 379] on button "Run ⇧↵" at bounding box center [637, 382] width 79 height 28
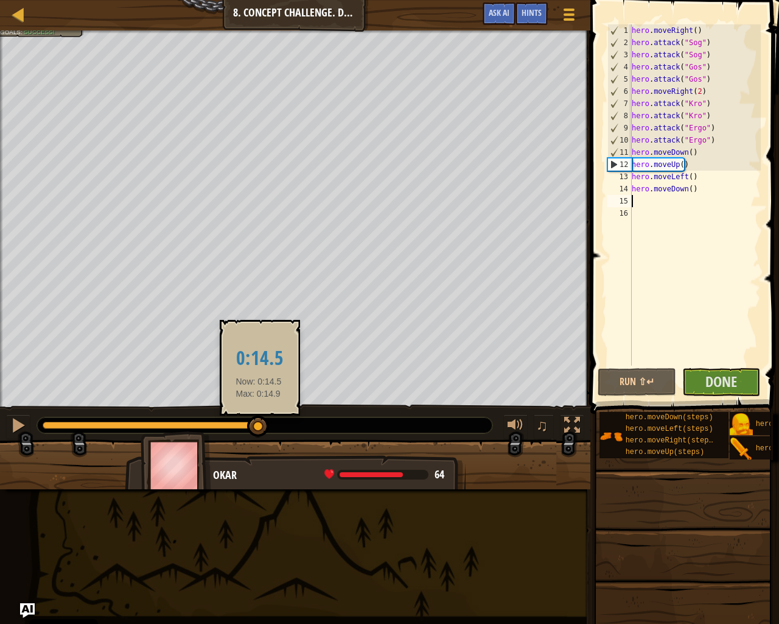
drag, startPoint x: 189, startPoint y: 429, endPoint x: 259, endPoint y: 428, distance: 70.0
click at [259, 428] on div at bounding box center [258, 426] width 22 height 22
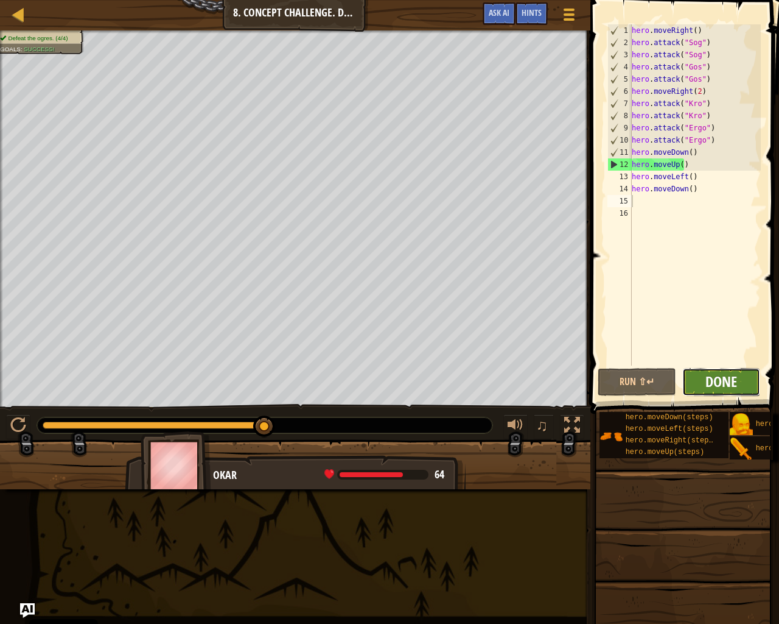
click at [719, 384] on span "Done" at bounding box center [722, 380] width 32 height 19
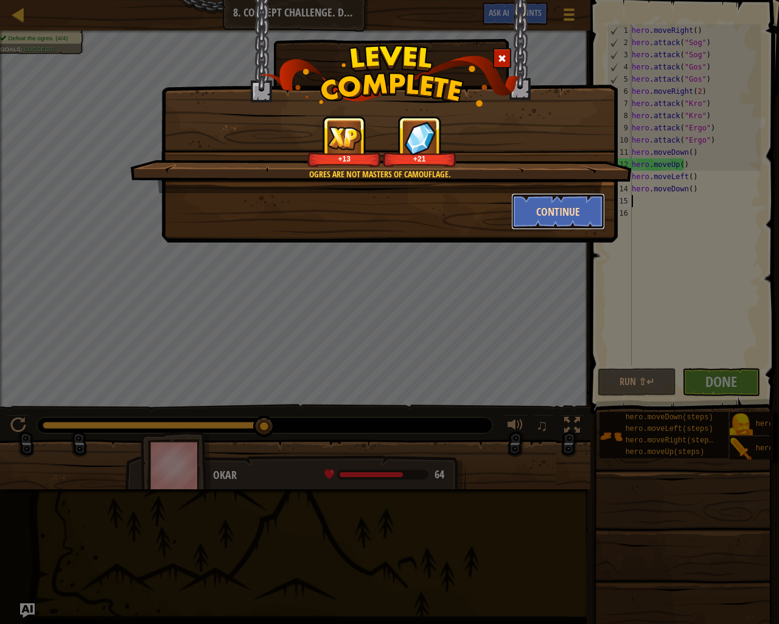
click at [561, 221] on button "Continue" at bounding box center [559, 211] width 94 height 37
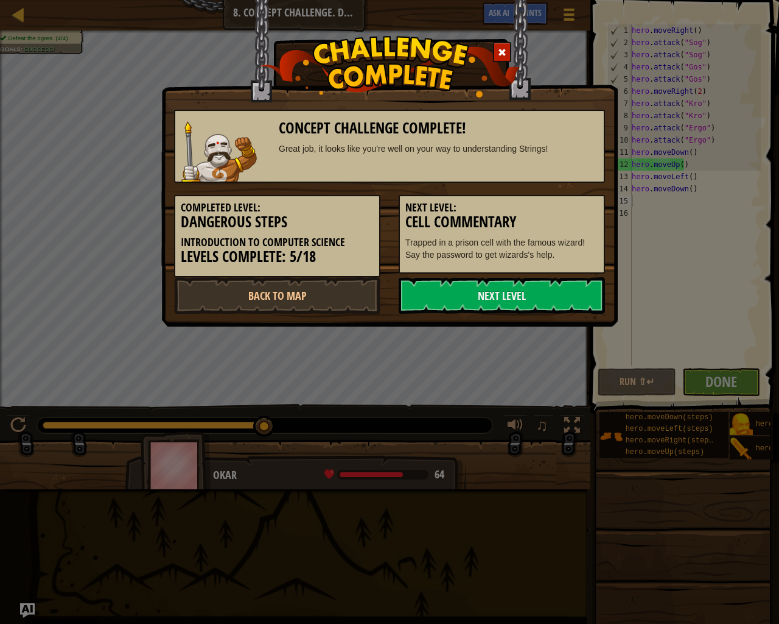
click at [502, 47] on div at bounding box center [502, 52] width 18 height 20
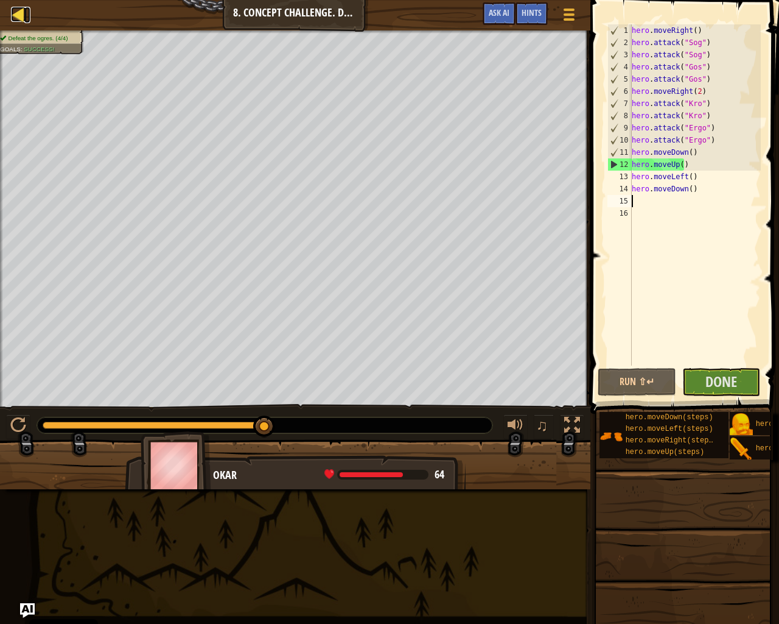
click at [29, 18] on link "Map" at bounding box center [27, 15] width 6 height 16
select select "en-[GEOGRAPHIC_DATA]"
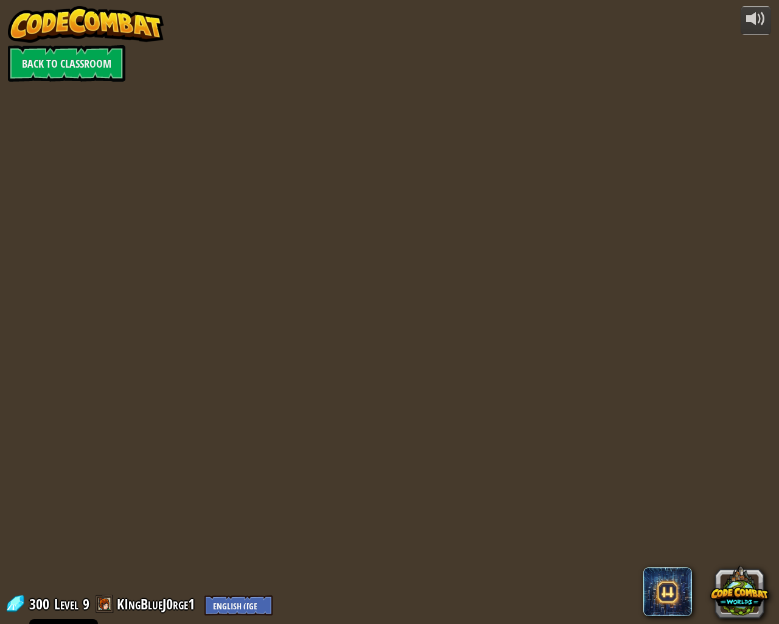
select select "en-[GEOGRAPHIC_DATA]"
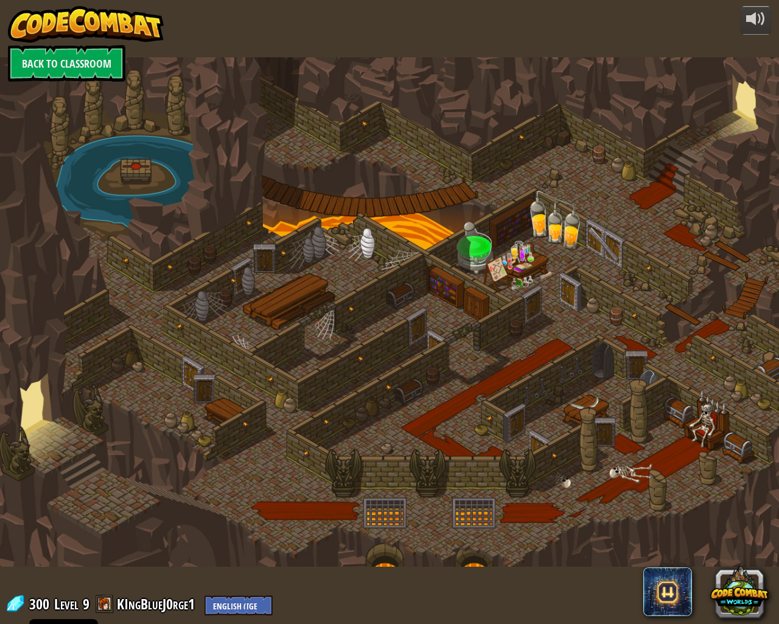
select select "en-[GEOGRAPHIC_DATA]"
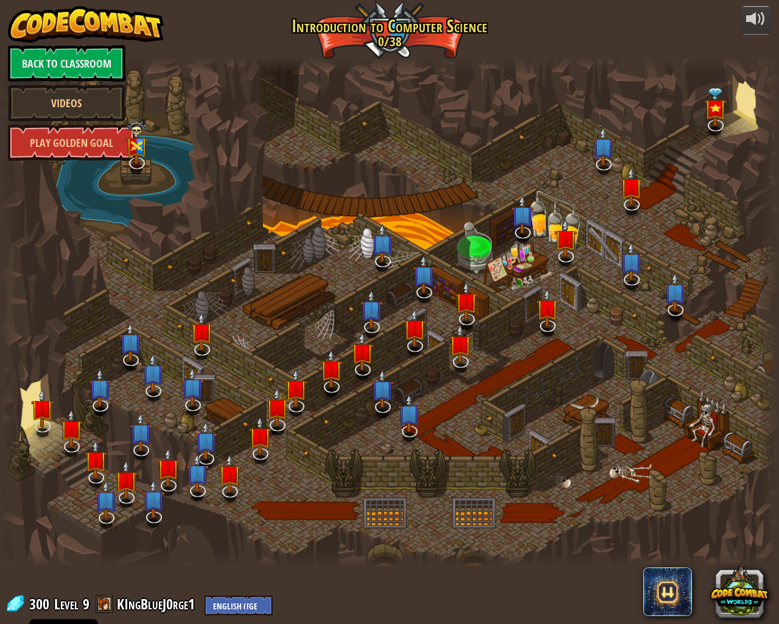
select select "en-[GEOGRAPHIC_DATA]"
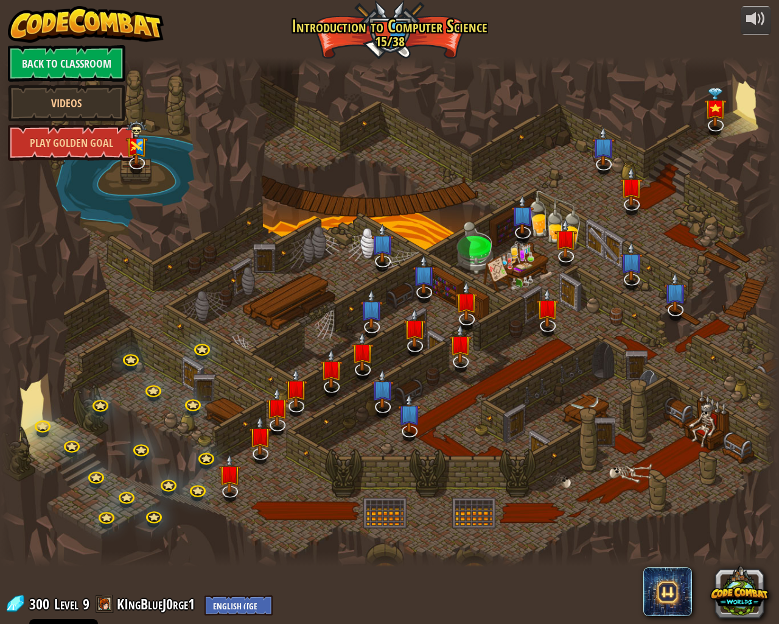
select select "en-[GEOGRAPHIC_DATA]"
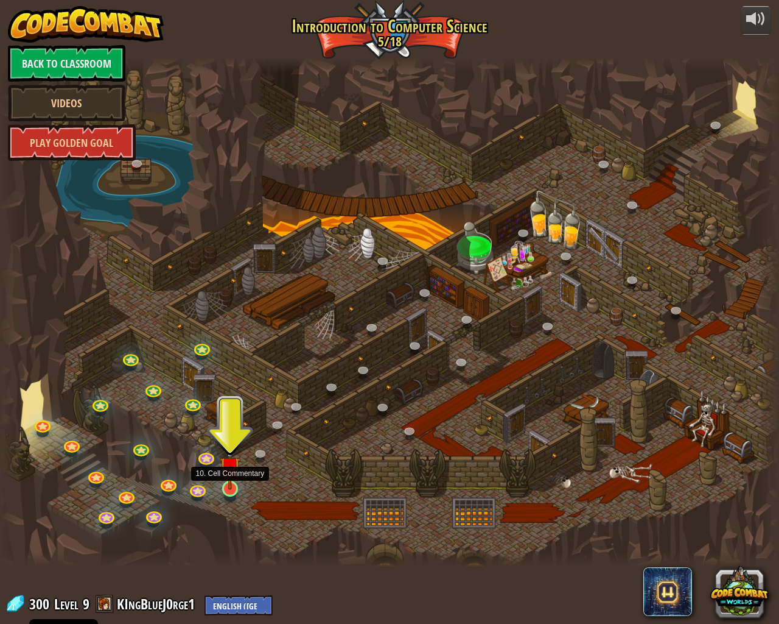
click at [228, 488] on img at bounding box center [230, 466] width 20 height 46
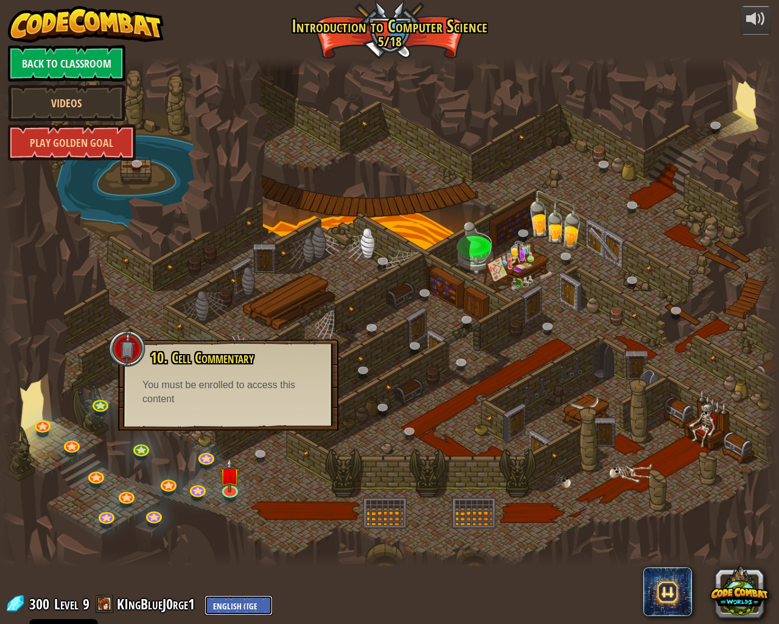
click at [237, 541] on select "English ([GEOGRAPHIC_DATA]) English ([GEOGRAPHIC_DATA]) 简体中文 繁體中文 русский españ…" at bounding box center [239, 605] width 68 height 20
select select "et"
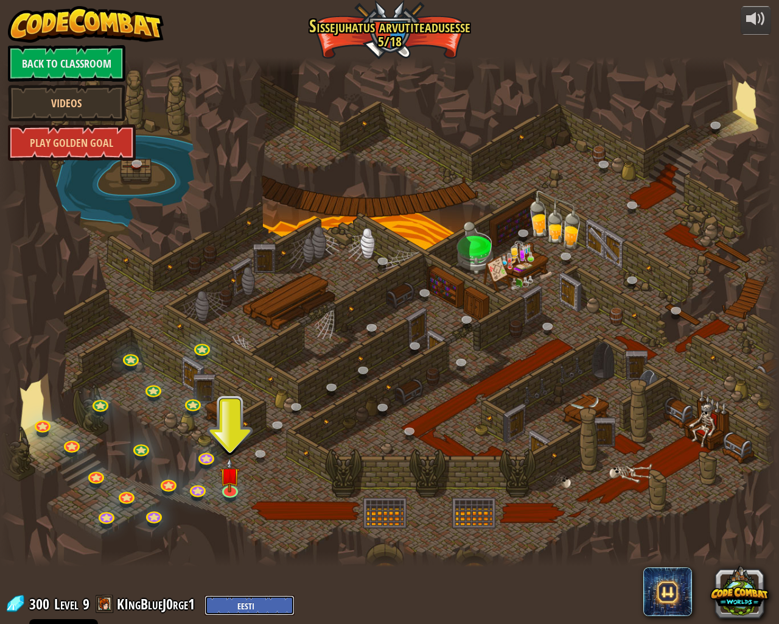
click at [260, 541] on select "English ([GEOGRAPHIC_DATA]) English ([GEOGRAPHIC_DATA]) 简体中文 繁體中文 русский españ…" at bounding box center [250, 605] width 90 height 20
select select "en-[GEOGRAPHIC_DATA]"
click at [240, 479] on img at bounding box center [230, 466] width 20 height 46
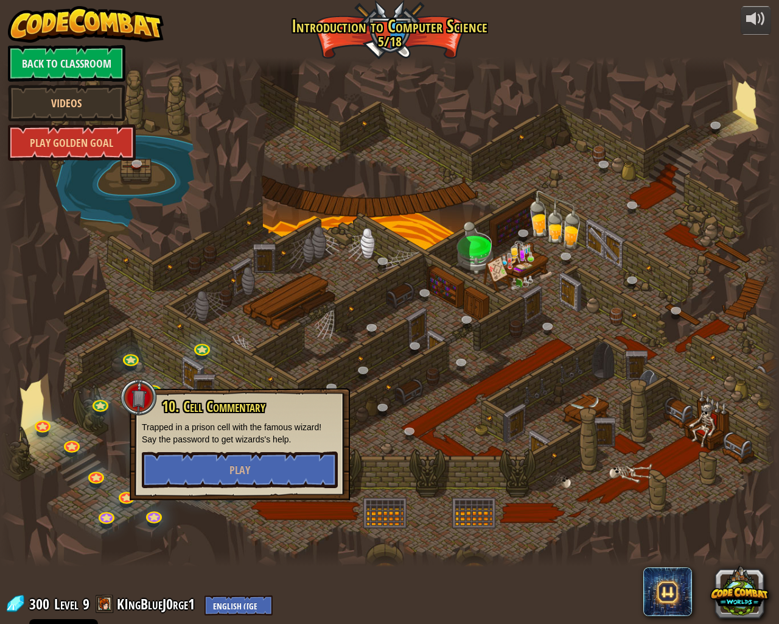
click at [711, 117] on div at bounding box center [389, 312] width 779 height 510
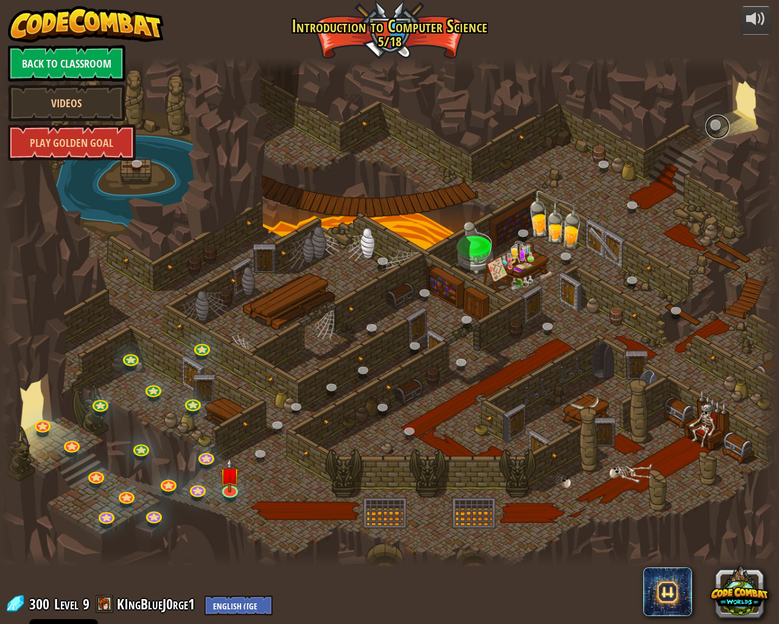
click at [711, 119] on link at bounding box center [718, 126] width 24 height 24
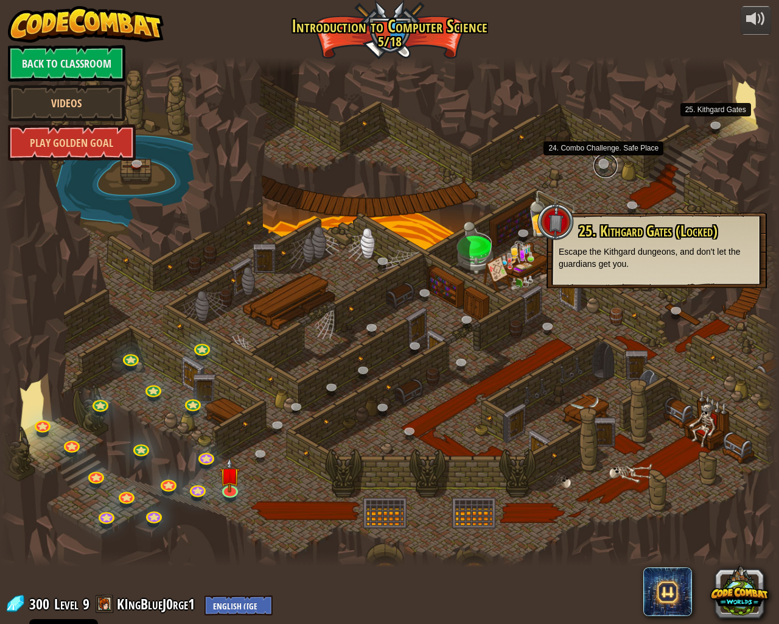
click at [603, 166] on link at bounding box center [606, 165] width 24 height 24
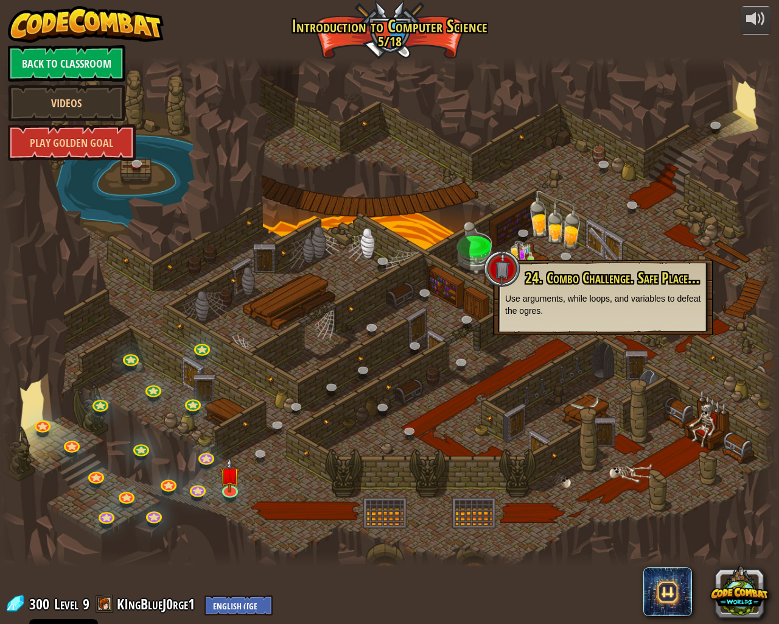
click at [596, 311] on p "Use arguments, while loops, and variables to defeat the ogres." at bounding box center [603, 304] width 196 height 24
click at [633, 201] on link at bounding box center [634, 206] width 24 height 24
